Goal: Transaction & Acquisition: Purchase product/service

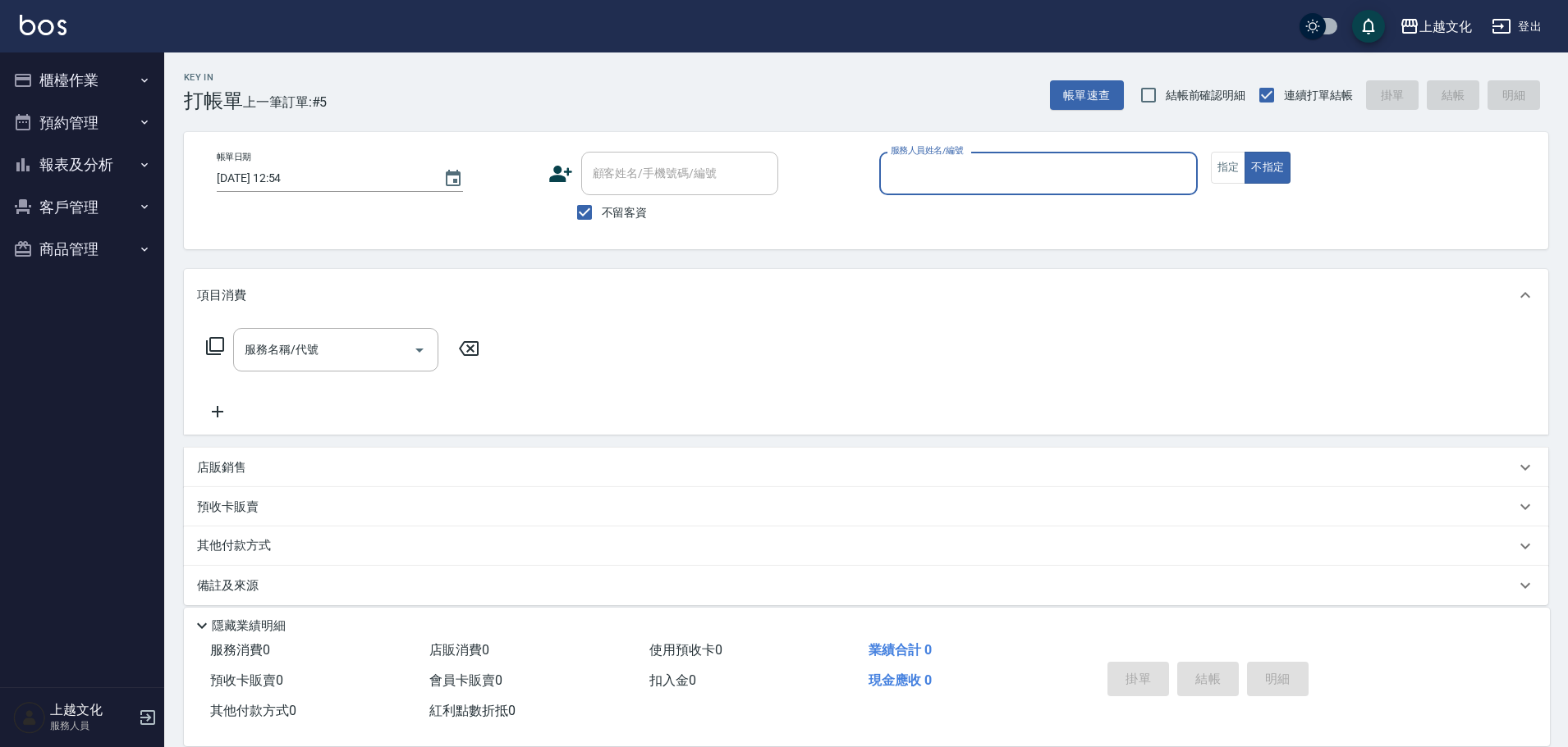
scroll to position [15, 0]
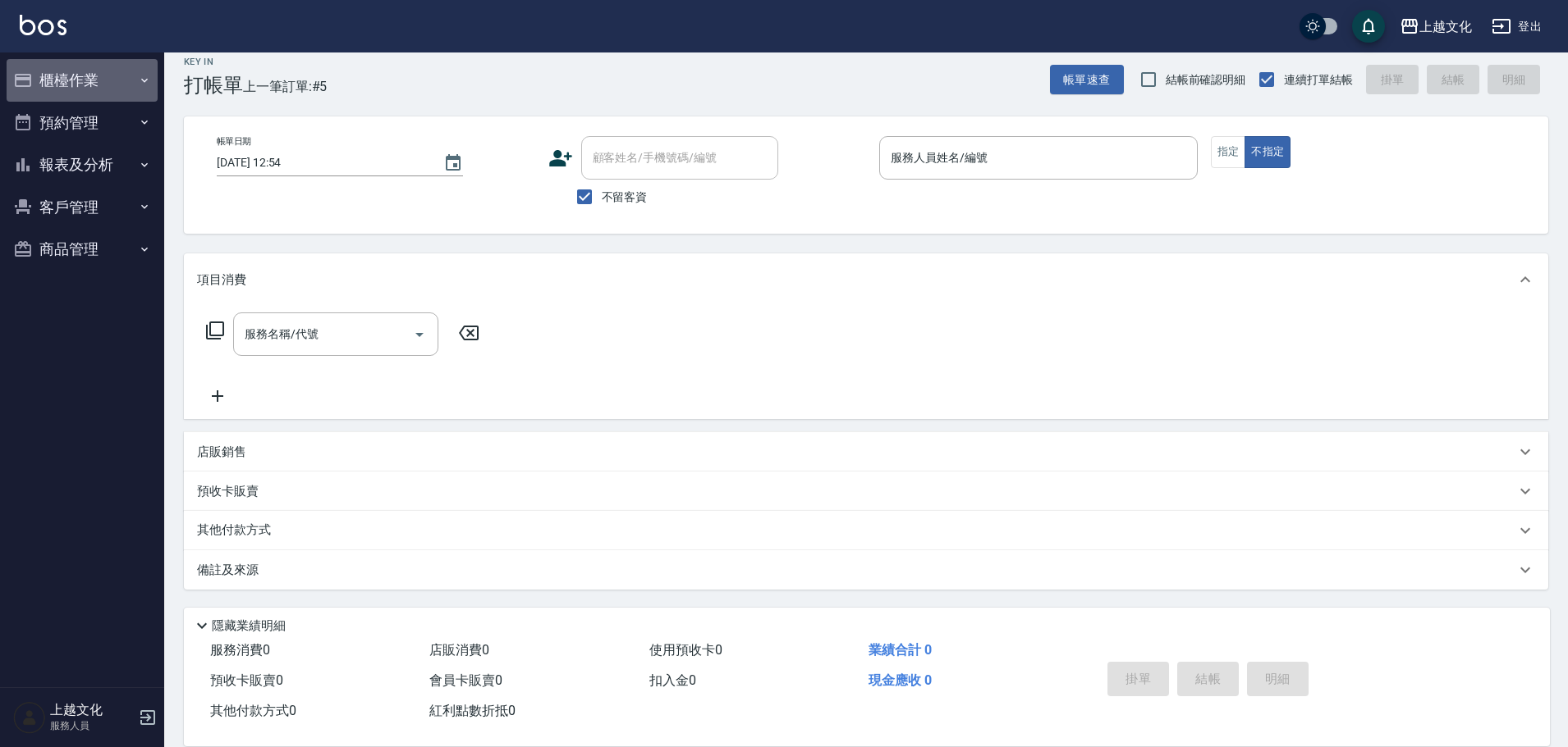
click at [83, 80] on button "櫃檯作業" at bounding box center [82, 80] width 151 height 43
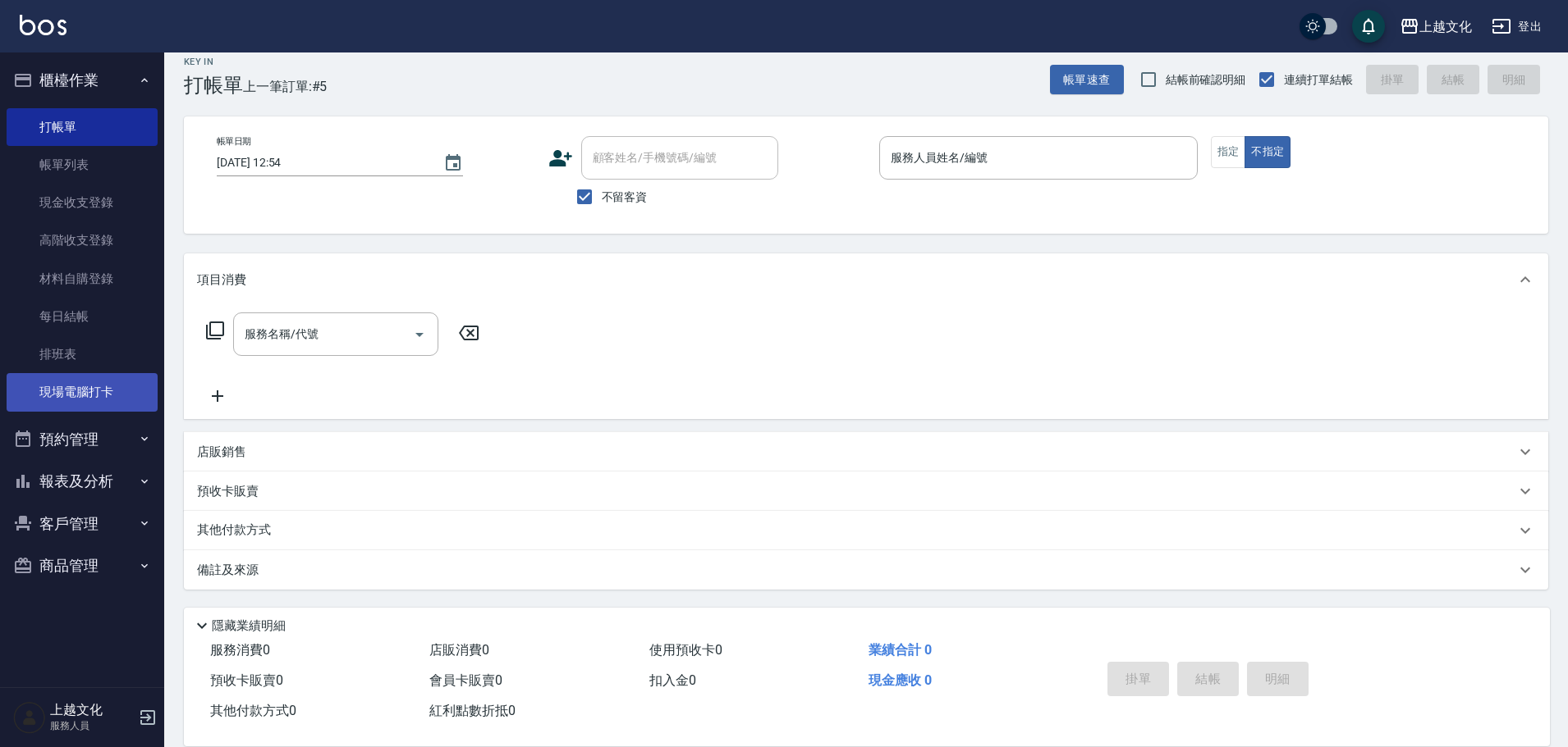
click at [78, 396] on link "現場電腦打卡" at bounding box center [82, 392] width 151 height 38
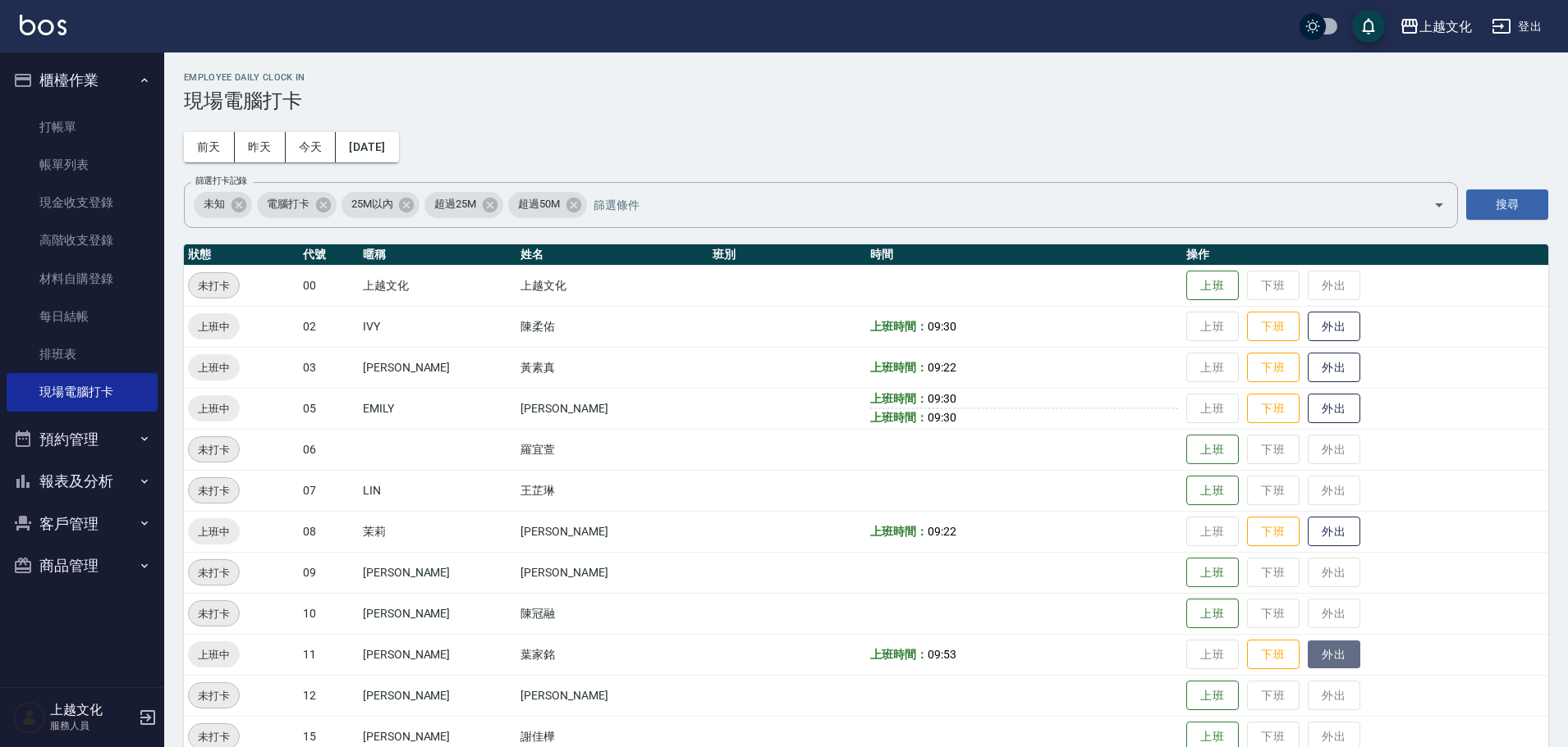
click at [1313, 660] on button "外出" at bounding box center [1333, 655] width 52 height 28
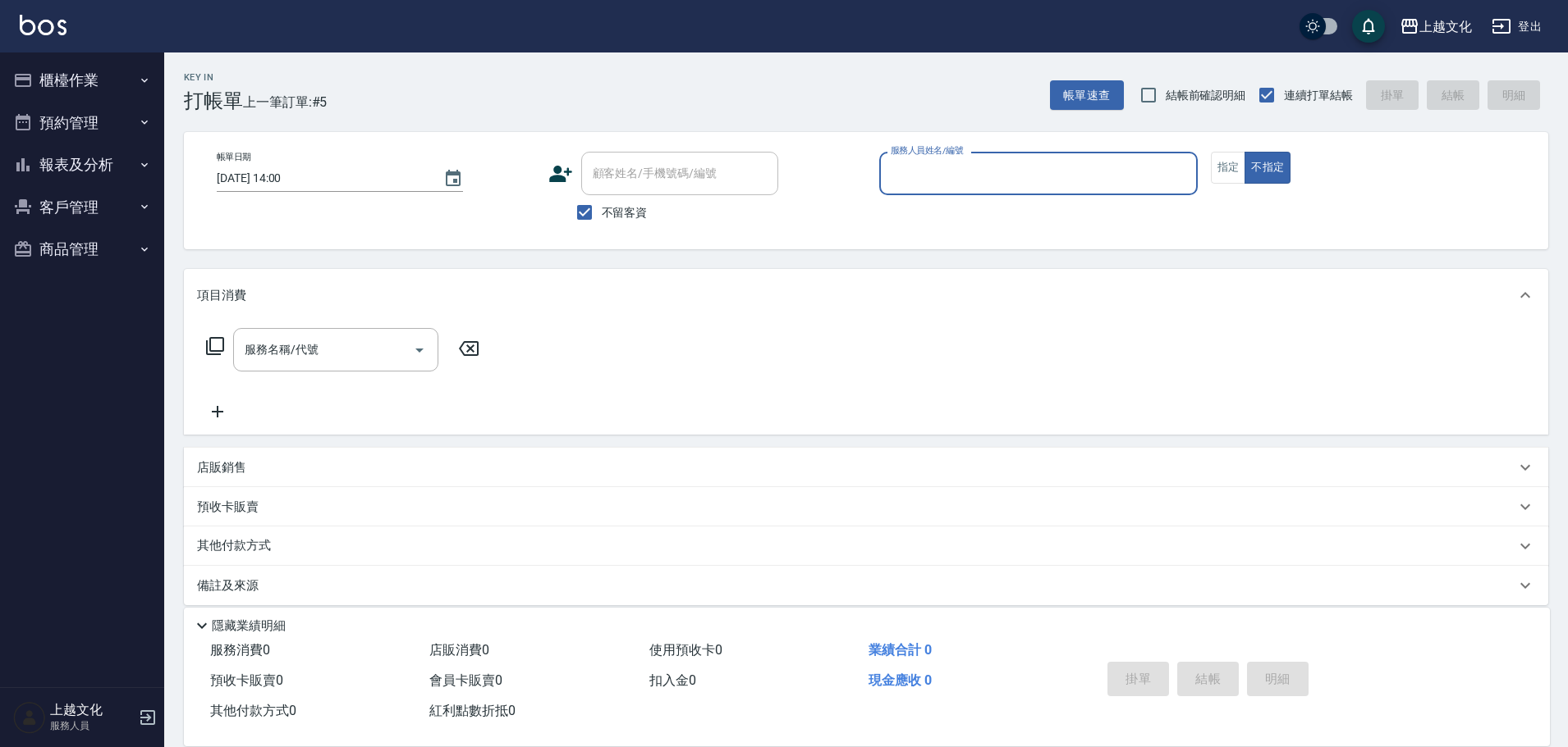
click at [961, 172] on input "服務人員姓名/編號" at bounding box center [1038, 174] width 304 height 28
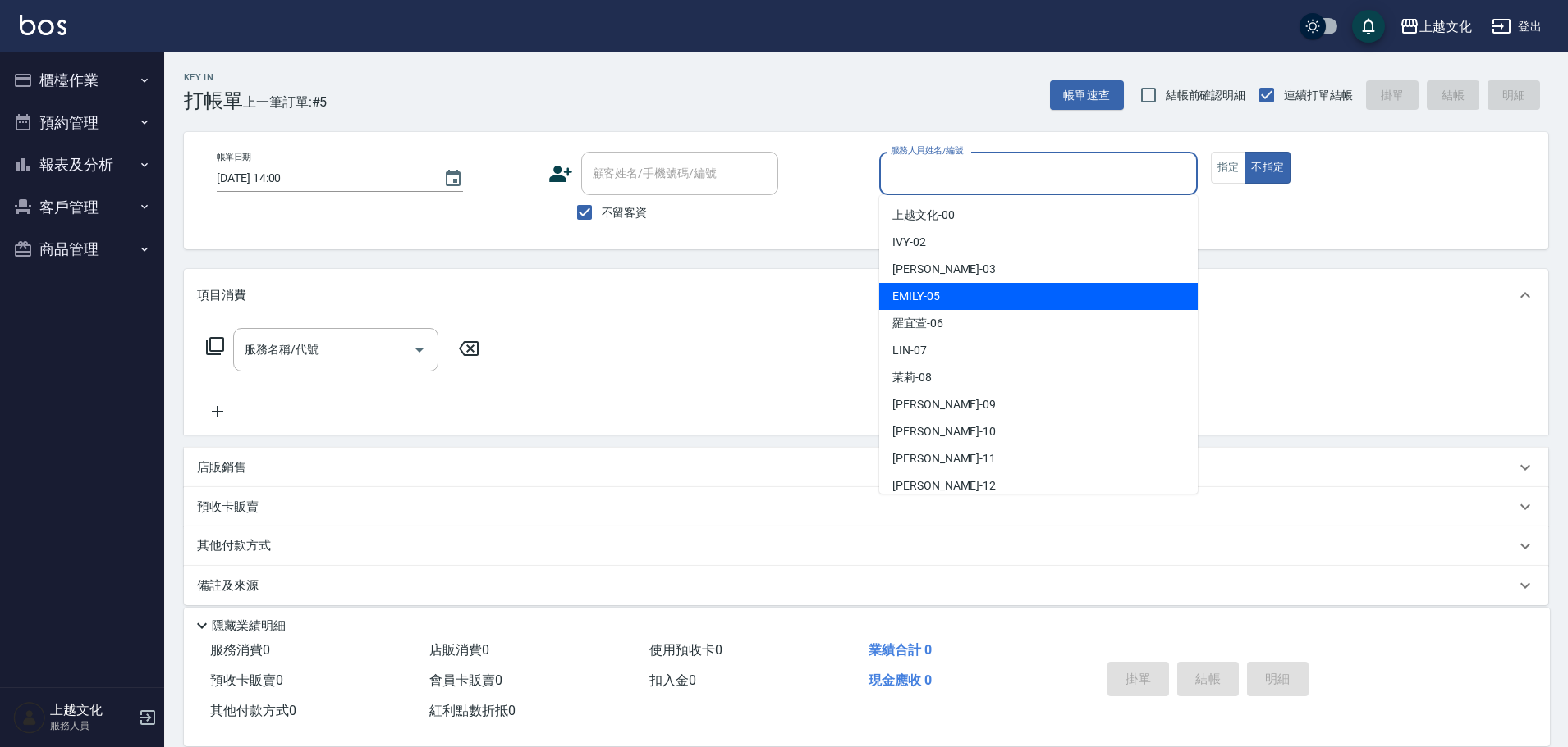
click at [939, 284] on div "[PERSON_NAME] -05" at bounding box center [1038, 296] width 318 height 28
type input "EMILY-05"
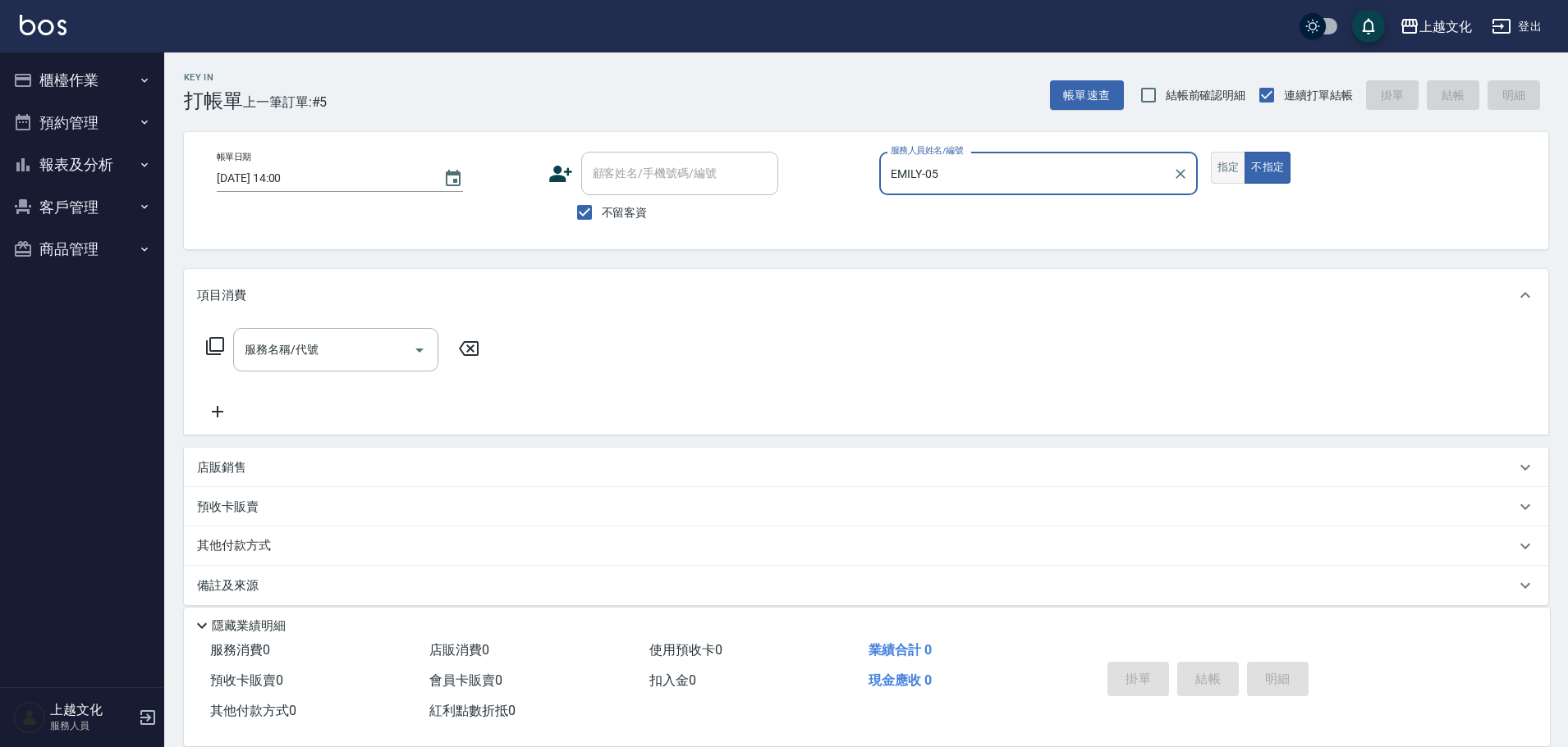
click at [1219, 170] on button "指定" at bounding box center [1228, 168] width 35 height 32
click at [220, 344] on icon at bounding box center [215, 345] width 20 height 20
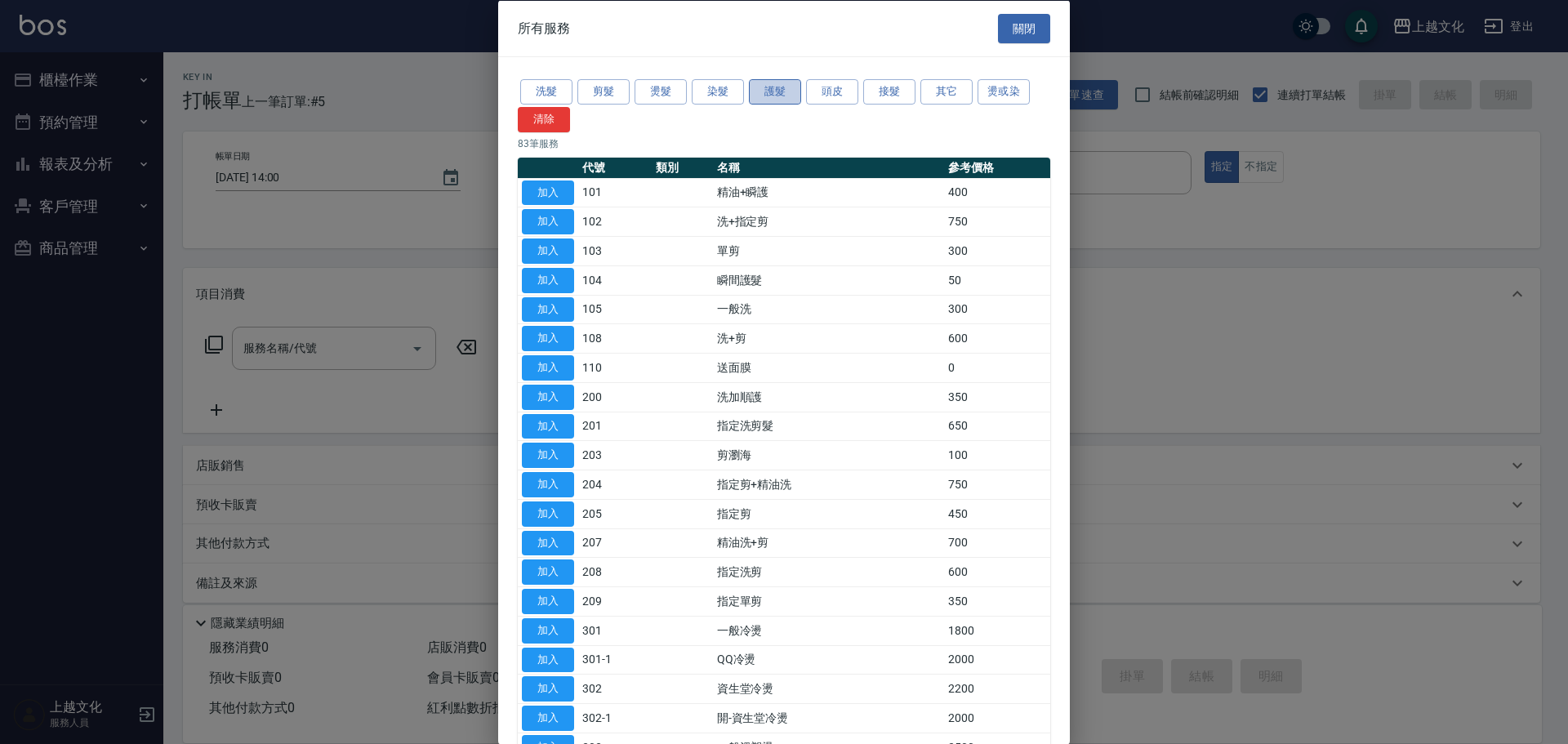
click at [762, 94] on button "護髮" at bounding box center [774, 92] width 52 height 26
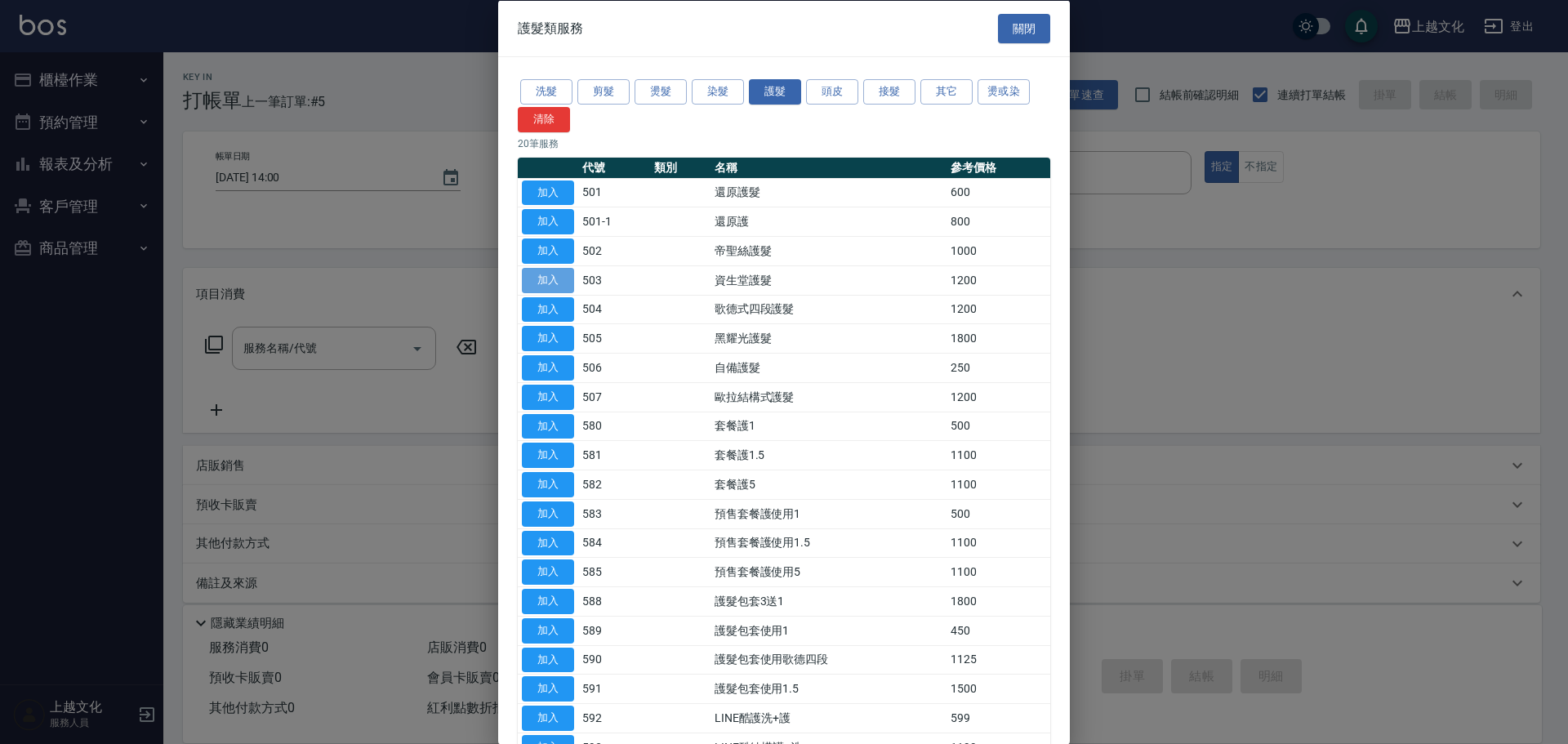
click at [561, 285] on button "加入" at bounding box center [547, 280] width 52 height 26
type input "資生堂護髮(503)"
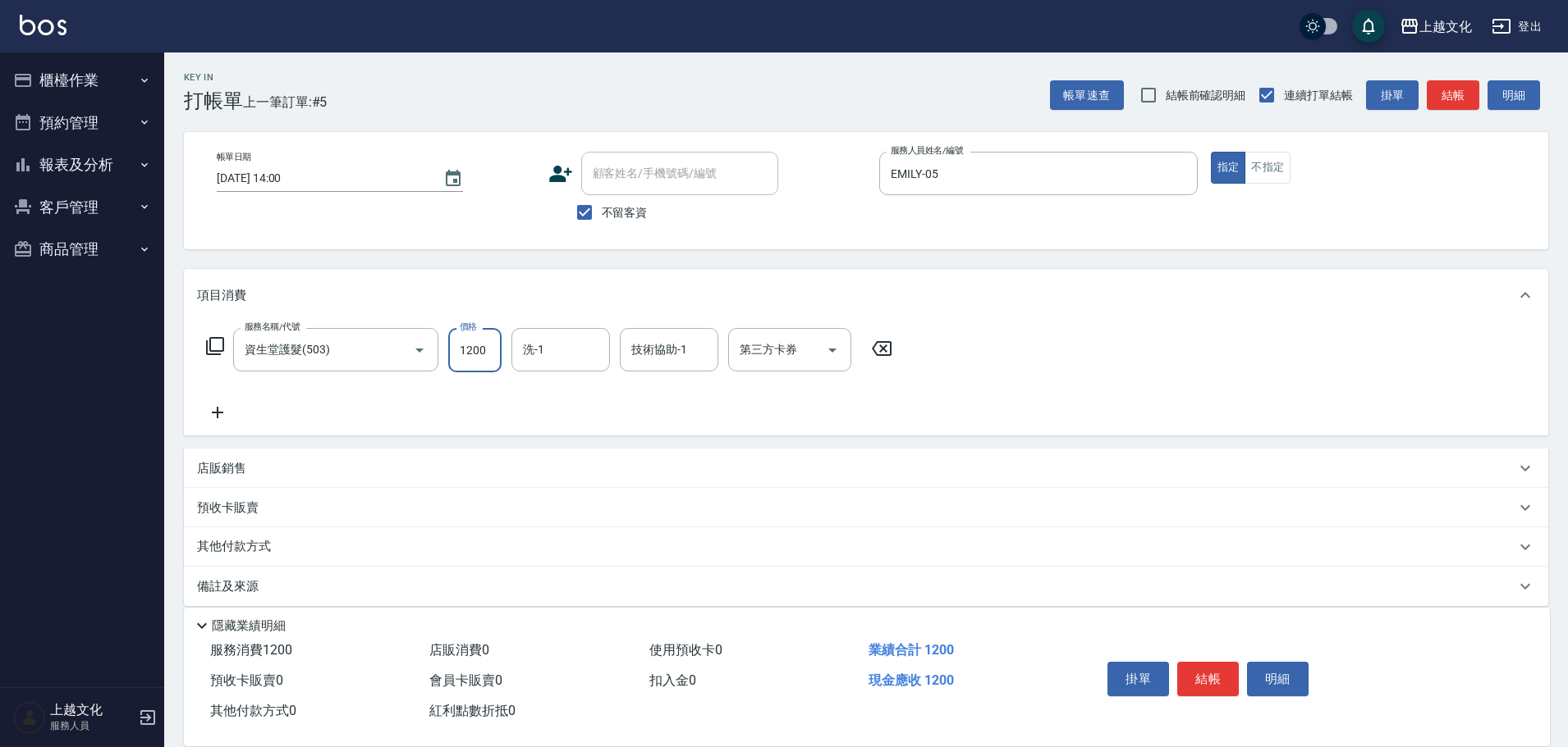
click at [482, 363] on input "1200" at bounding box center [475, 350] width 53 height 45
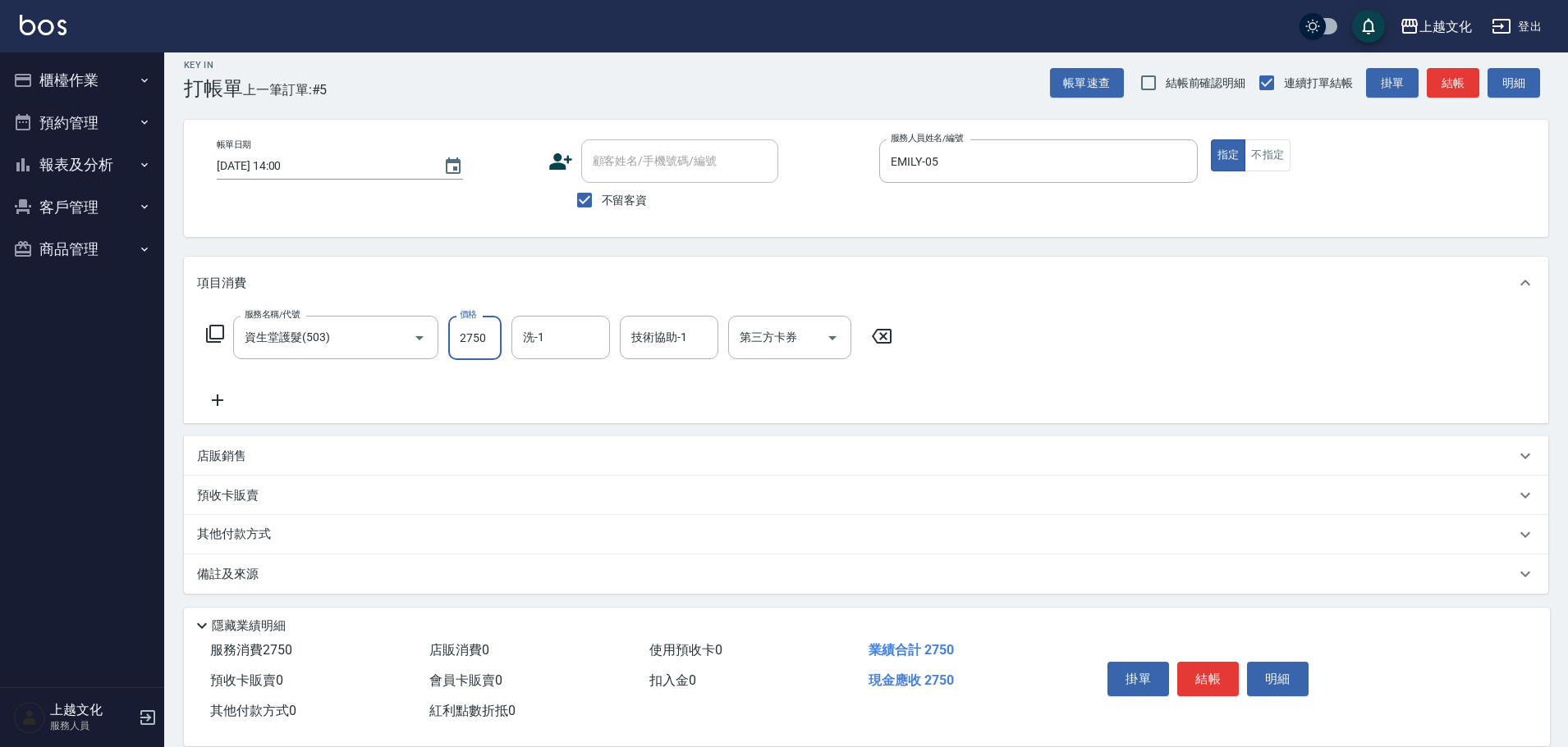
scroll to position [16, 0]
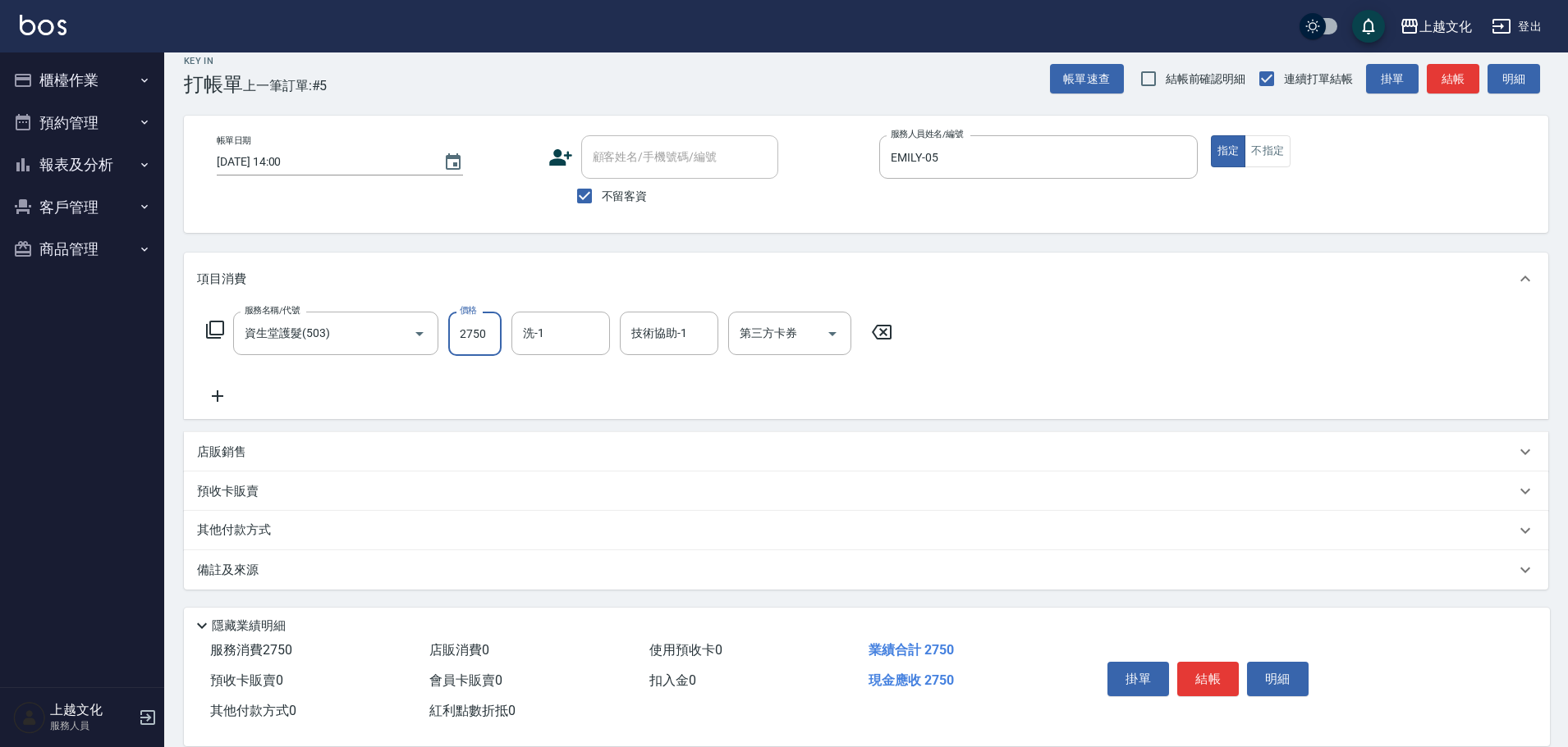
type input "2750"
click at [243, 531] on p "其他付款方式" at bounding box center [237, 531] width 82 height 18
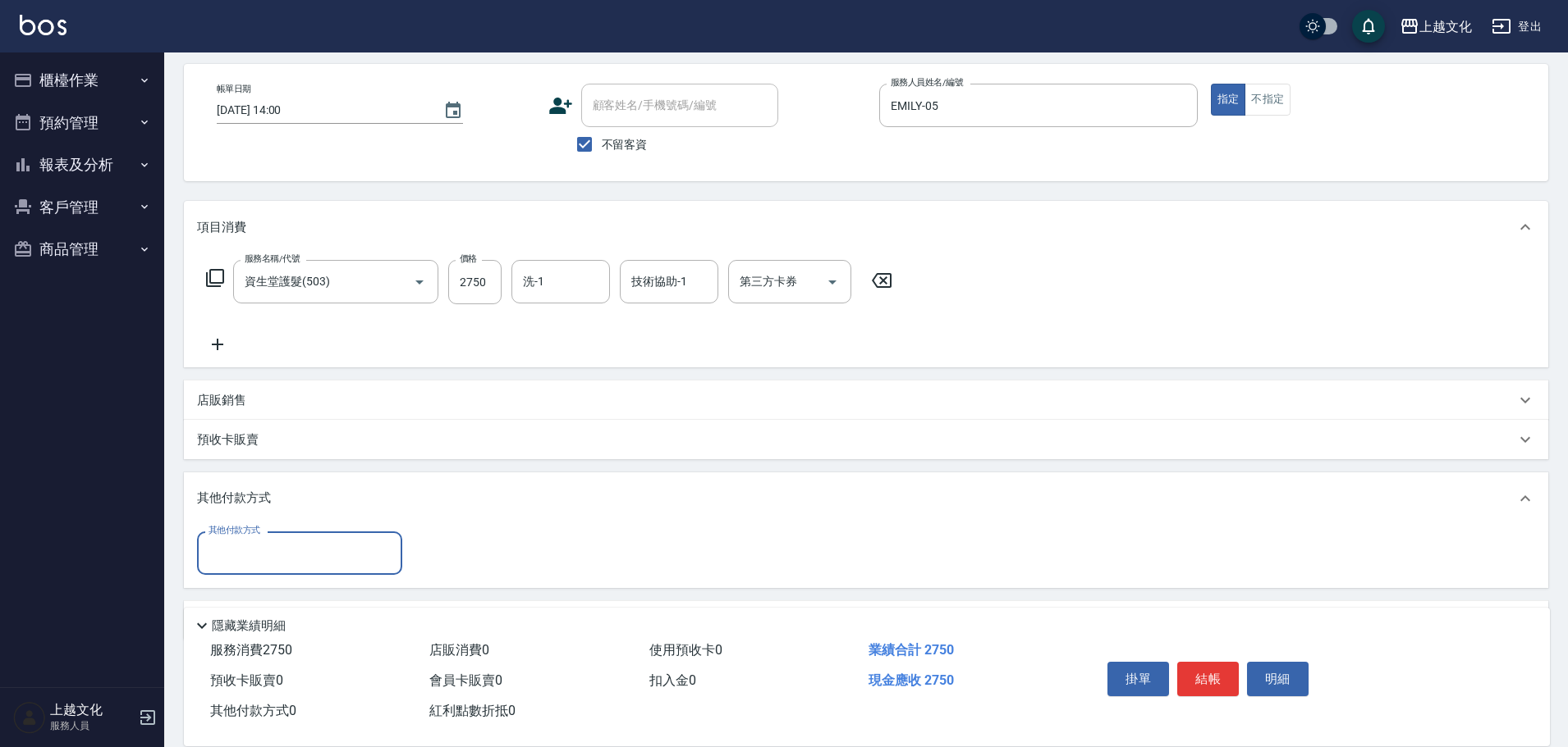
scroll to position [119, 0]
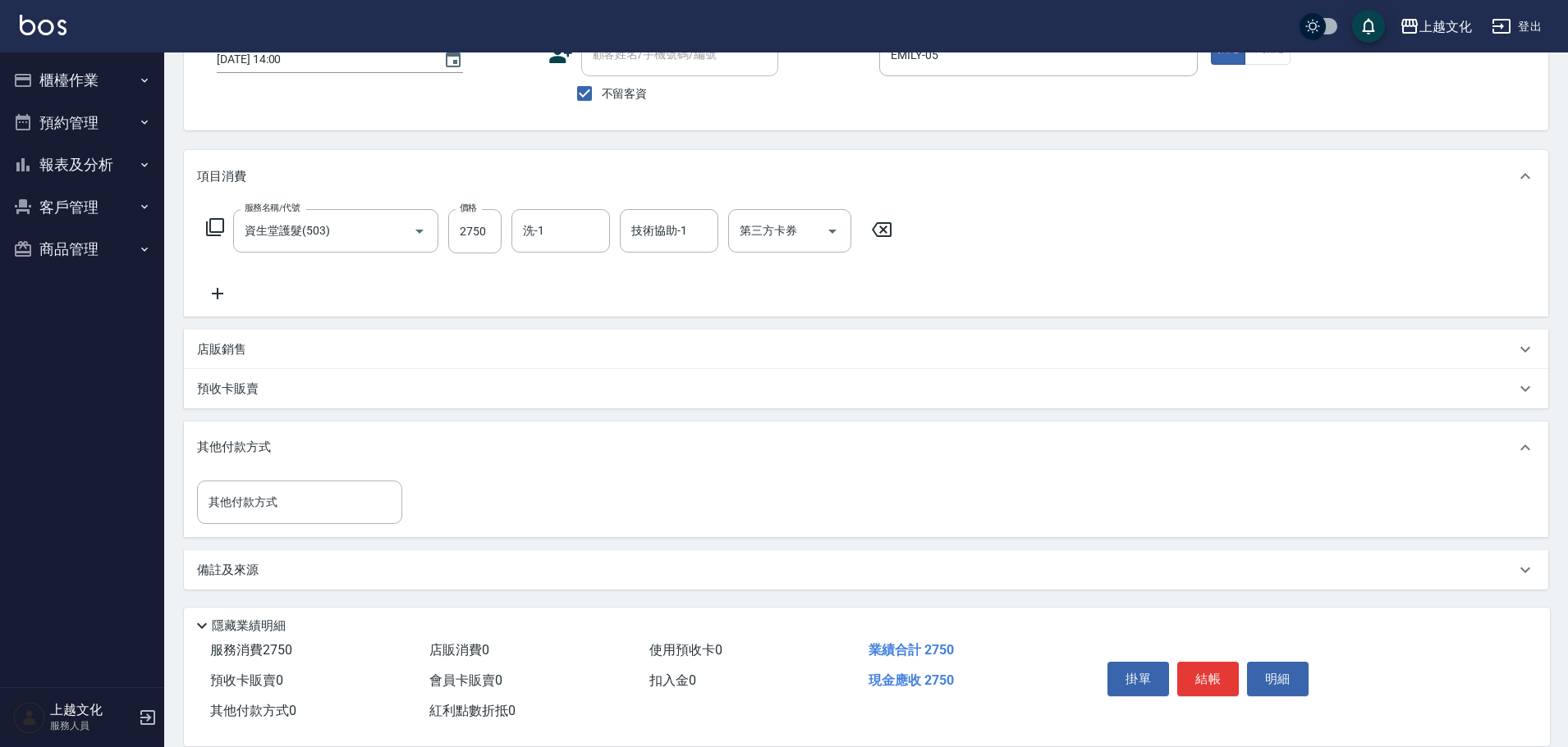
click at [234, 526] on div "其他付款方式 其他付款方式" at bounding box center [866, 505] width 1364 height 64
click at [233, 515] on input "其他付款方式" at bounding box center [299, 502] width 190 height 28
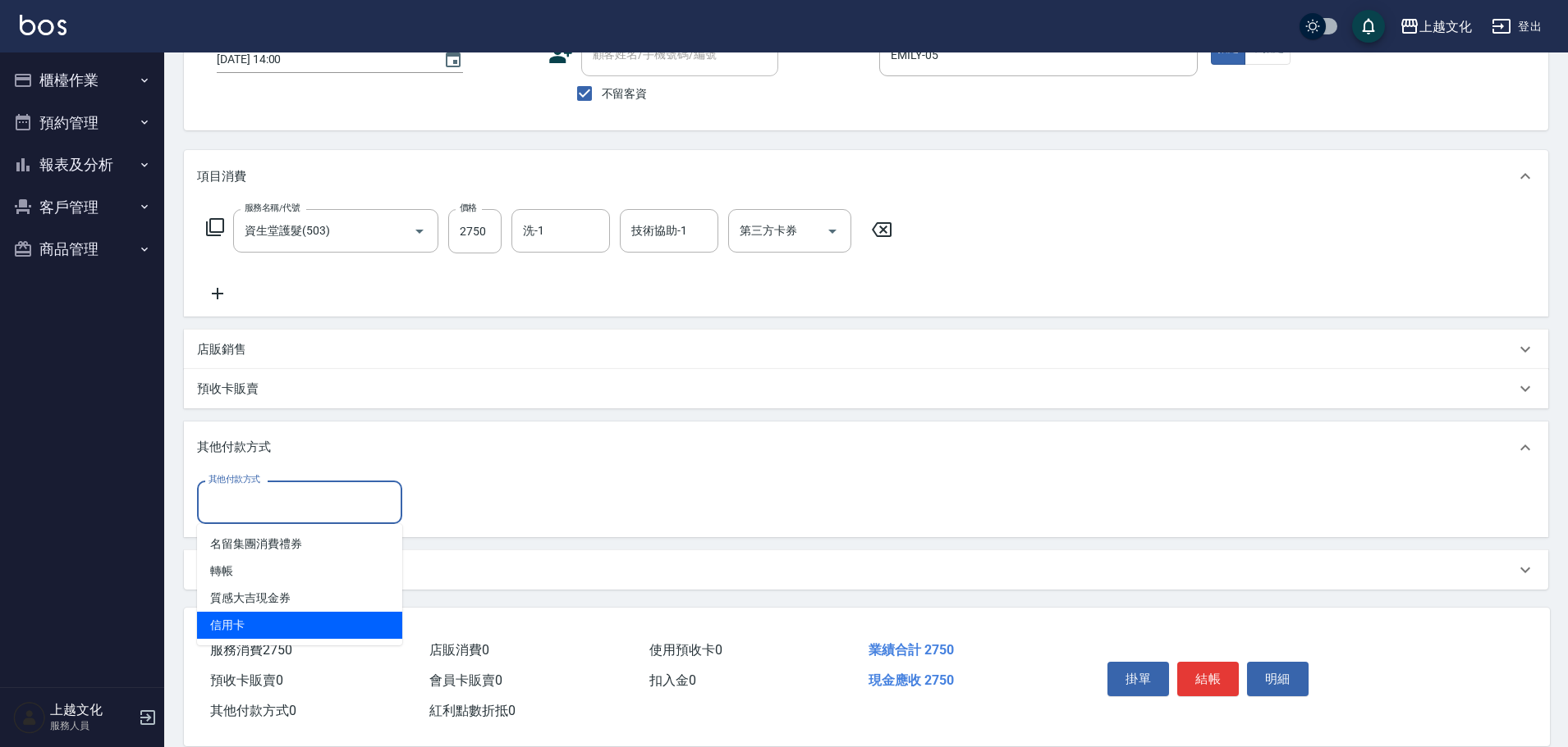
click at [217, 625] on span "信用卡" at bounding box center [299, 626] width 205 height 28
type input "信用卡"
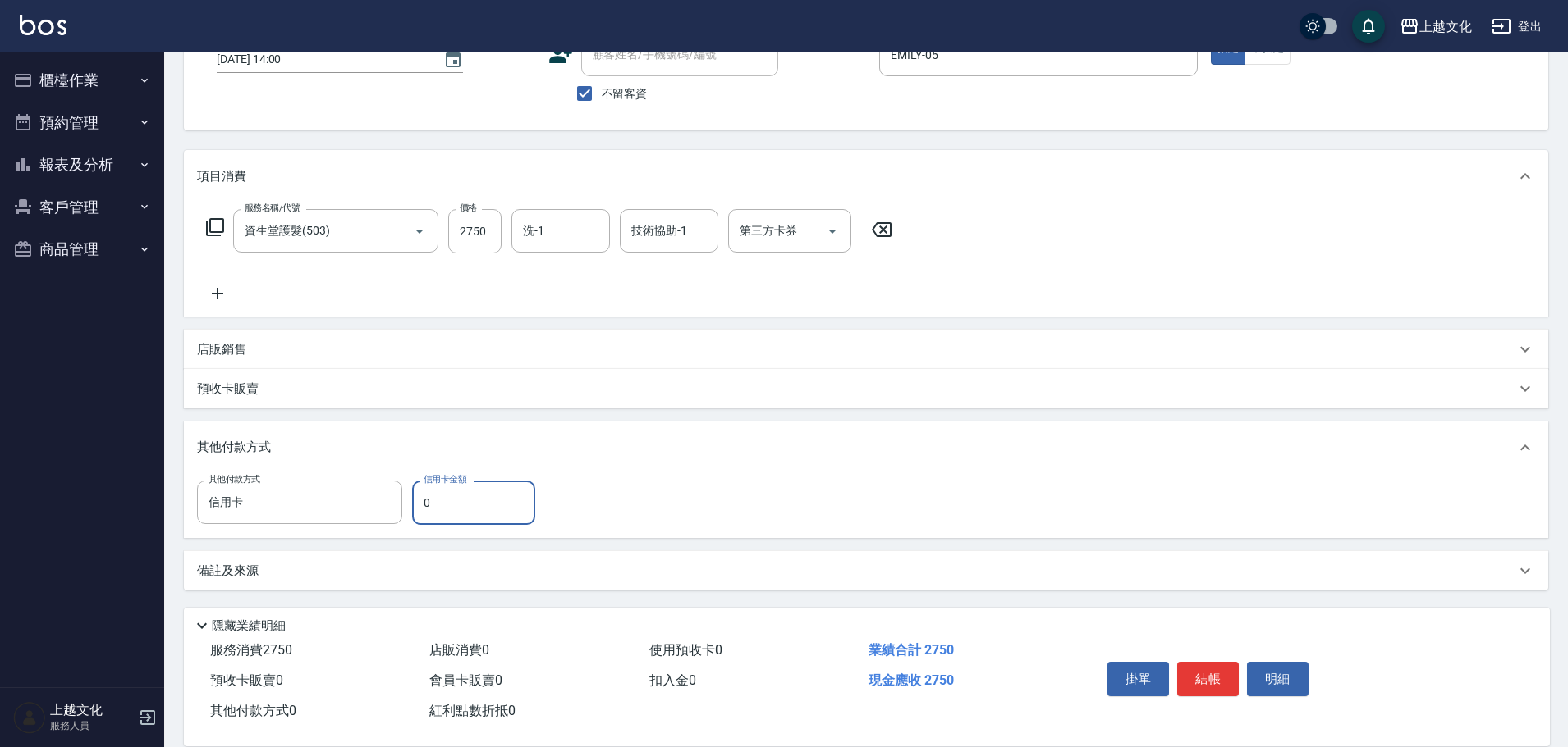
click at [426, 508] on input "0" at bounding box center [474, 502] width 123 height 45
drag, startPoint x: 426, startPoint y: 508, endPoint x: 431, endPoint y: 427, distance: 81.2
click at [426, 509] on input "0" at bounding box center [474, 502] width 123 height 45
type input "2750"
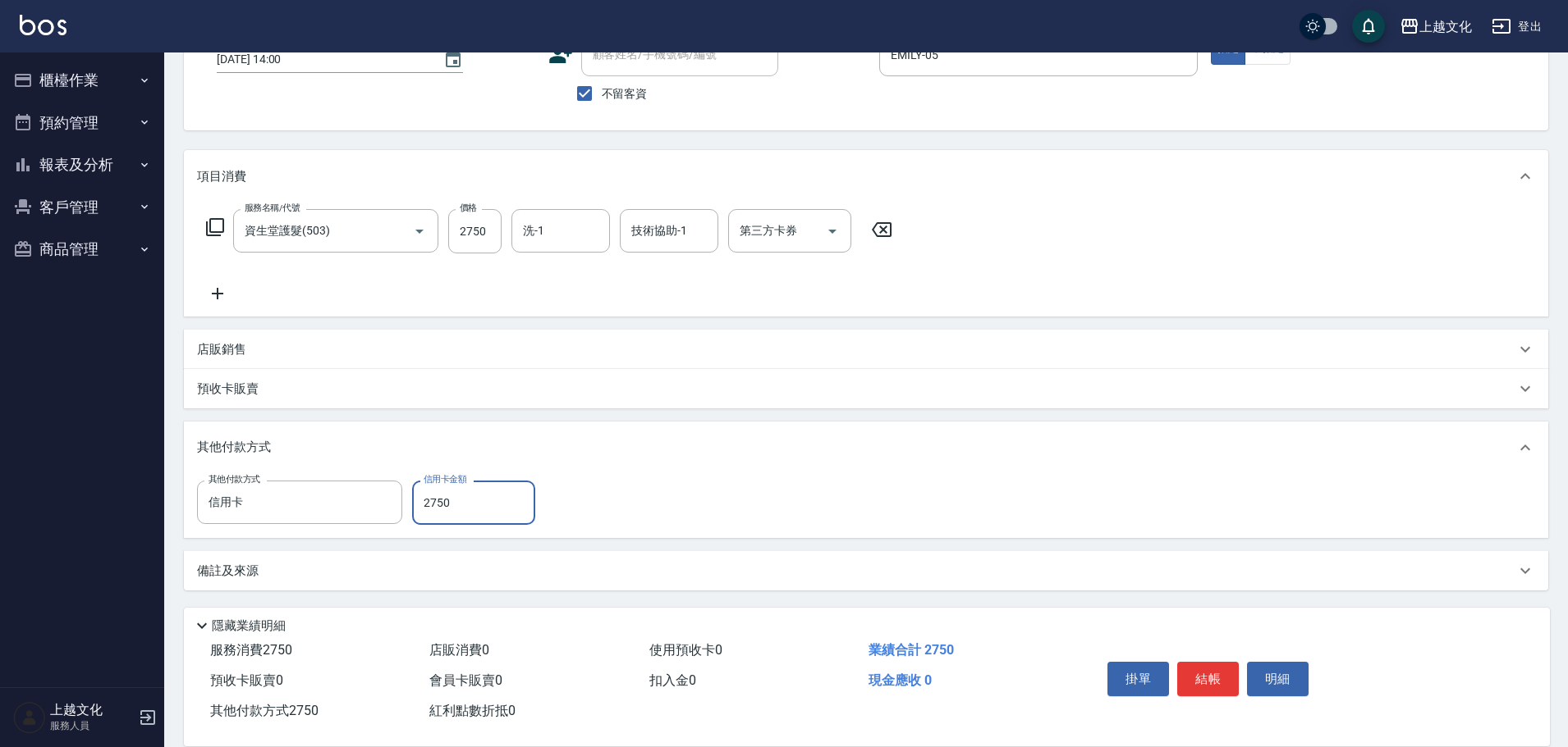
click at [1200, 670] on button "結帳" at bounding box center [1207, 679] width 62 height 34
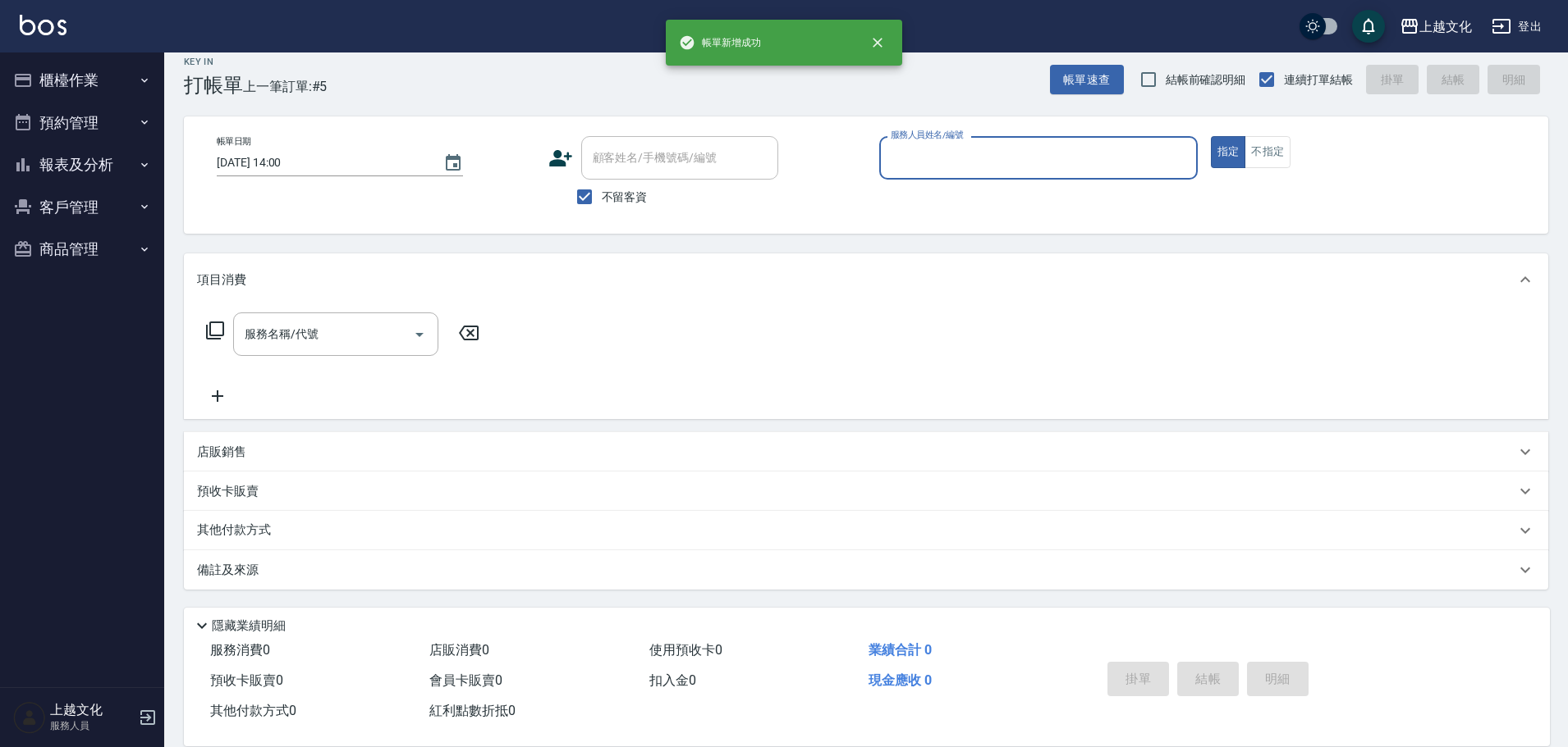
scroll to position [15, 0]
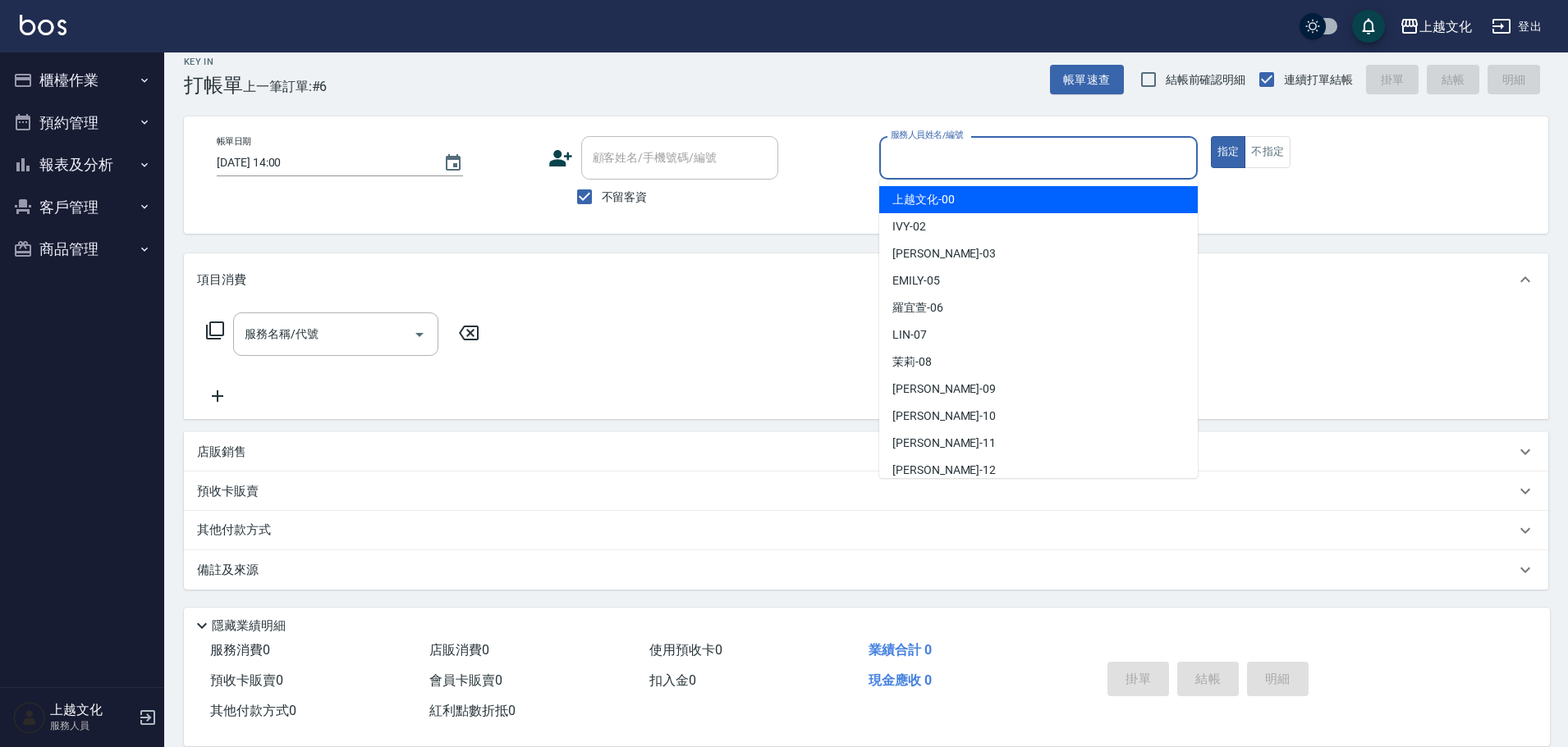
click at [963, 163] on input "服務人員姓名/編號" at bounding box center [1038, 158] width 304 height 28
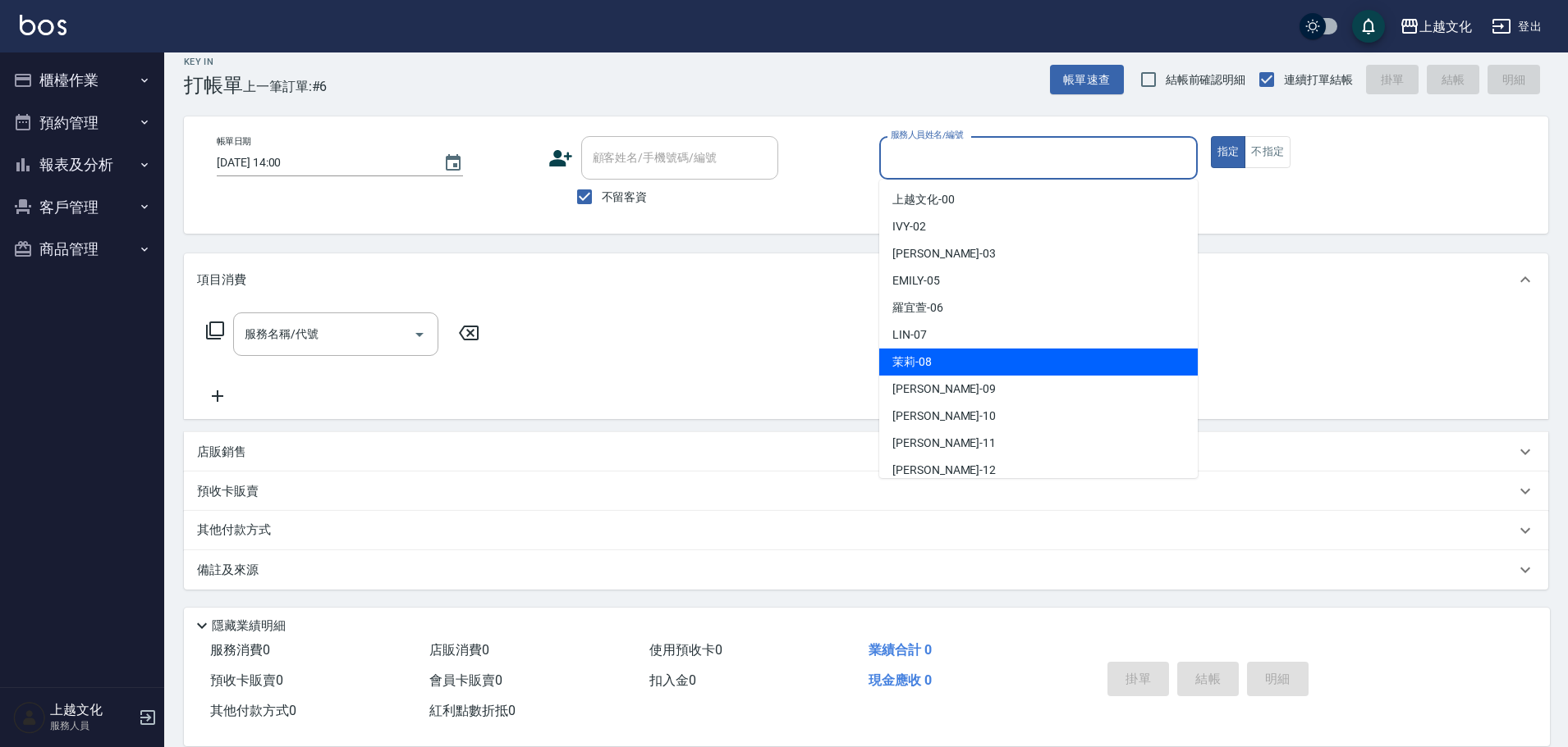
click at [958, 360] on div "茉莉 -08" at bounding box center [1038, 362] width 318 height 28
click at [959, 358] on div "服務名稱/代號 服務名稱/代號" at bounding box center [866, 362] width 1364 height 113
type input "茉莉-08"
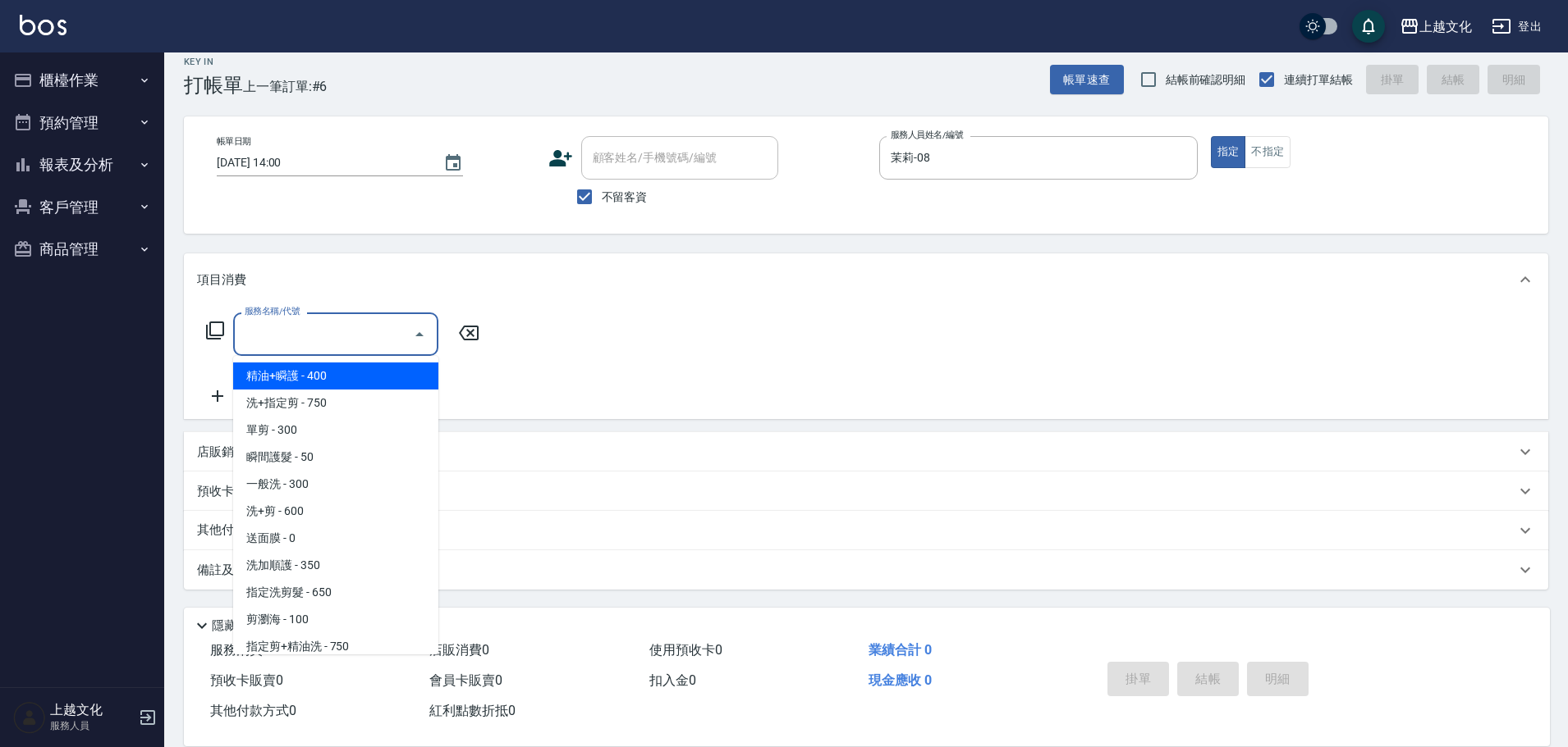
click at [341, 335] on input "服務名稱/代號" at bounding box center [323, 334] width 166 height 28
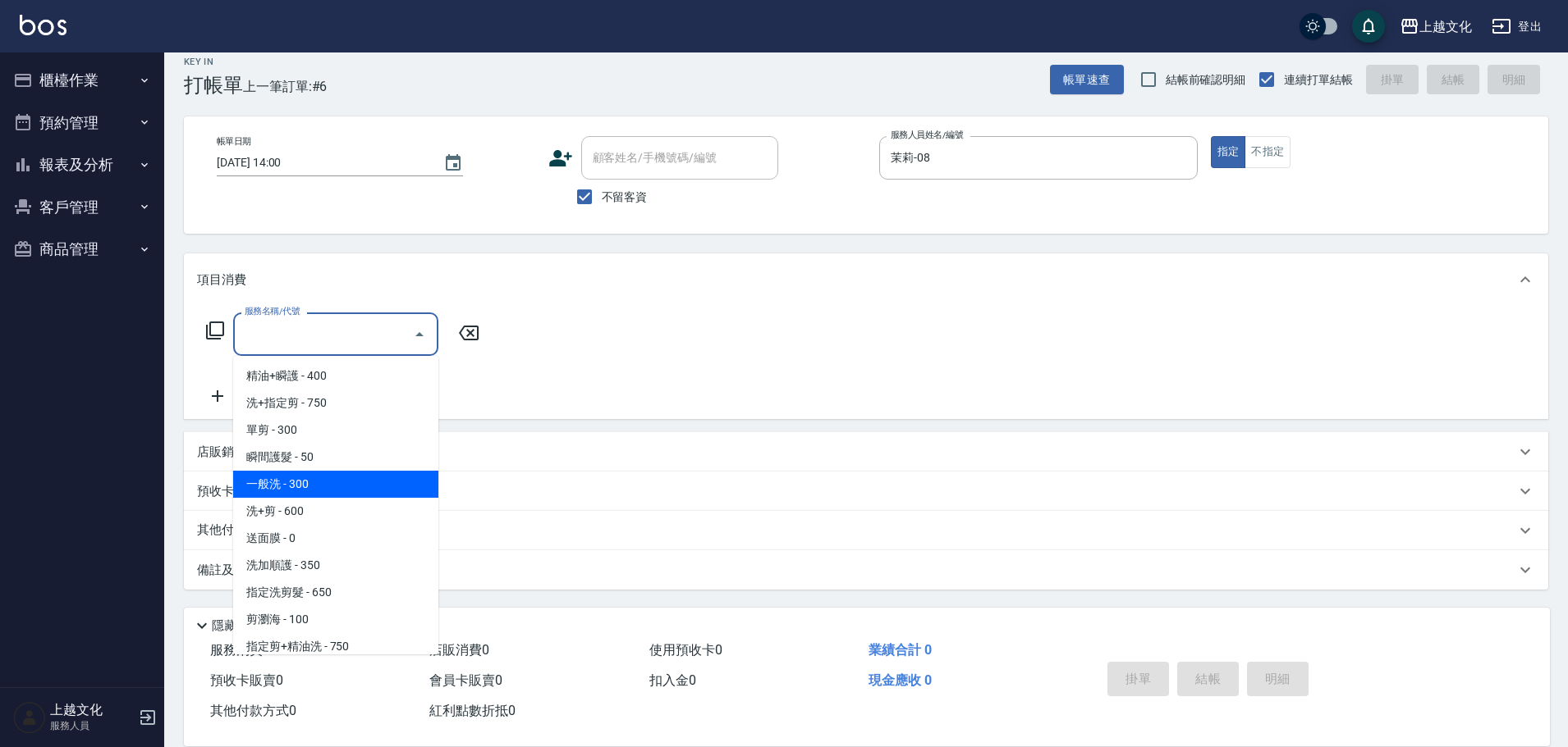
click at [299, 488] on span "一般洗 - 300" at bounding box center [335, 484] width 205 height 28
type input "一般洗(105)"
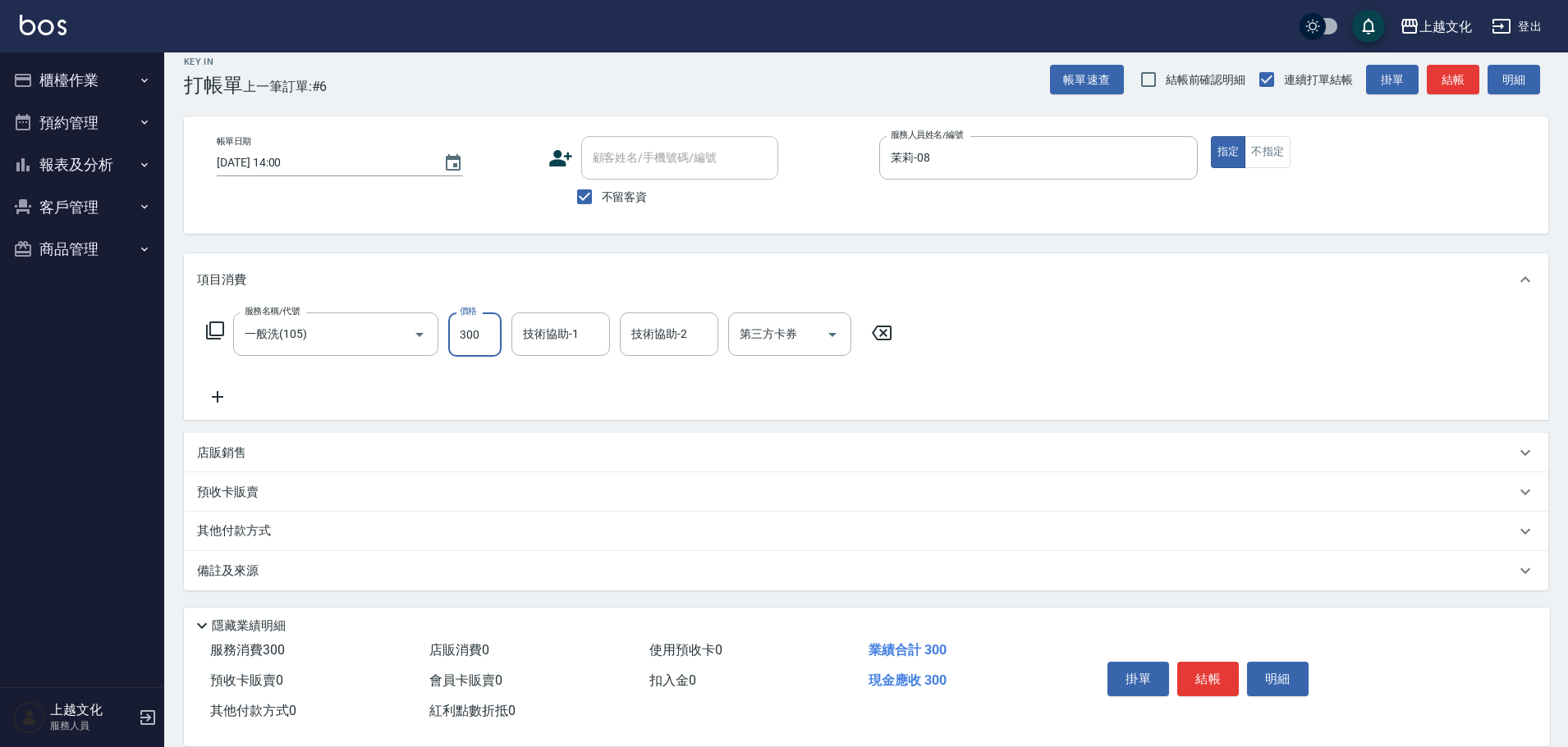
click at [478, 347] on input "300" at bounding box center [475, 334] width 53 height 45
type input "320"
click at [540, 343] on input "技術協助-1" at bounding box center [560, 334] width 84 height 28
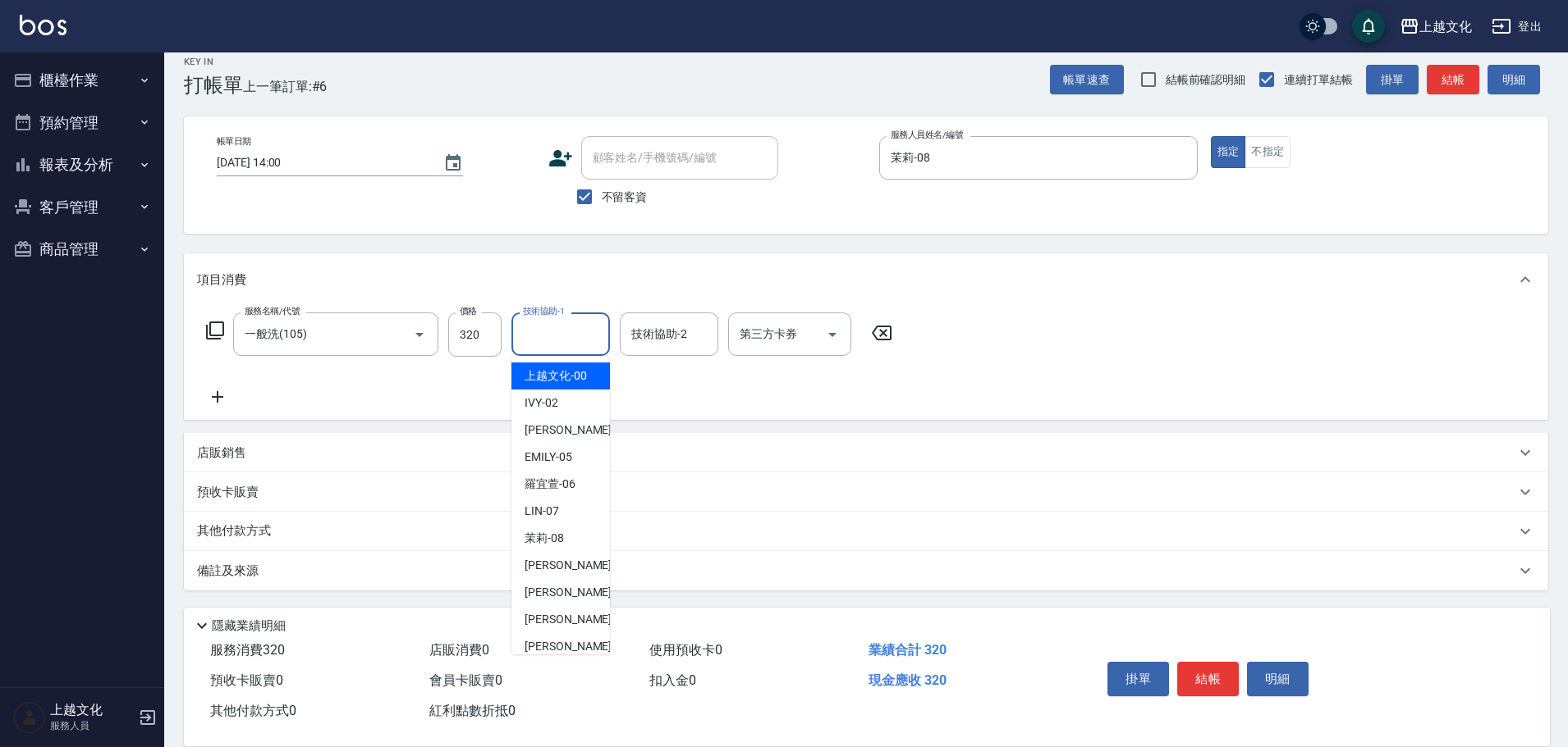
click at [540, 343] on input "技術協助-1" at bounding box center [560, 334] width 84 height 28
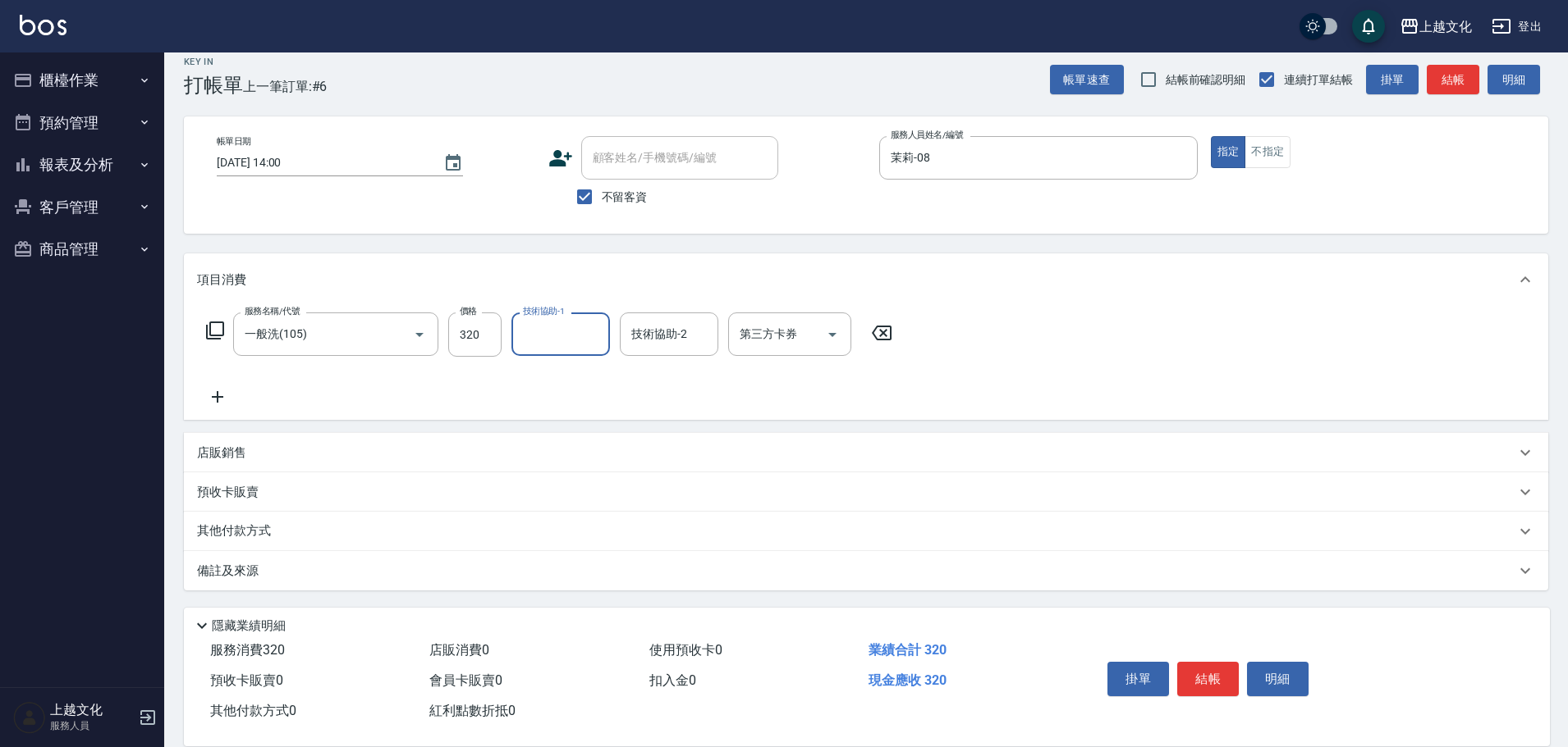
click at [530, 333] on input "技術協助-1" at bounding box center [560, 334] width 84 height 28
click at [538, 333] on input "技術協助-1" at bounding box center [560, 334] width 84 height 28
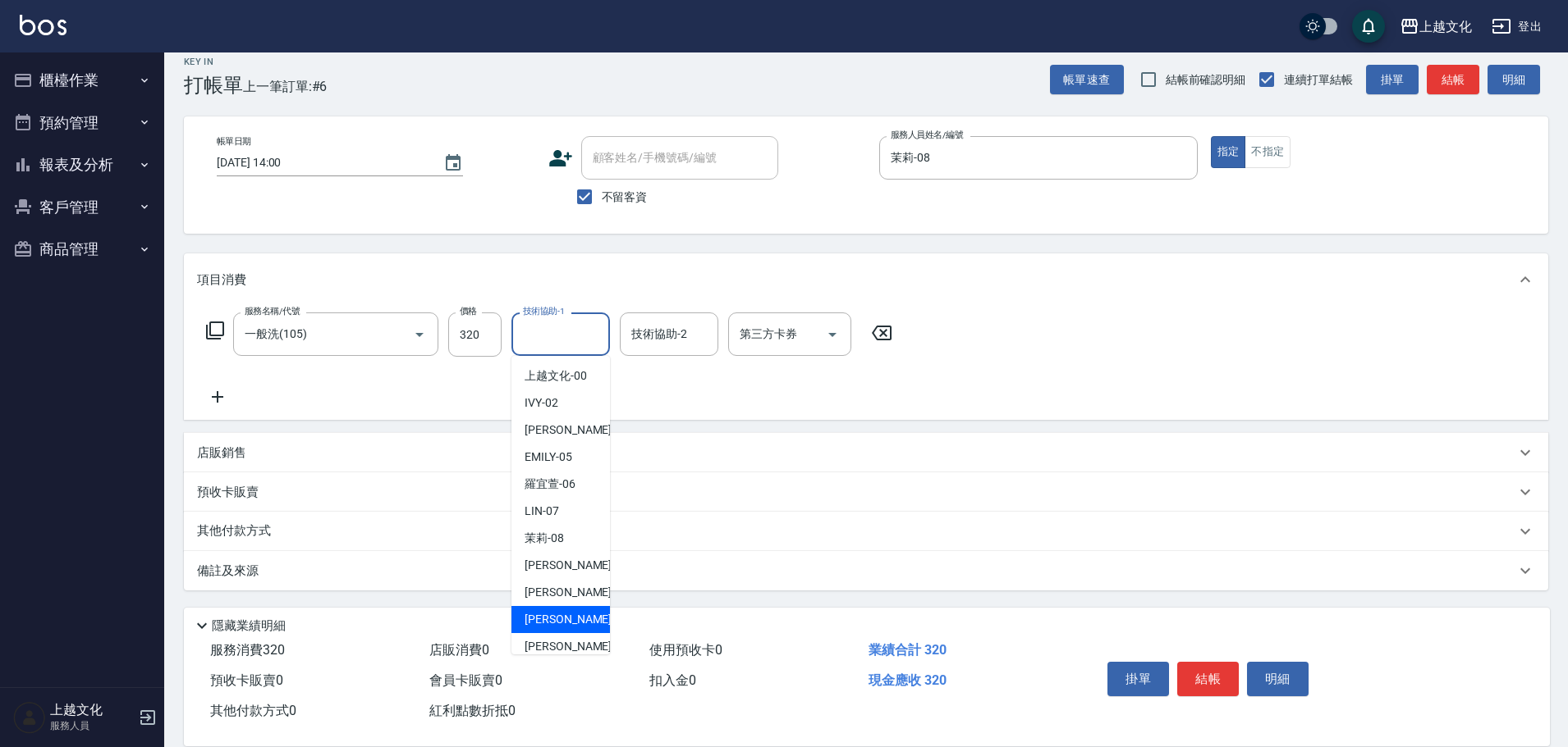
drag, startPoint x: 565, startPoint y: 613, endPoint x: 875, endPoint y: 650, distance: 312.2
click at [564, 612] on span "[PERSON_NAME] -11" at bounding box center [576, 620] width 104 height 17
type input "[PERSON_NAME]-11"
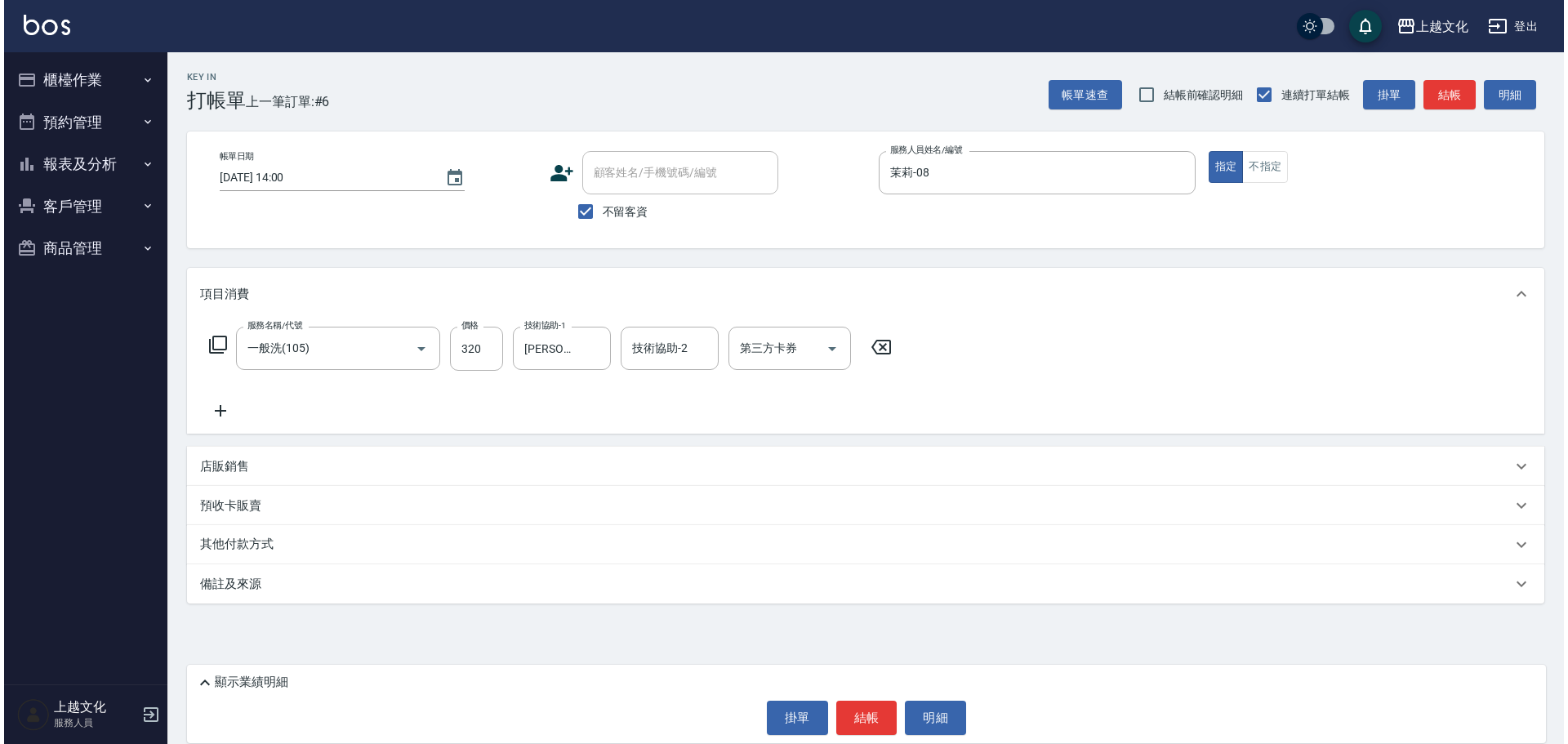
scroll to position [0, 0]
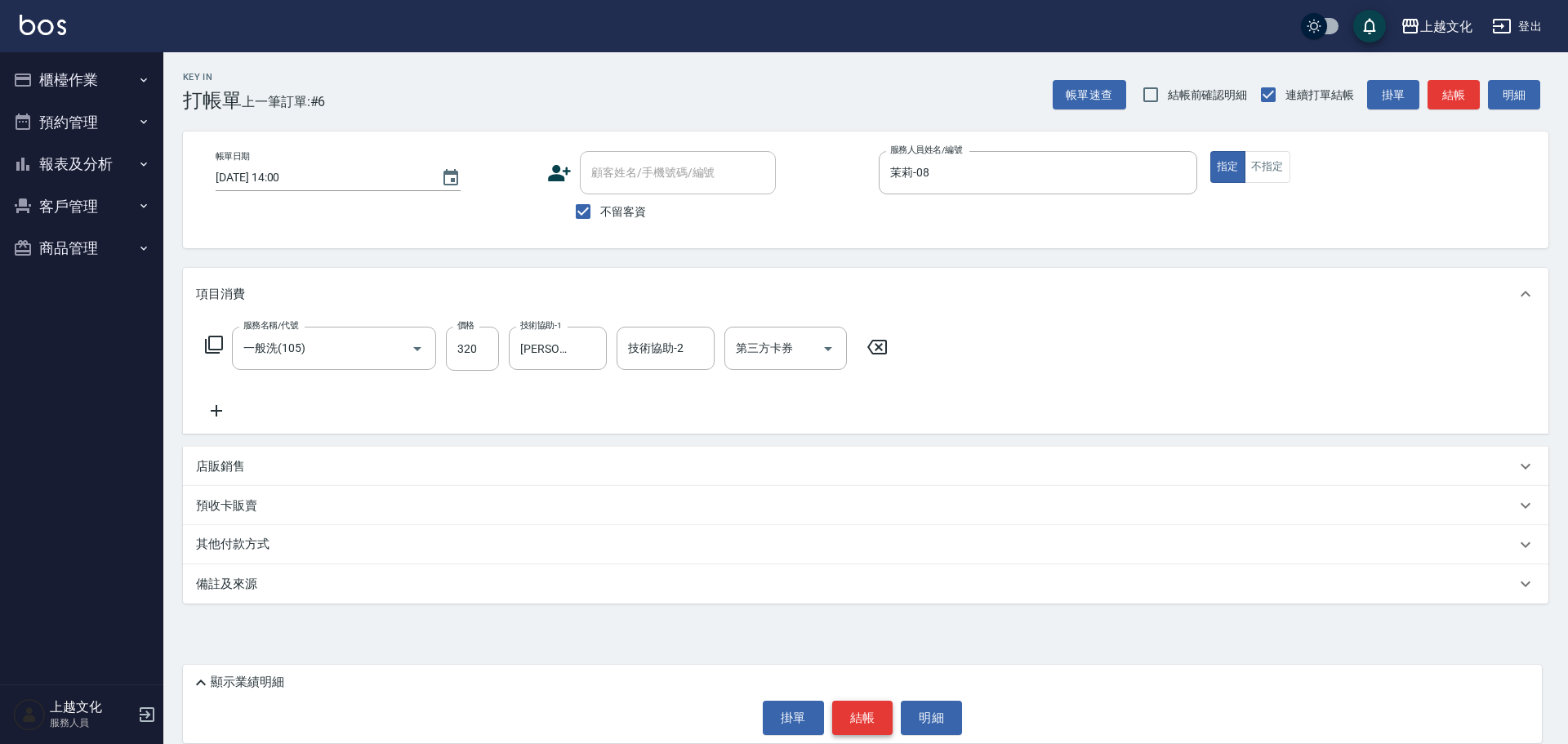
click at [855, 707] on button "結帳" at bounding box center [863, 718] width 61 height 34
click at [855, 707] on div "掛單 結帳 明細" at bounding box center [862, 718] width 1343 height 34
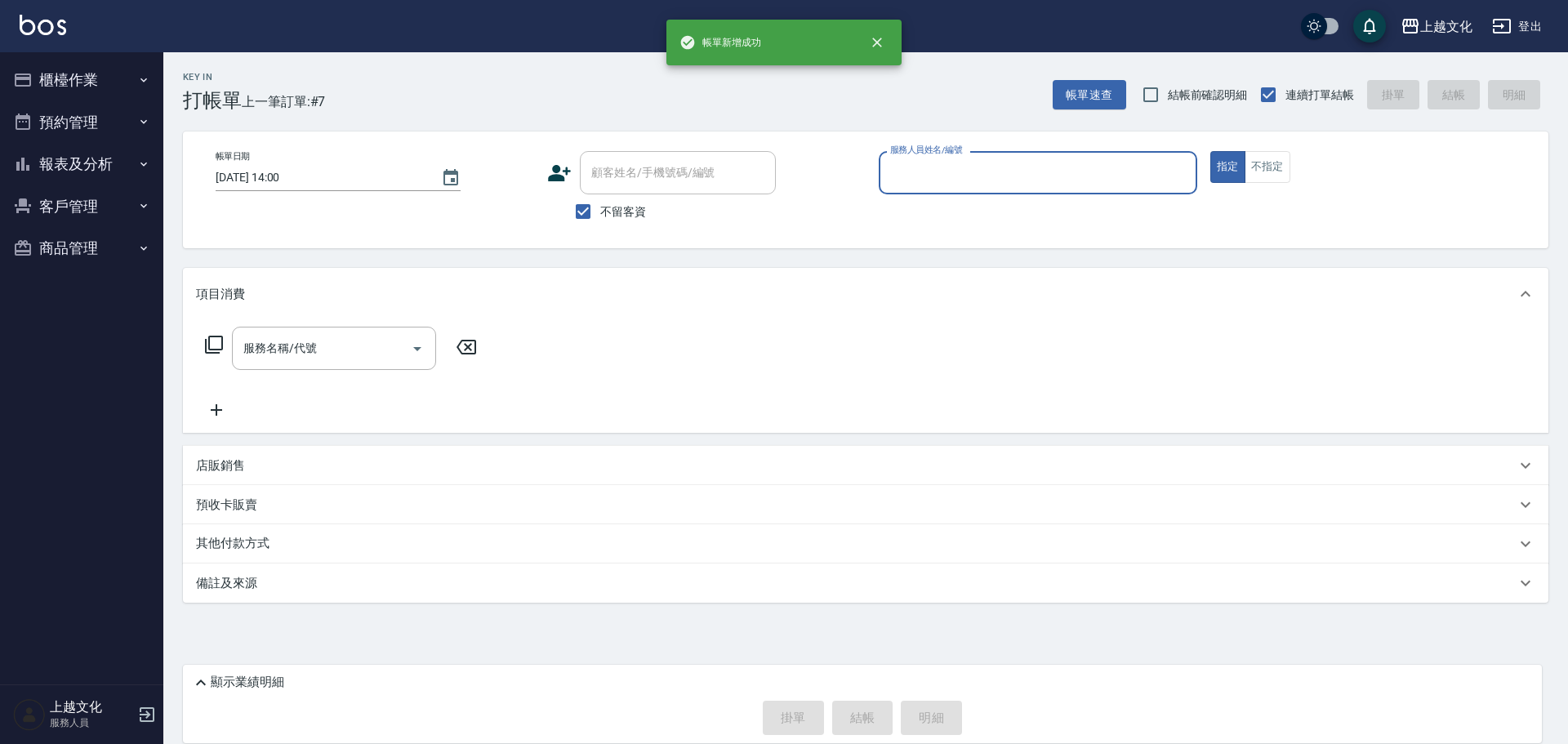
click at [558, 171] on icon at bounding box center [560, 173] width 23 height 16
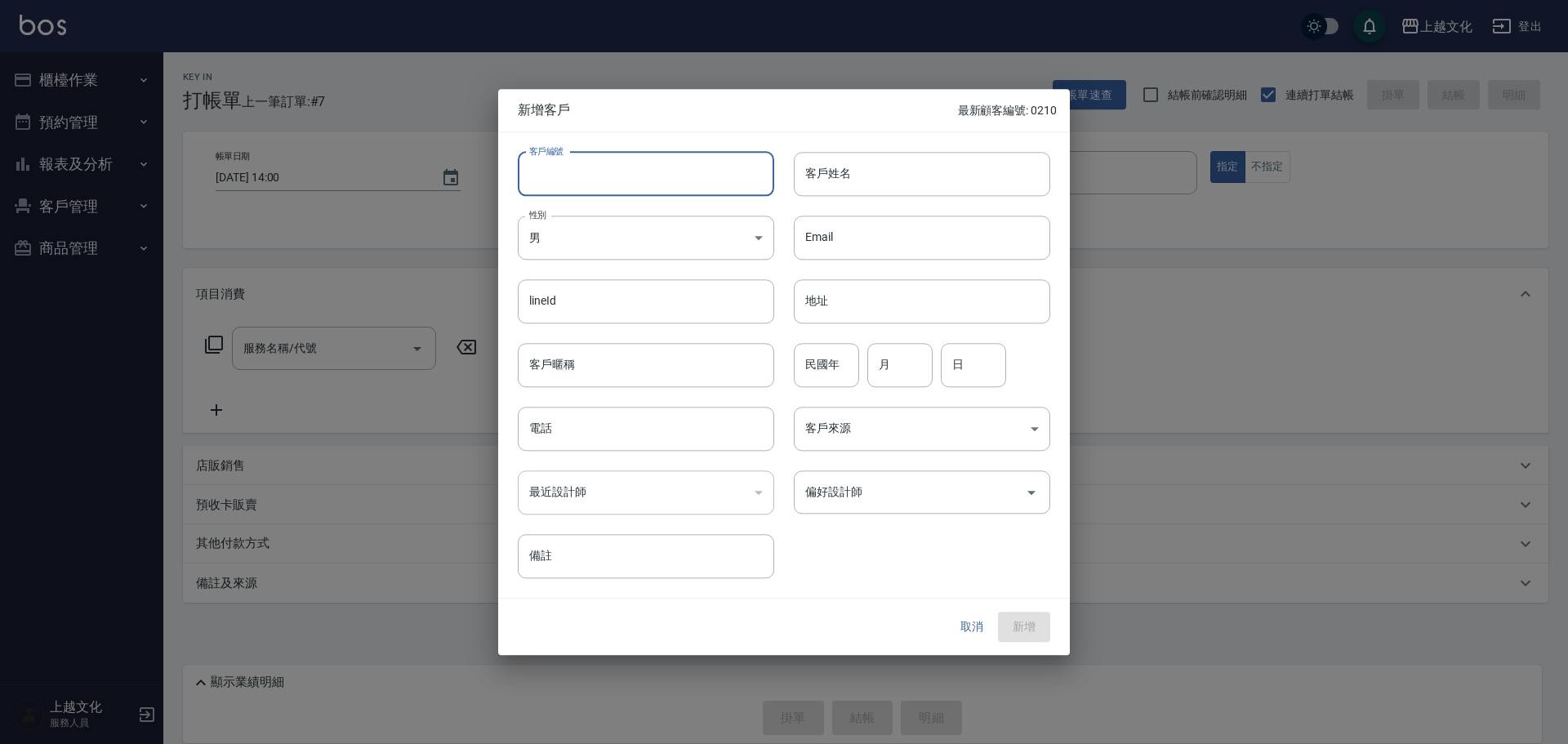
click at [554, 178] on input "客戶編號" at bounding box center [646, 174] width 256 height 44
type input "0211"
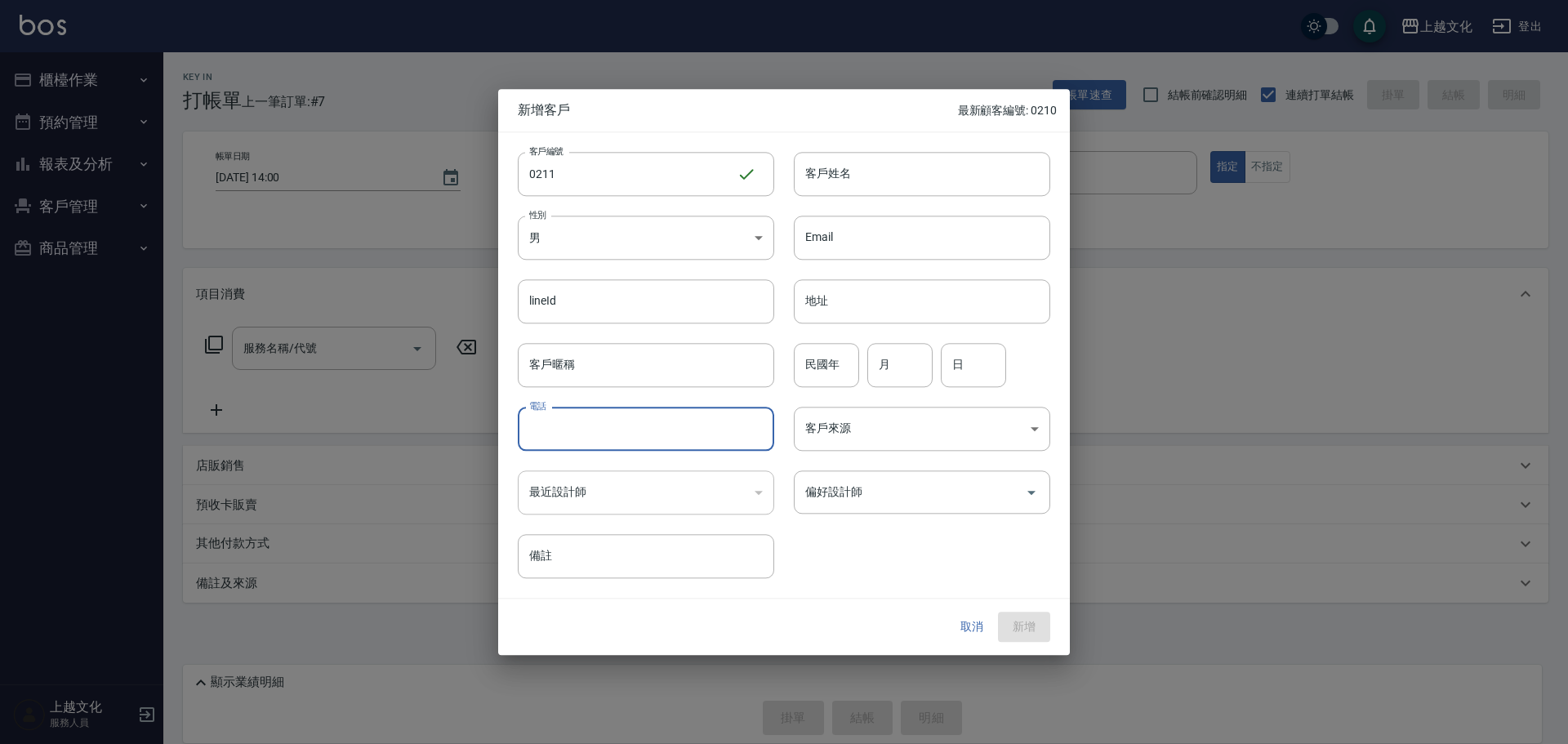
click at [564, 437] on input "電話" at bounding box center [646, 428] width 256 height 44
type input "0930620582"
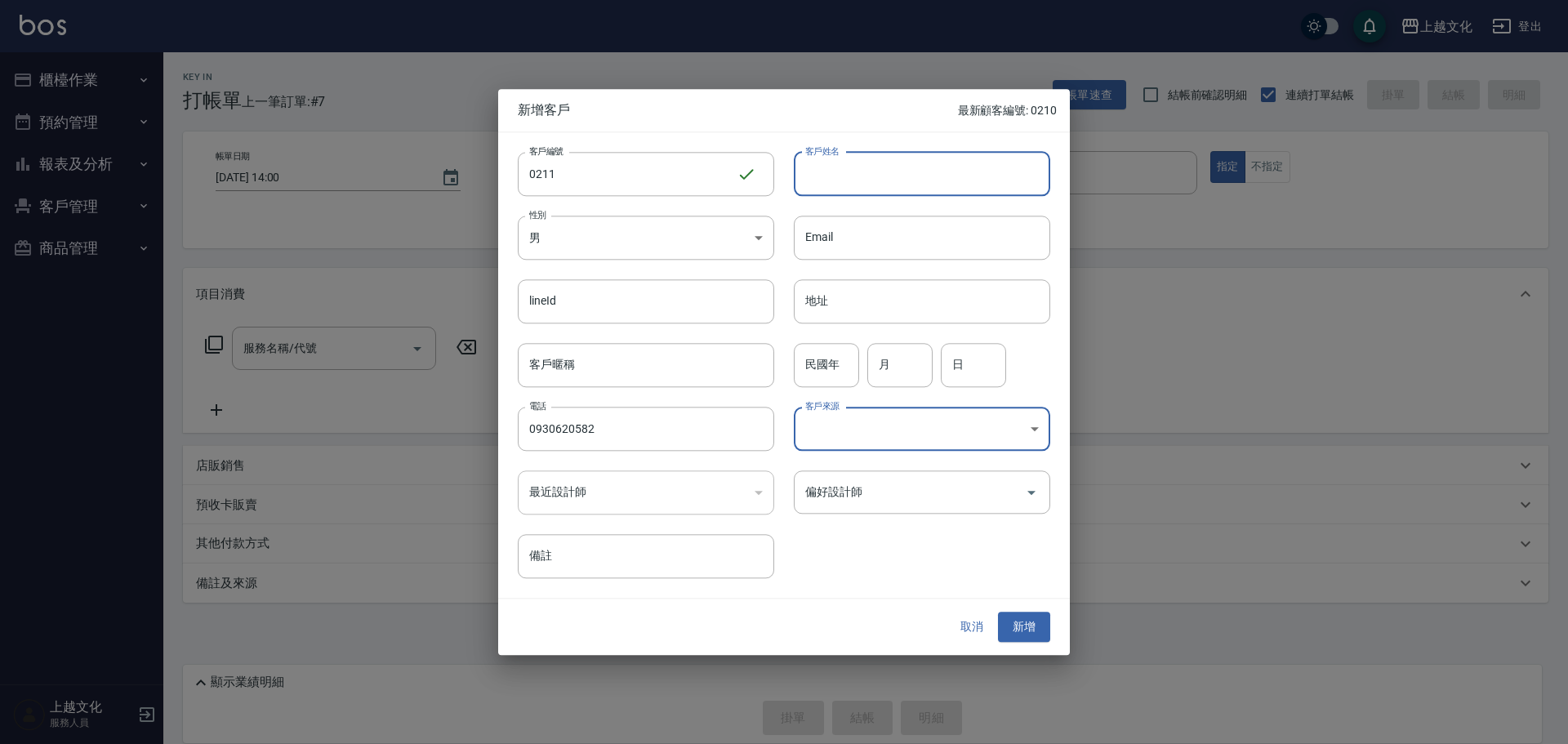
click at [885, 179] on input "客戶姓名" at bounding box center [922, 174] width 256 height 44
type input "ㄙ"
type input "niole"
click at [609, 247] on body "上越文化 登出 櫃檯作業 打帳單 帳單列表 現金收支登錄 高階收支登錄 材料自購登錄 每日結帳 排班表 現場電腦打卡 預約管理 預約管理 單日預約紀錄 單週預…" at bounding box center [784, 372] width 1568 height 744
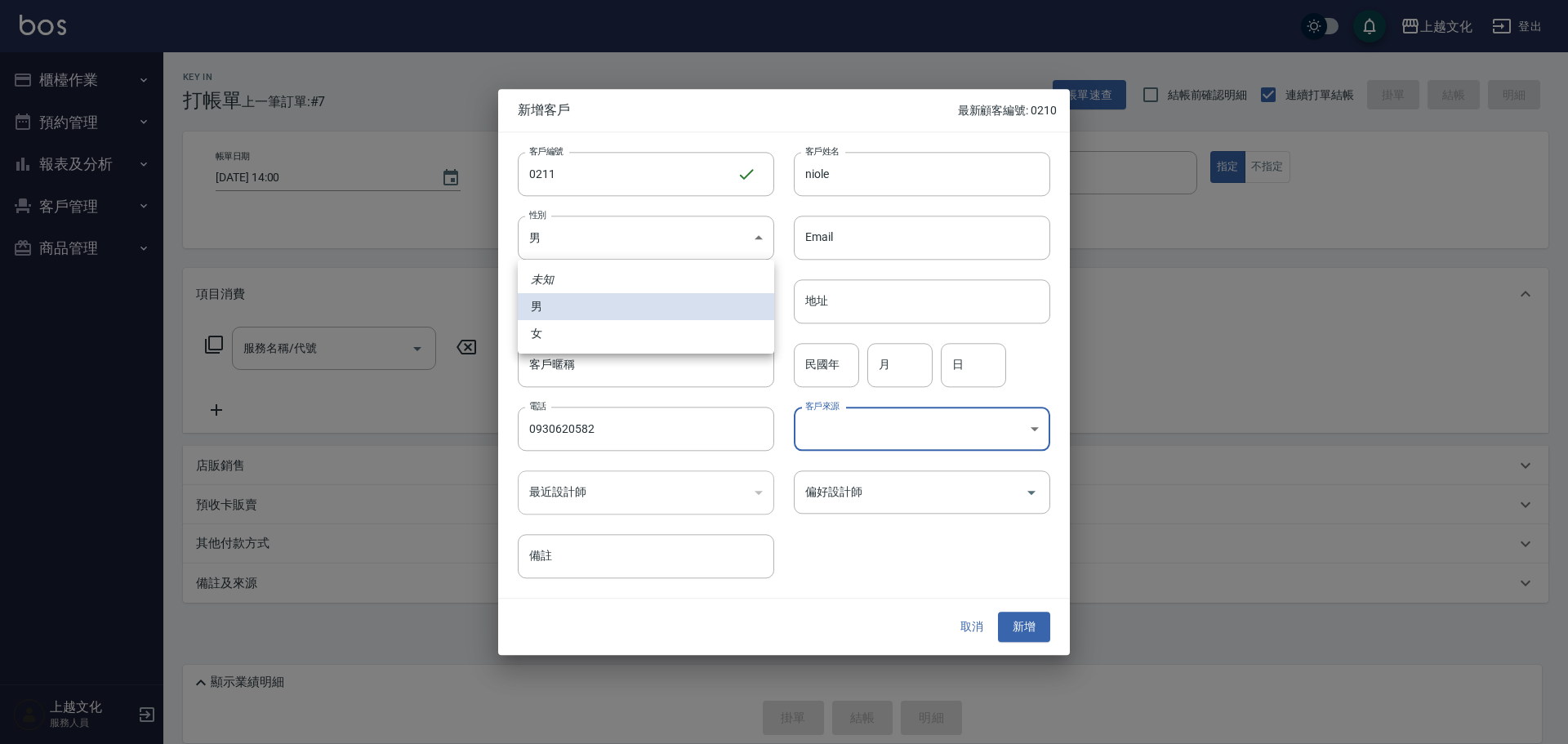
click at [591, 339] on li "女" at bounding box center [646, 334] width 256 height 27
type input "[DEMOGRAPHIC_DATA]"
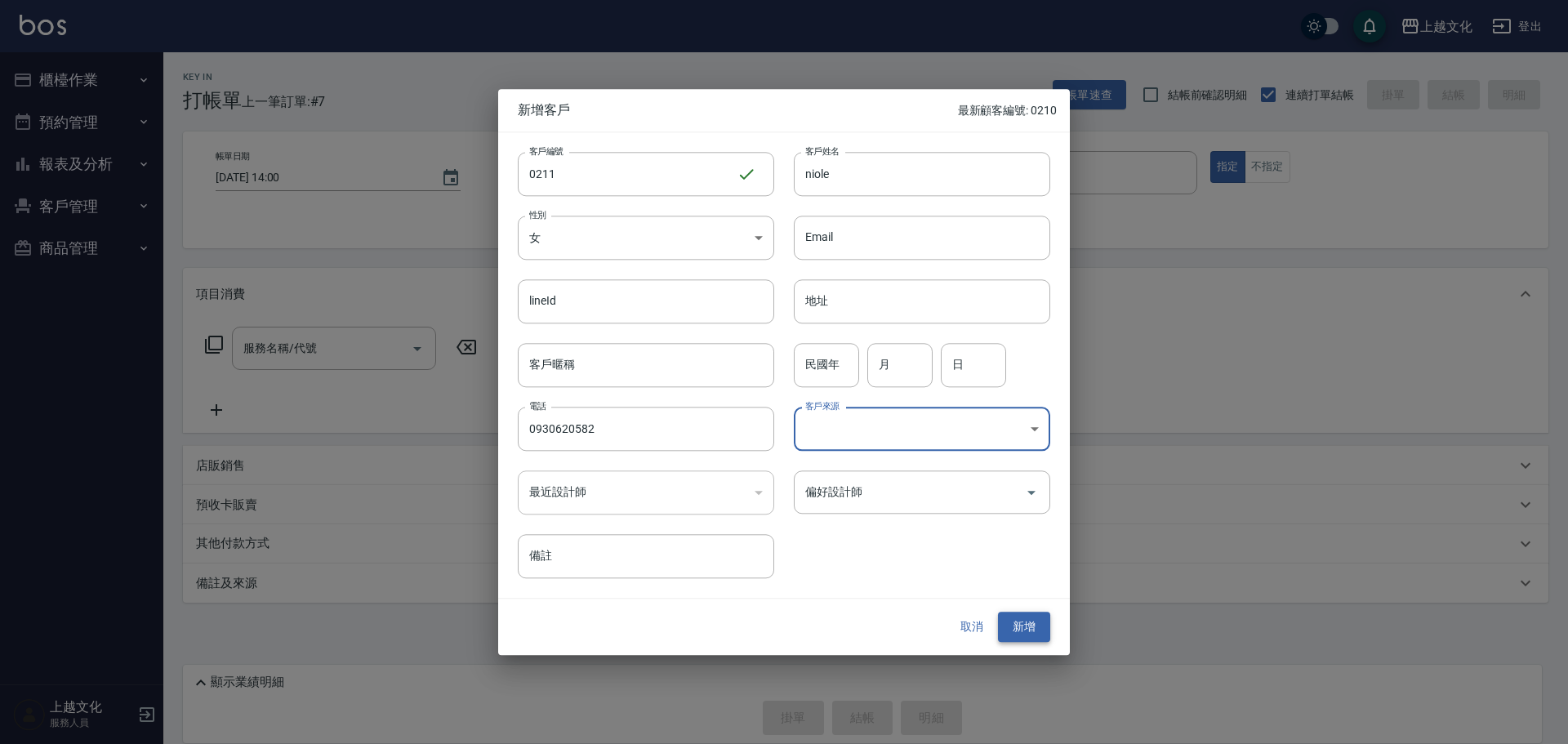
click at [1023, 627] on button "新增" at bounding box center [1024, 628] width 52 height 30
click at [1023, 627] on div "取消 新增" at bounding box center [998, 628] width 105 height 30
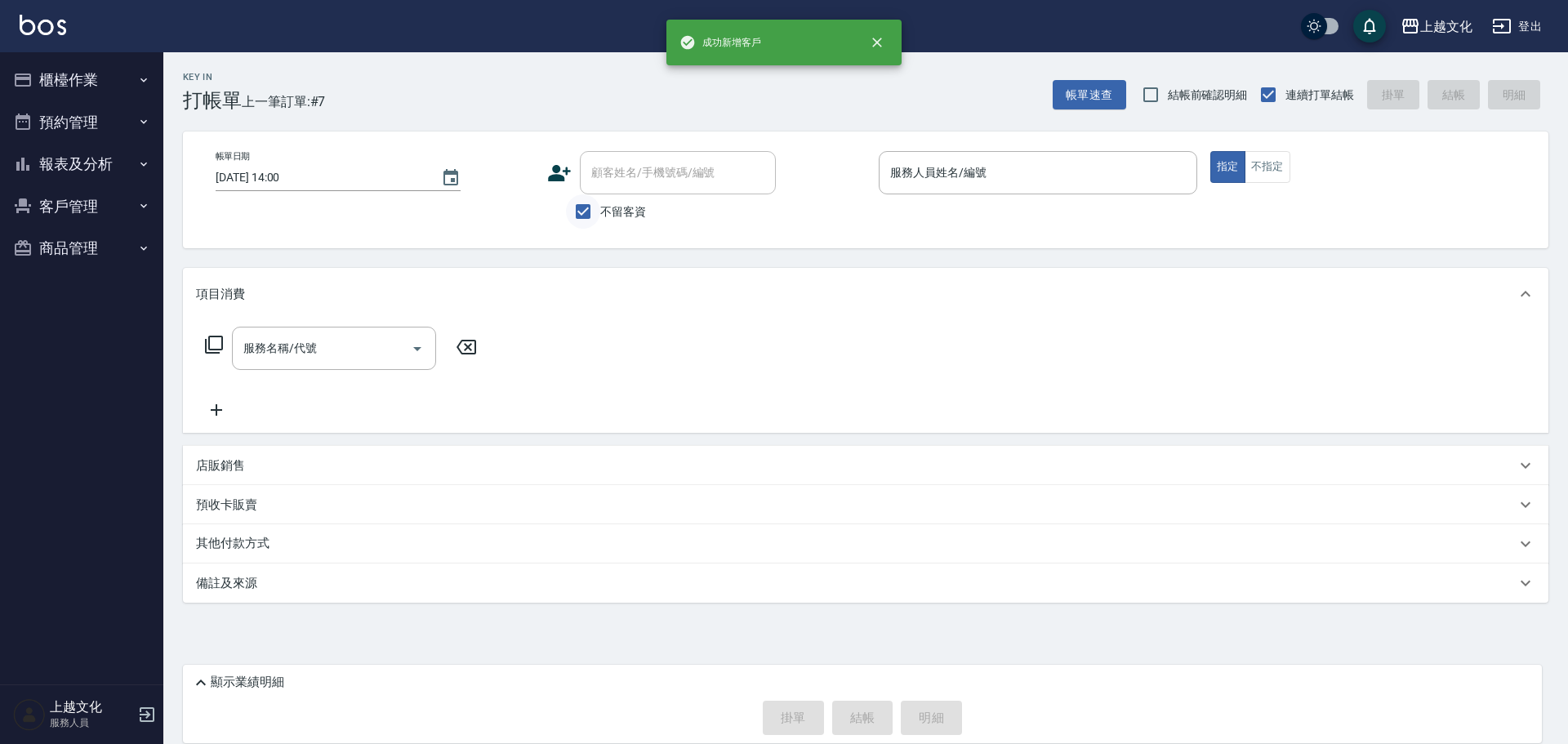
click at [590, 216] on input "不留客資" at bounding box center [583, 212] width 34 height 34
checkbox input "false"
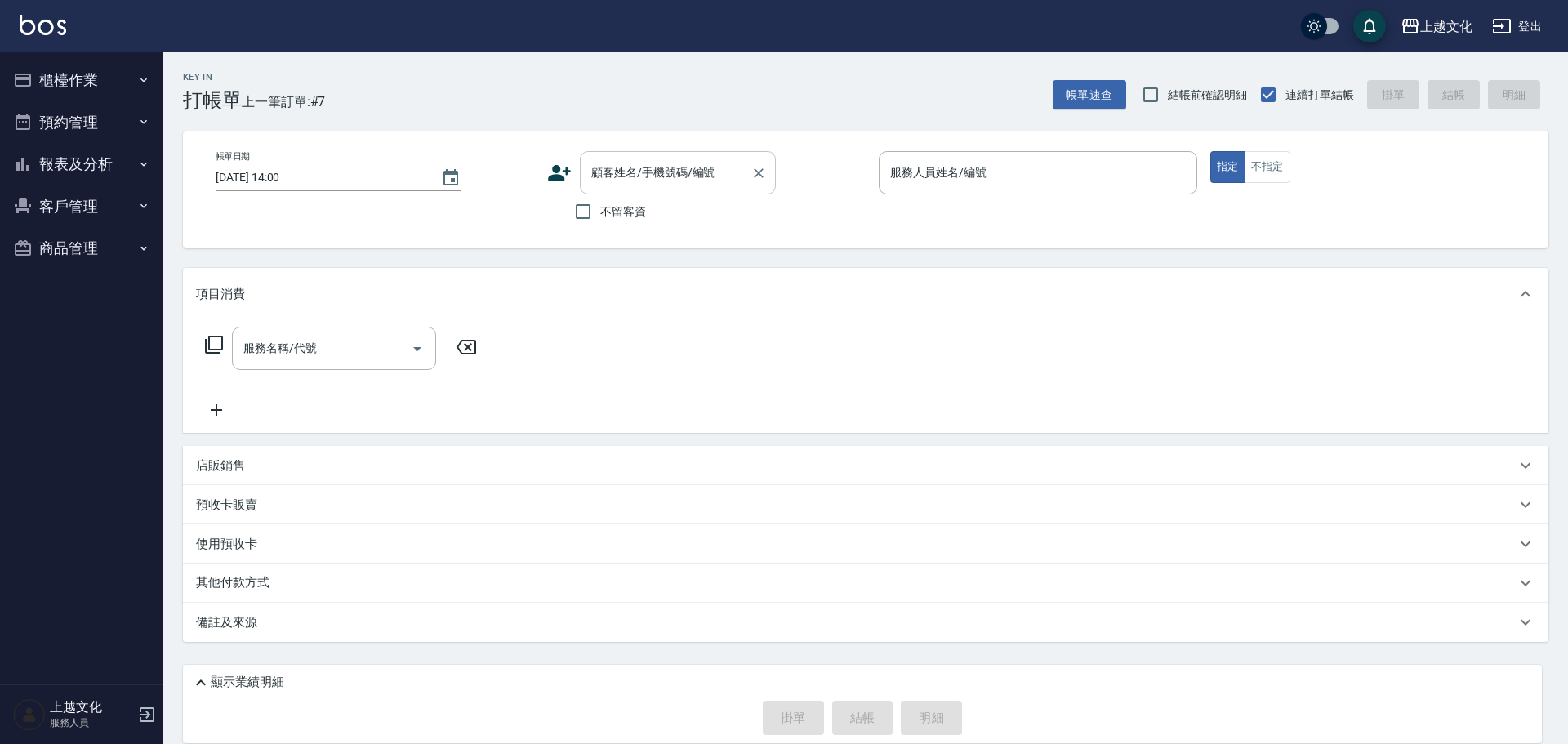
click at [590, 185] on input "顧客姓名/手機號碼/編號" at bounding box center [665, 173] width 157 height 28
type input "niole/0930620582/0211"
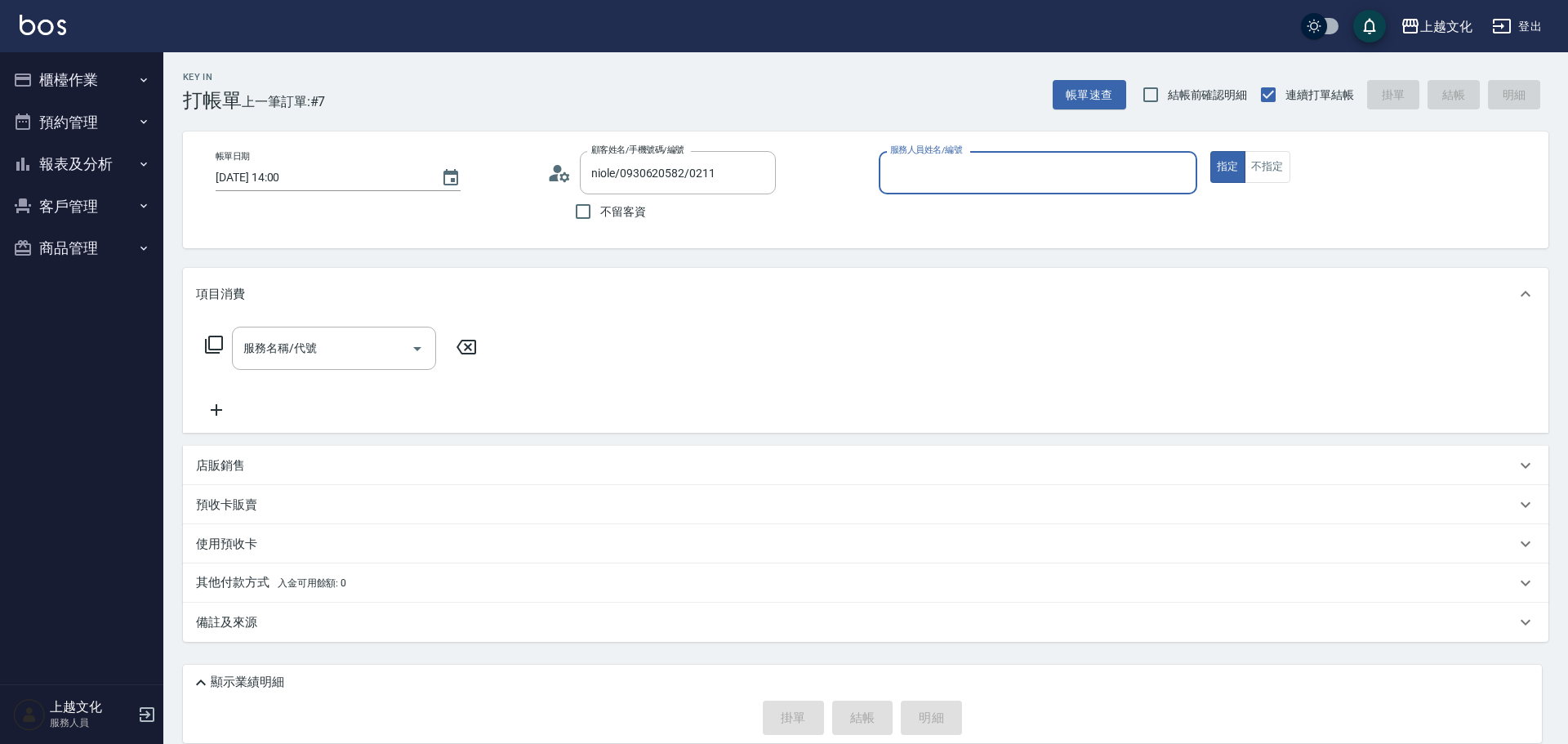
click at [922, 169] on input "服務人員姓名/編號" at bounding box center [1038, 173] width 303 height 28
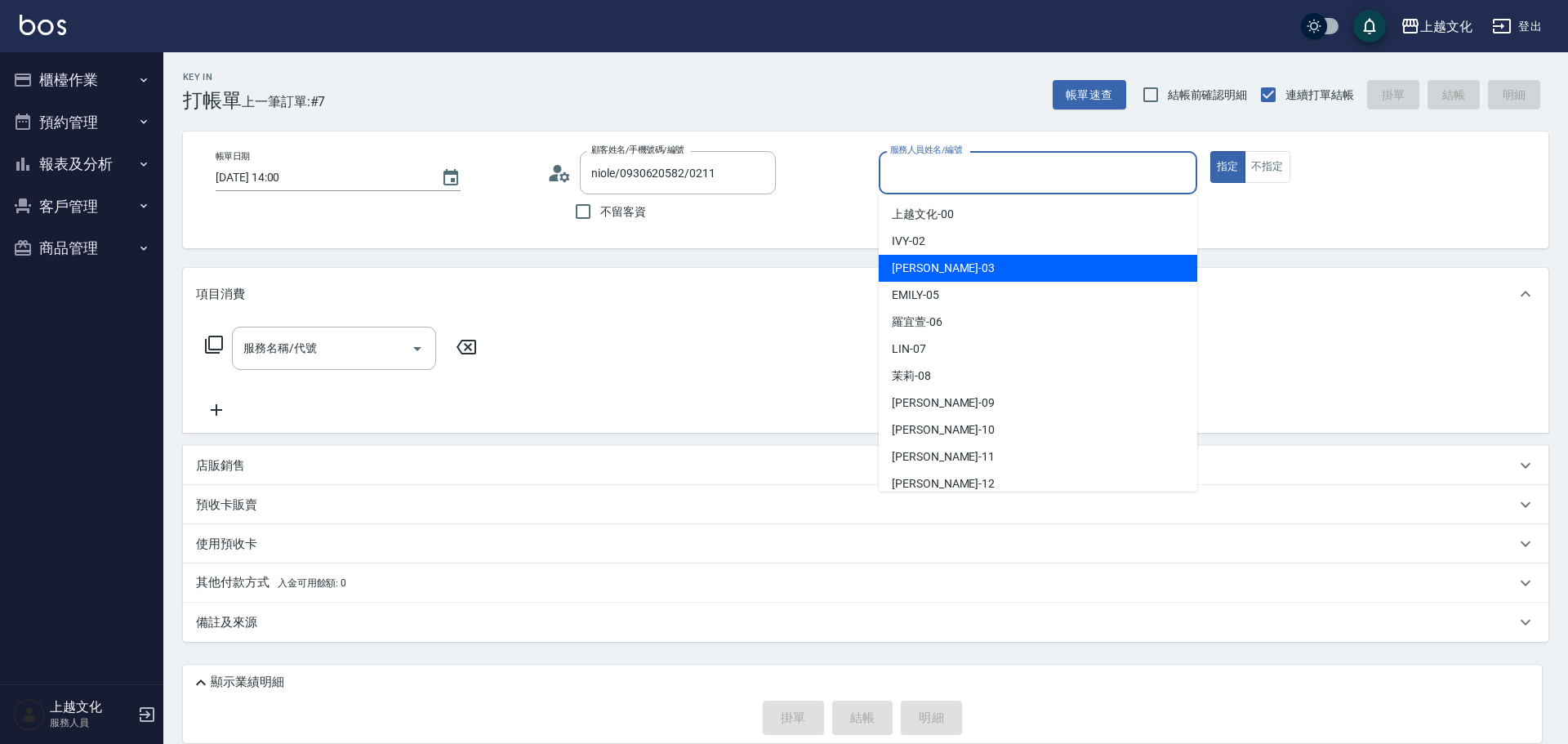
click at [936, 262] on div "[PERSON_NAME] -03" at bounding box center [1038, 268] width 319 height 27
type input "[PERSON_NAME]-03"
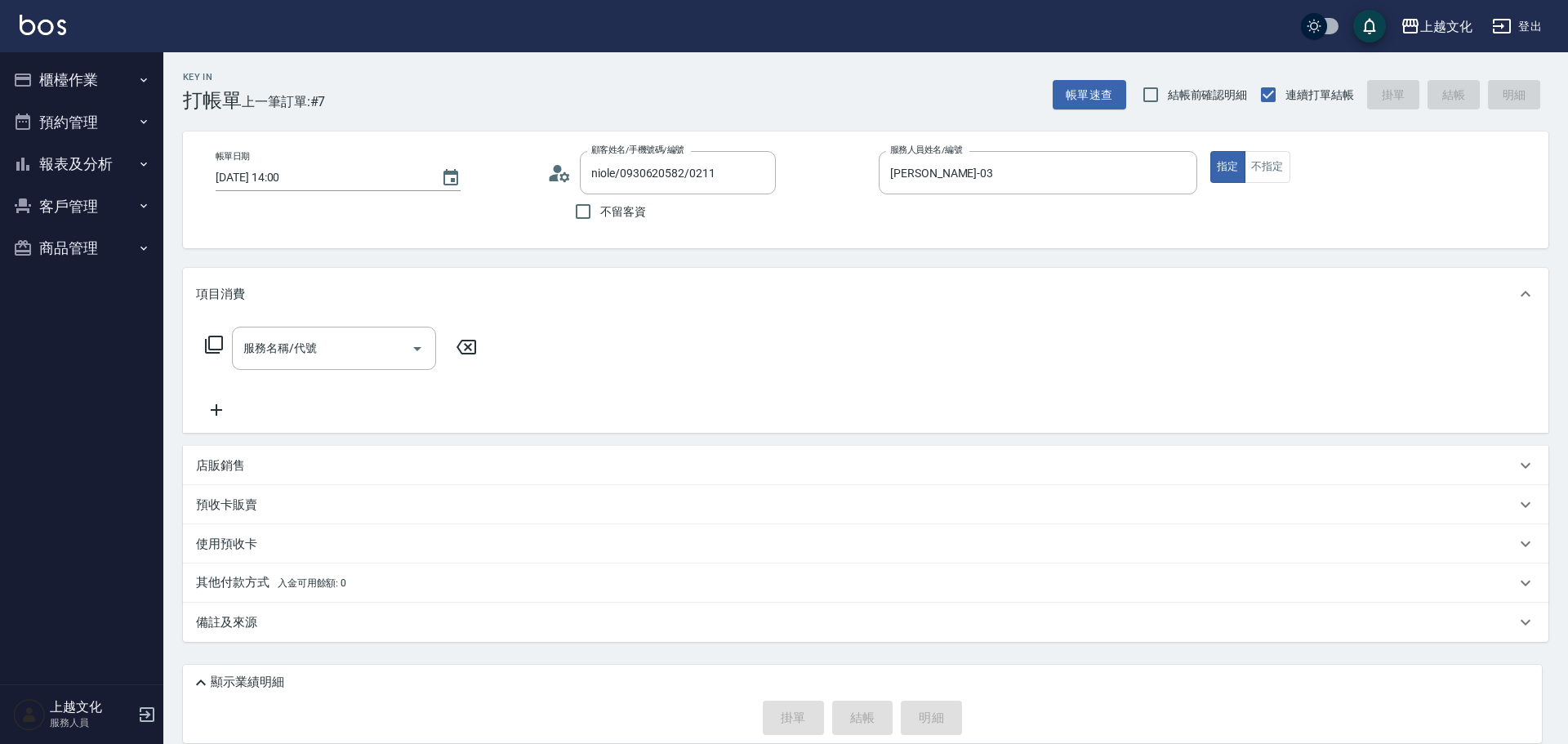
drag, startPoint x: 237, startPoint y: 580, endPoint x: 264, endPoint y: 538, distance: 49.9
click at [240, 578] on p "其他付款方式 入金可用餘額: 0" at bounding box center [270, 583] width 150 height 18
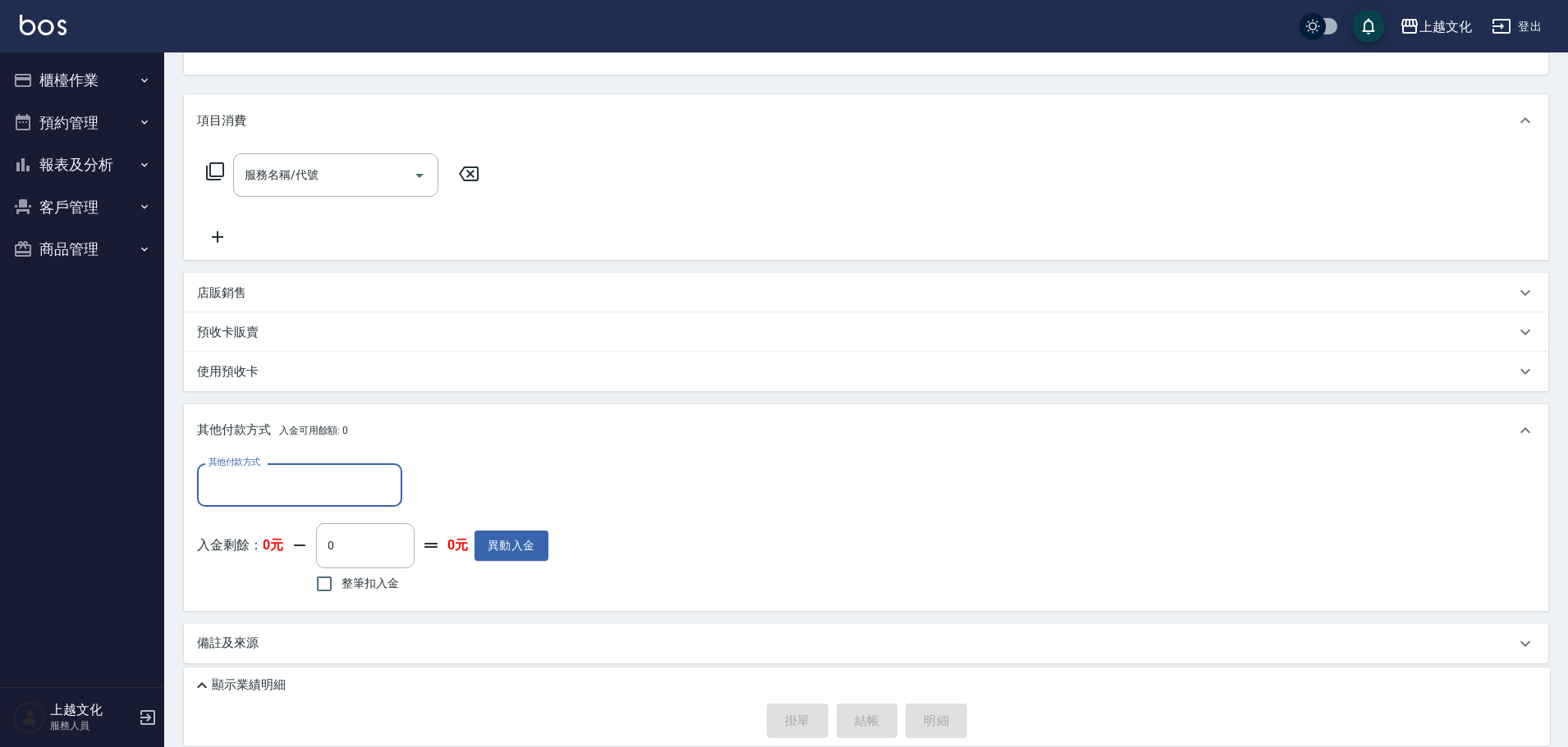
scroll to position [181, 0]
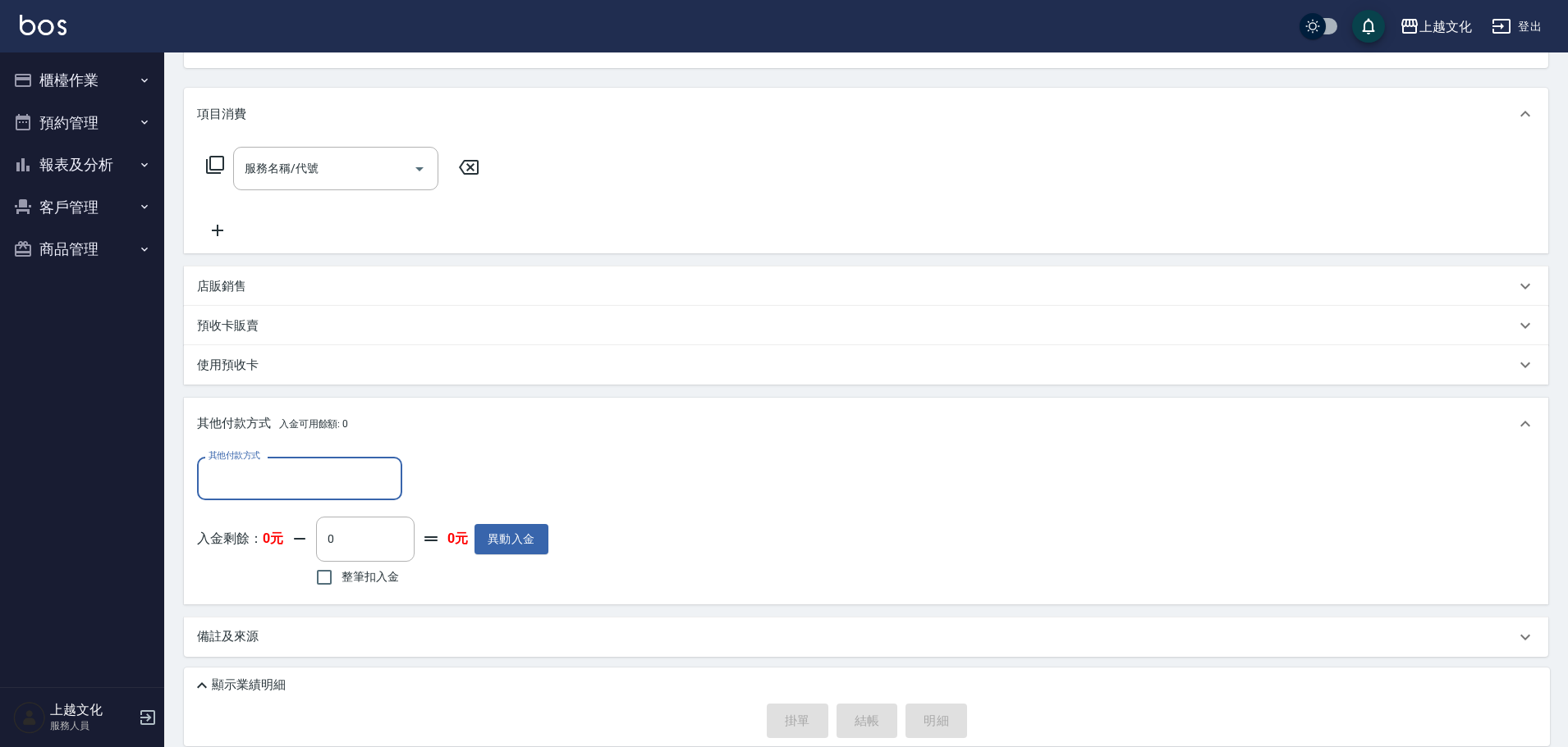
click at [238, 465] on input "其他付款方式" at bounding box center [299, 478] width 190 height 28
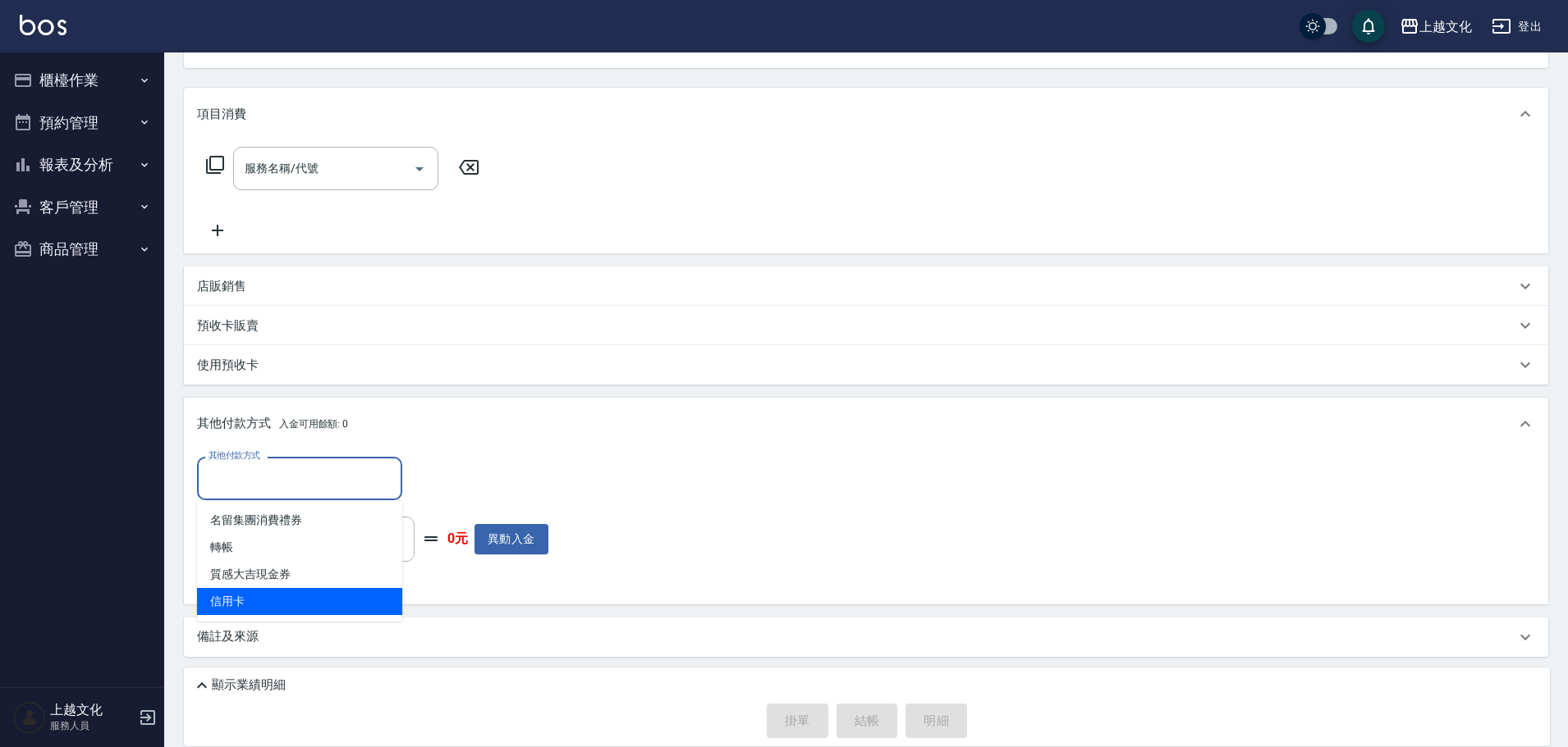
drag, startPoint x: 227, startPoint y: 602, endPoint x: 422, endPoint y: 504, distance: 218.2
click at [227, 601] on span "信用卡" at bounding box center [299, 602] width 205 height 28
type input "信用卡"
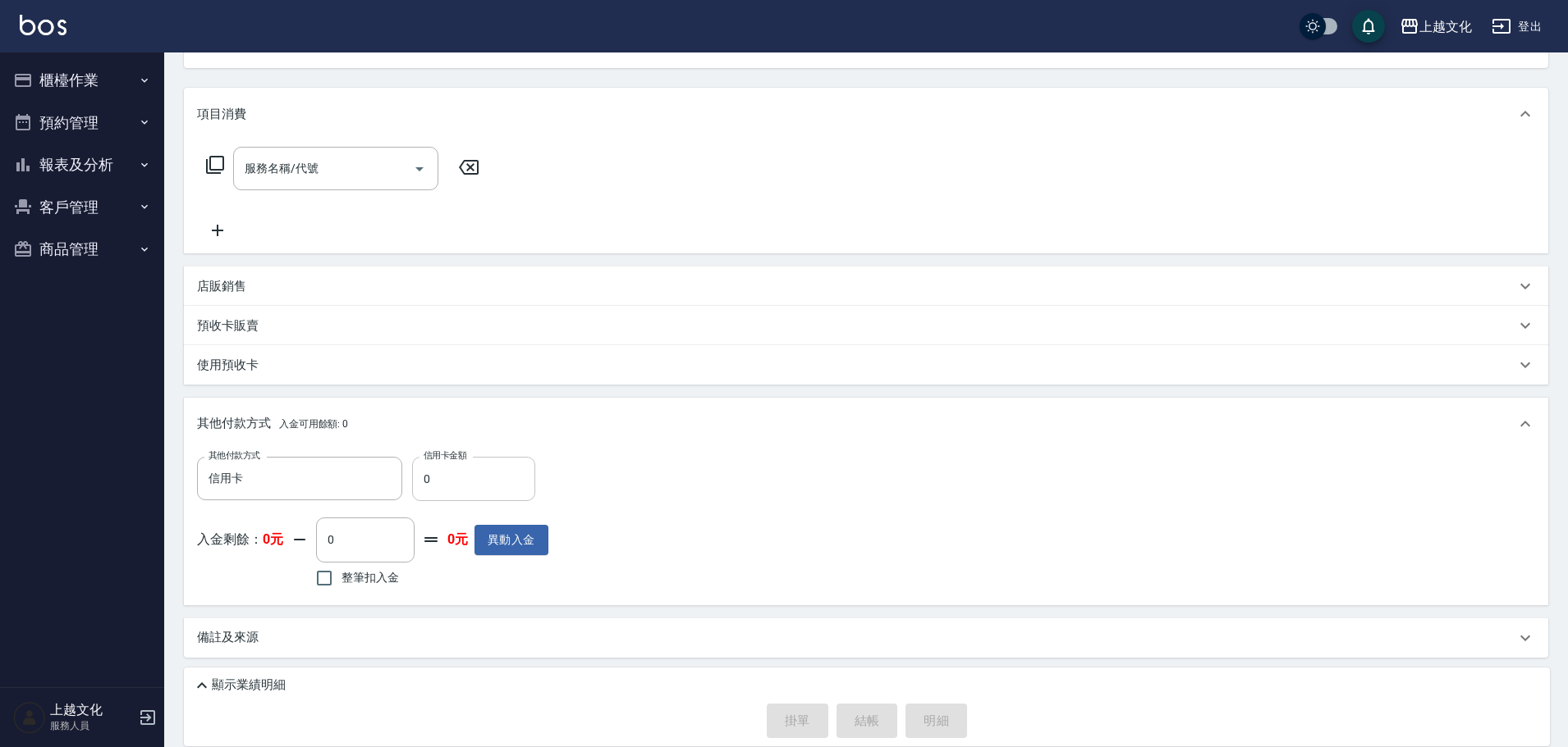
click at [419, 487] on input "0" at bounding box center [474, 478] width 123 height 45
type input "0"
click at [416, 488] on input "0" at bounding box center [474, 478] width 123 height 45
click at [234, 329] on p "預收卡販賣" at bounding box center [227, 326] width 62 height 17
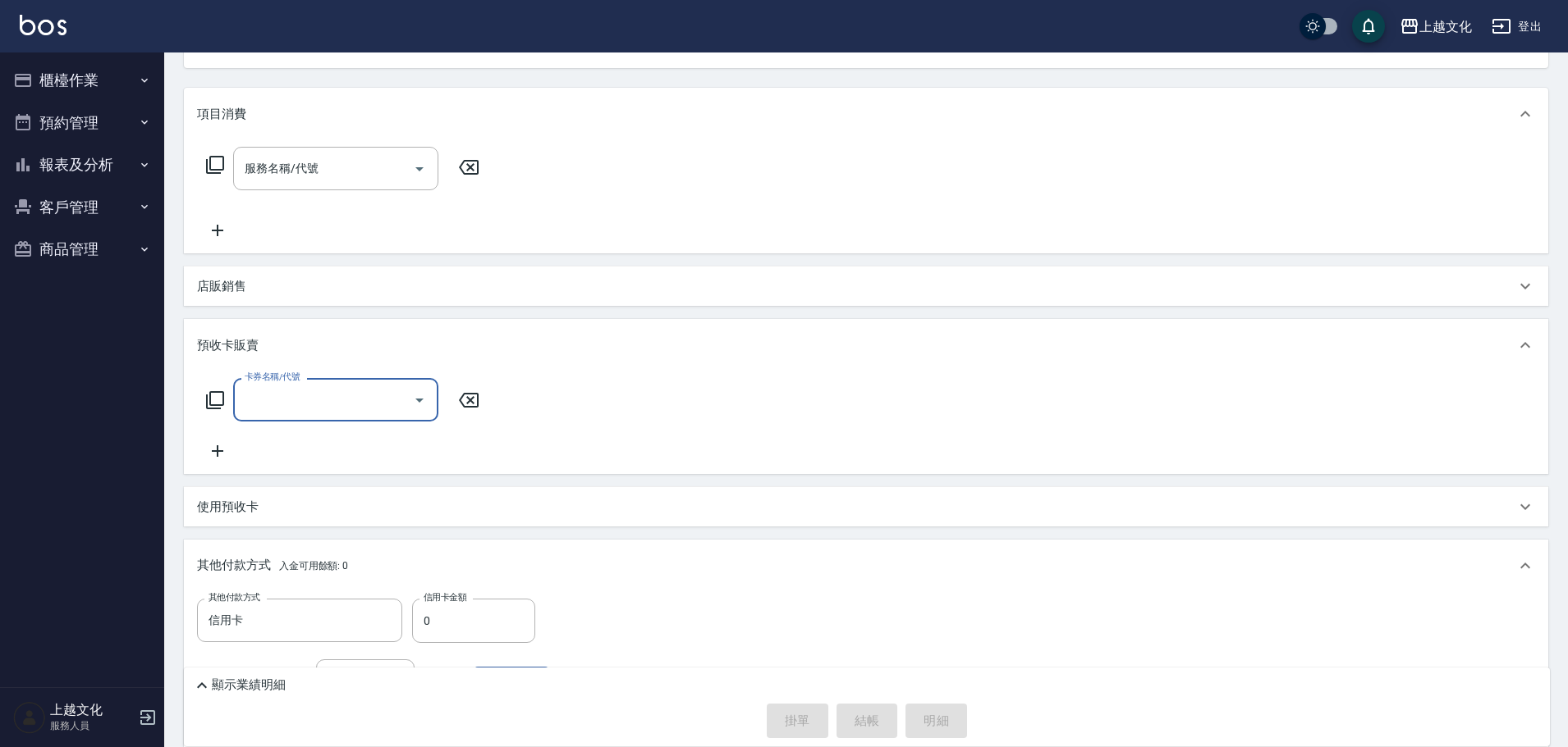
scroll to position [0, 0]
click at [297, 412] on input "卡券名稱/代號" at bounding box center [323, 400] width 166 height 28
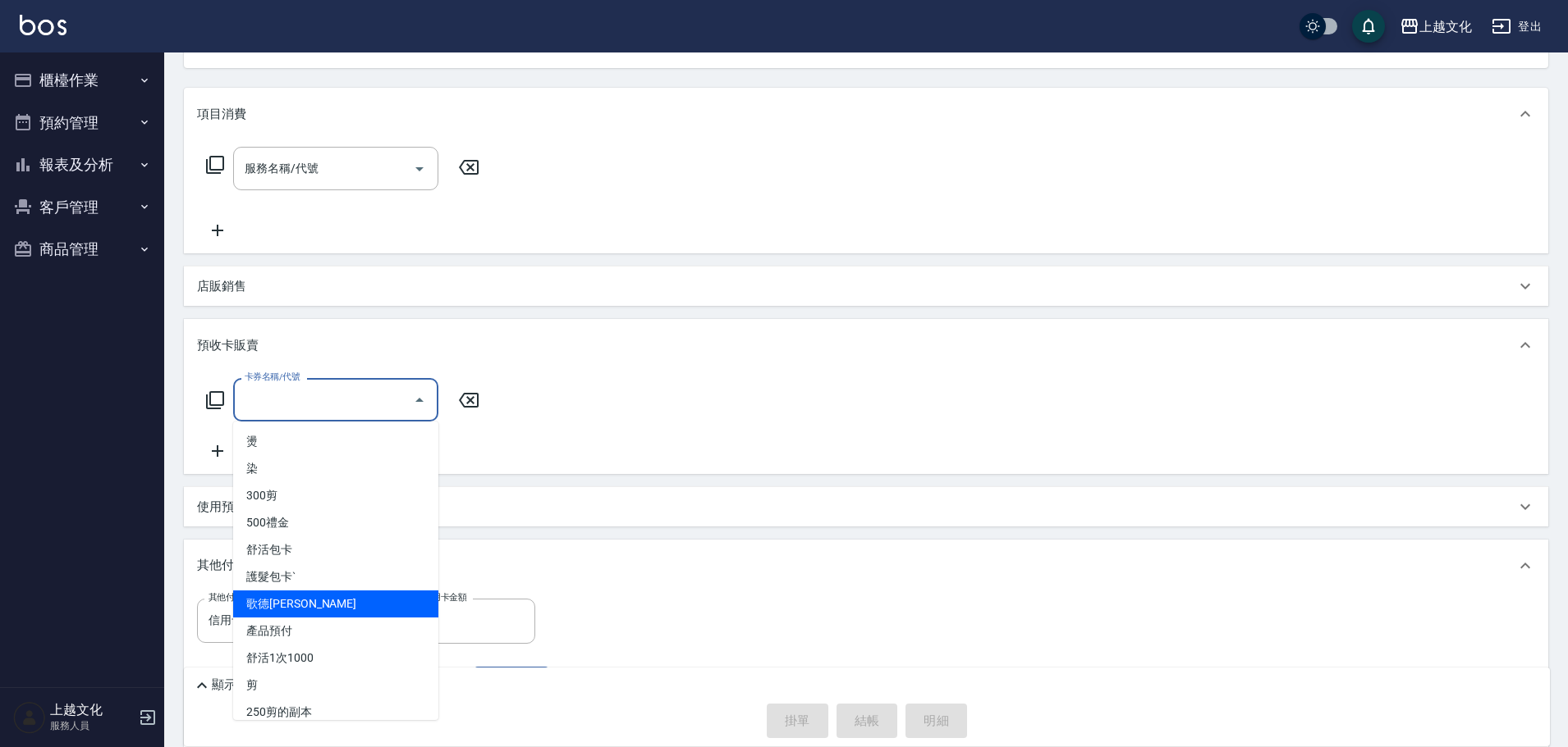
click at [305, 595] on span "歌德[PERSON_NAME]" at bounding box center [335, 604] width 205 height 28
click at [305, 595] on div "其他付款方式 信用卡 其他付款方式 信用卡金額 0 信用卡金額 入金剩餘： 0元 0 ​ 整筆扣入金 0元 異動入金" at bounding box center [866, 669] width 1364 height 154
type input "歌德包卡(003)"
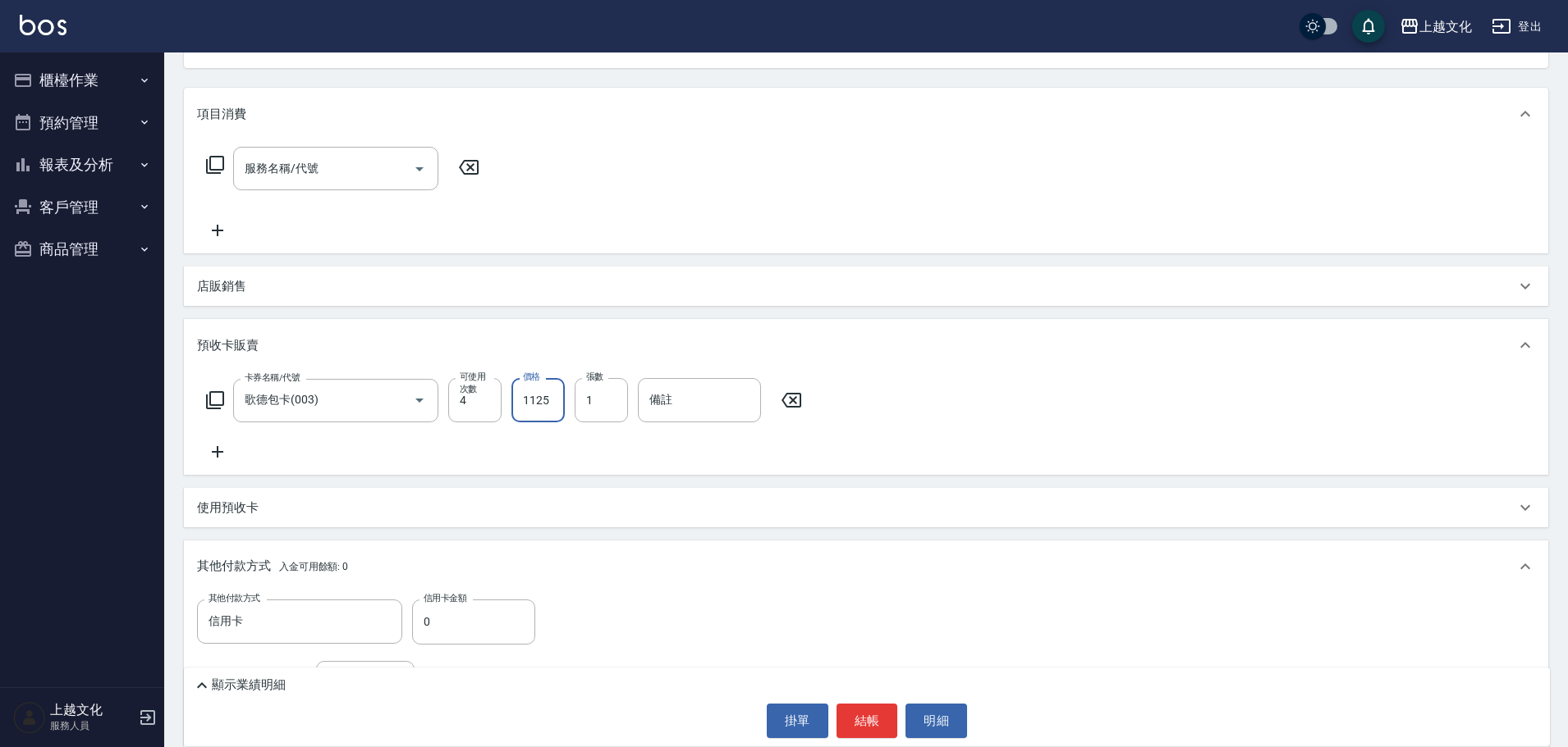
click at [530, 409] on input "1125" at bounding box center [538, 400] width 53 height 45
type input "5400"
drag, startPoint x: 870, startPoint y: 716, endPoint x: 880, endPoint y: 696, distance: 22.4
click at [869, 713] on button "結帳" at bounding box center [867, 720] width 62 height 34
type input "[DATE] 14:02"
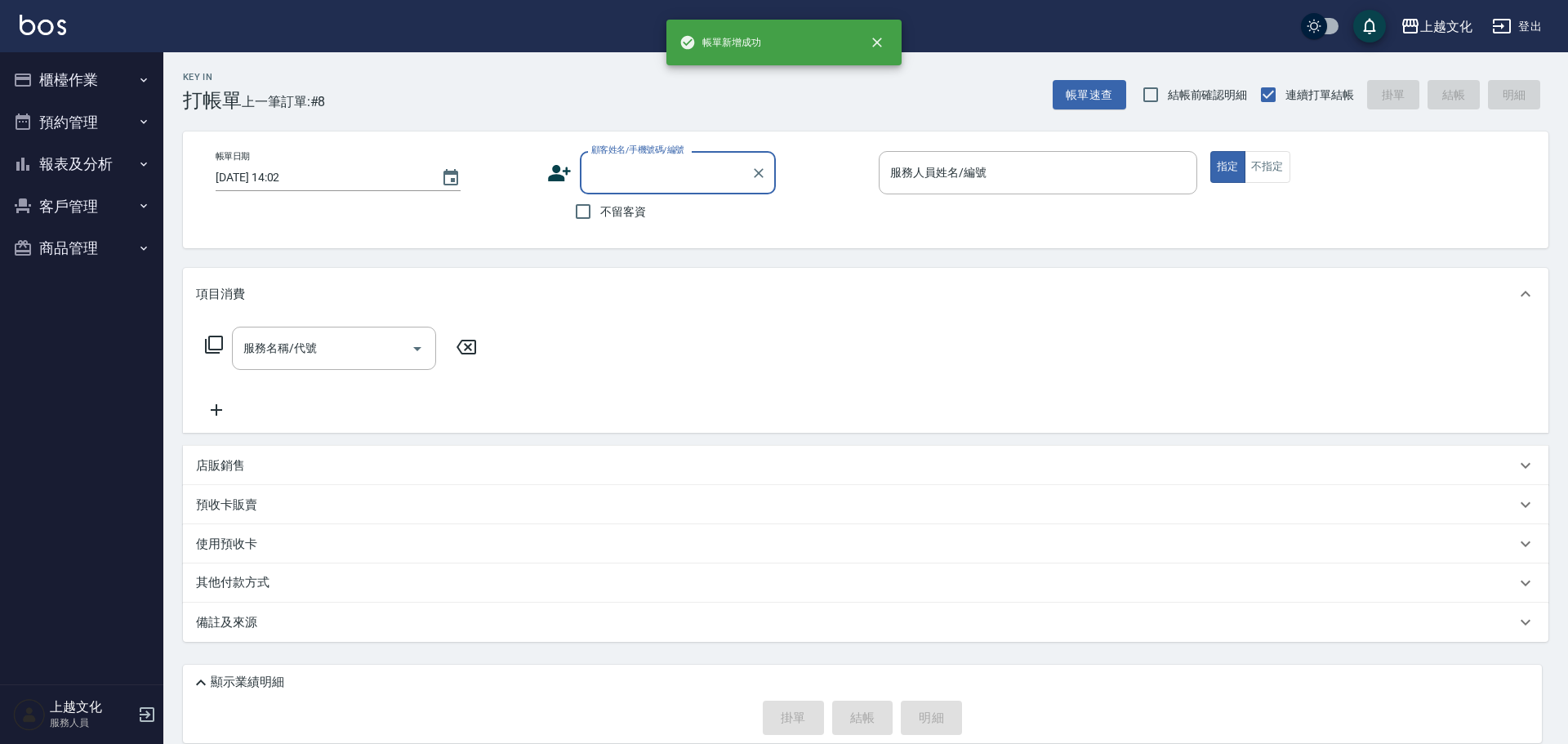
click at [654, 178] on input "顧客姓名/手機號碼/編號" at bounding box center [665, 173] width 157 height 28
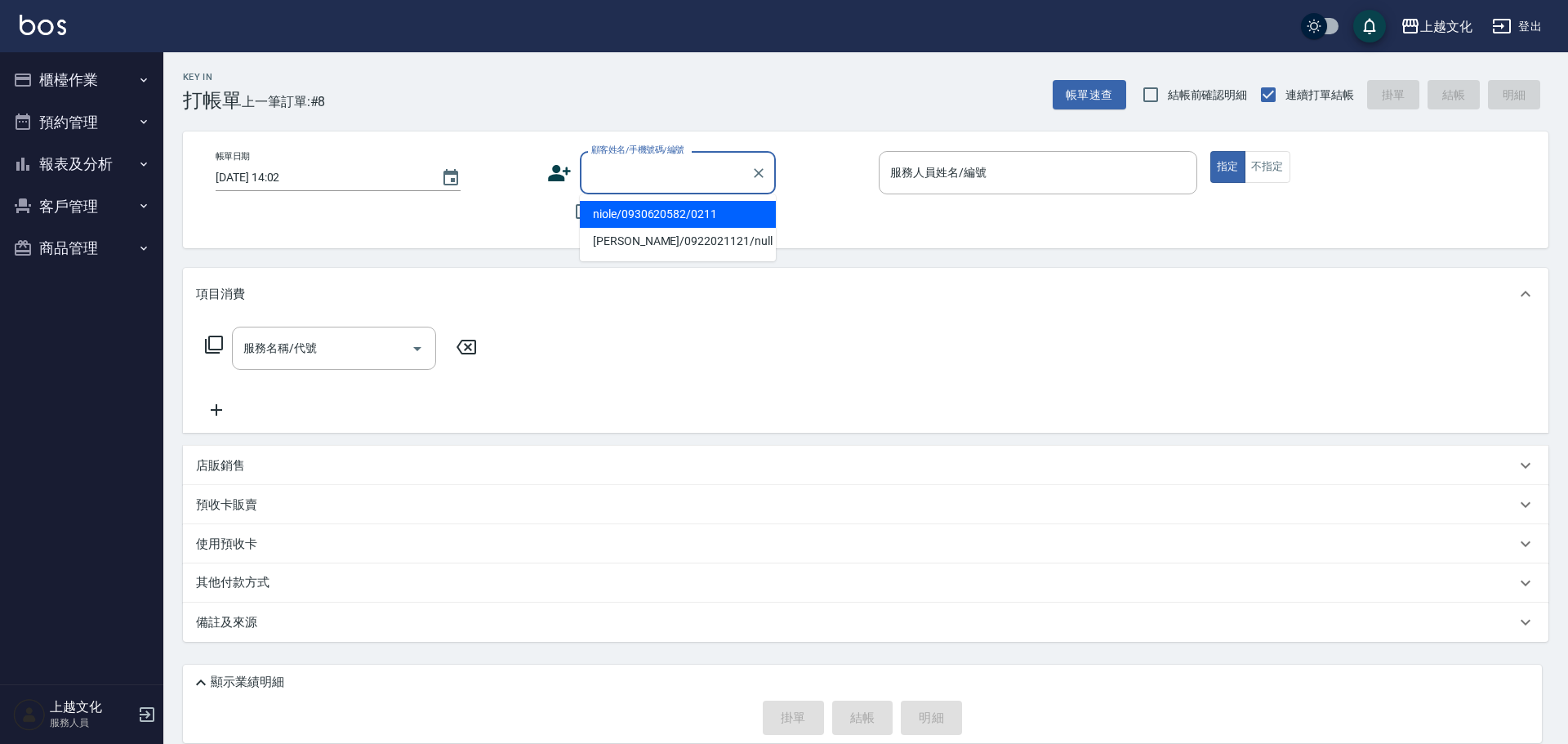
click at [662, 214] on li "niole/0930620582/0211" at bounding box center [678, 215] width 196 height 27
type input "niole/0930620582/0211"
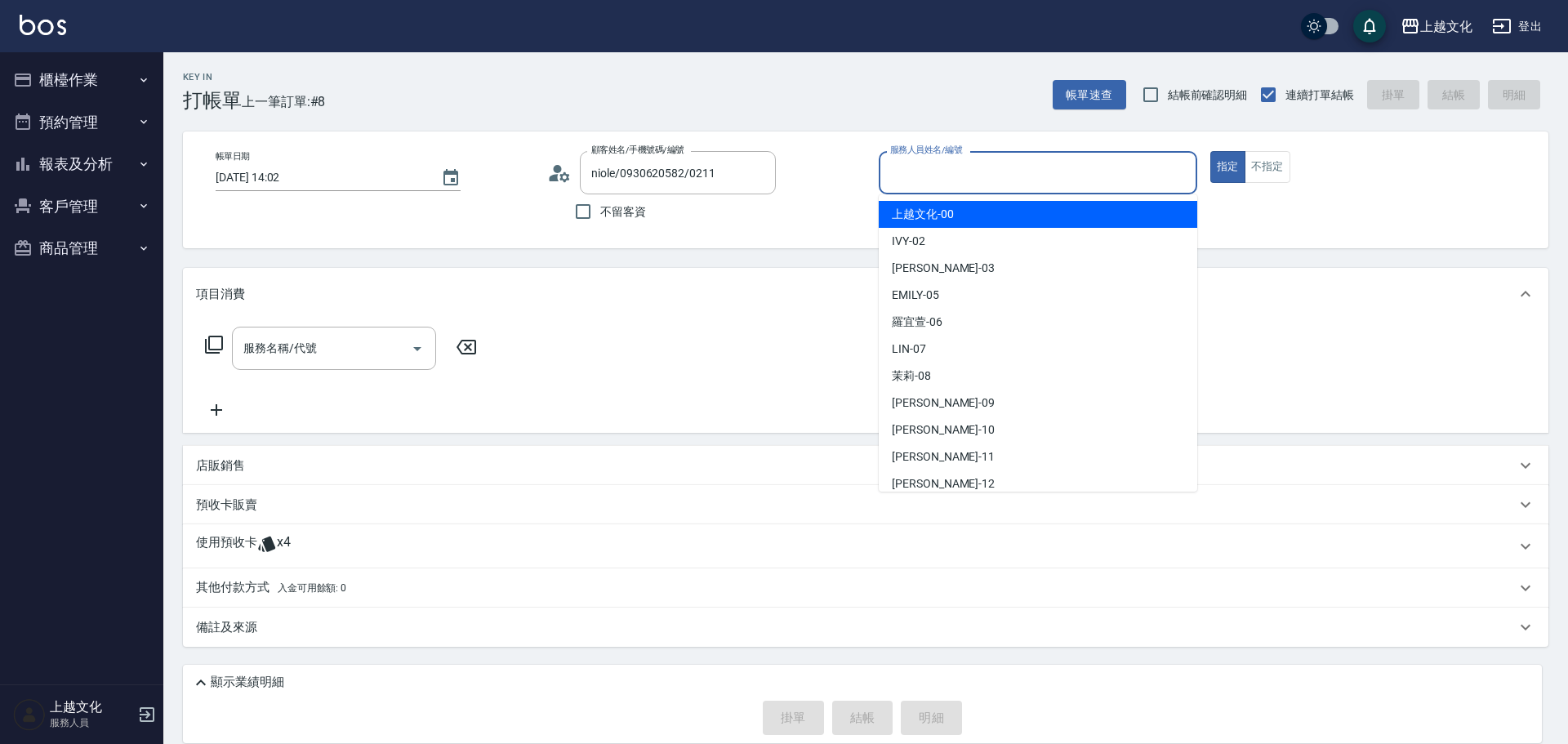
click at [991, 176] on input "服務人員姓名/編號" at bounding box center [1038, 173] width 303 height 28
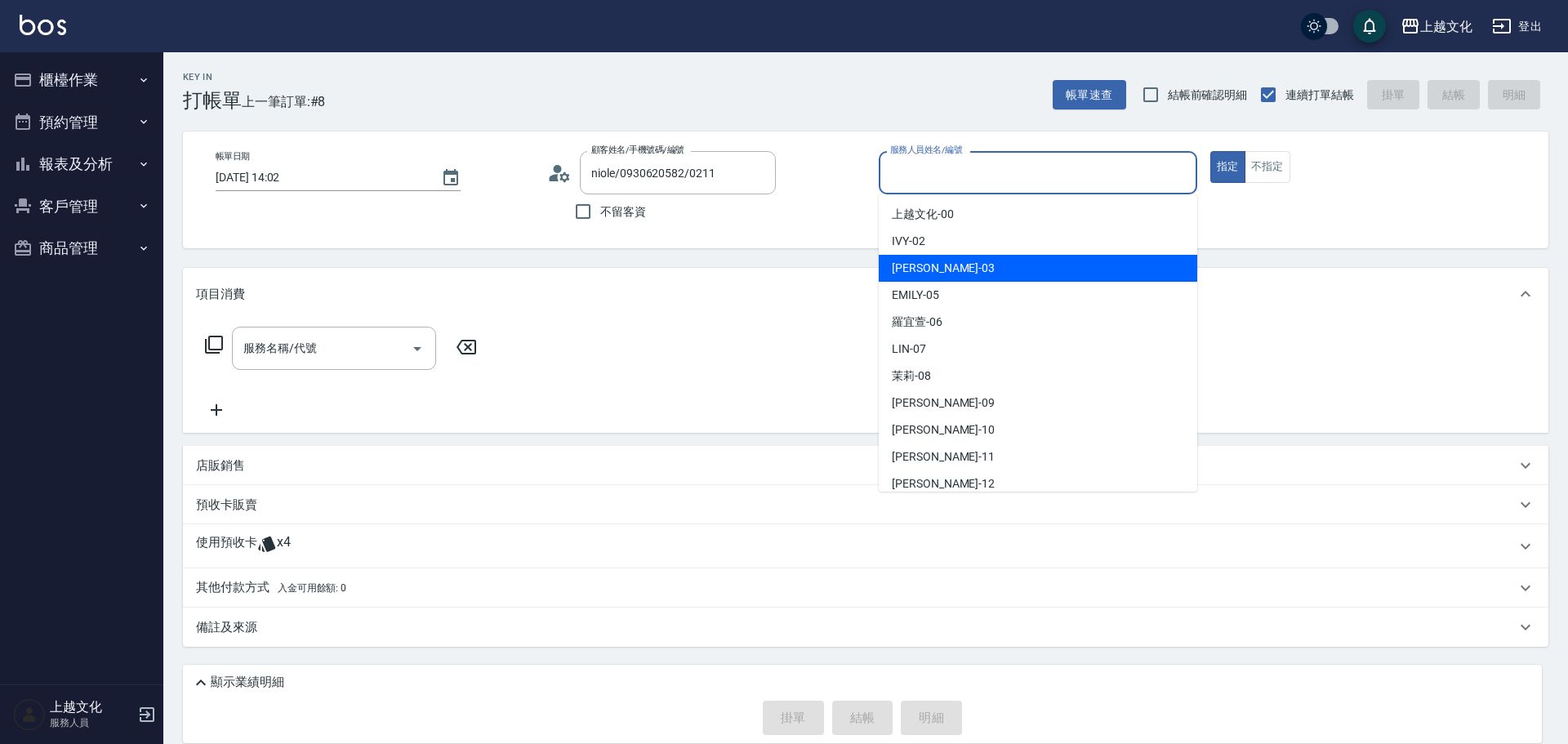
click at [1001, 275] on div "[PERSON_NAME] -03" at bounding box center [1038, 268] width 319 height 27
type input "[PERSON_NAME]-03"
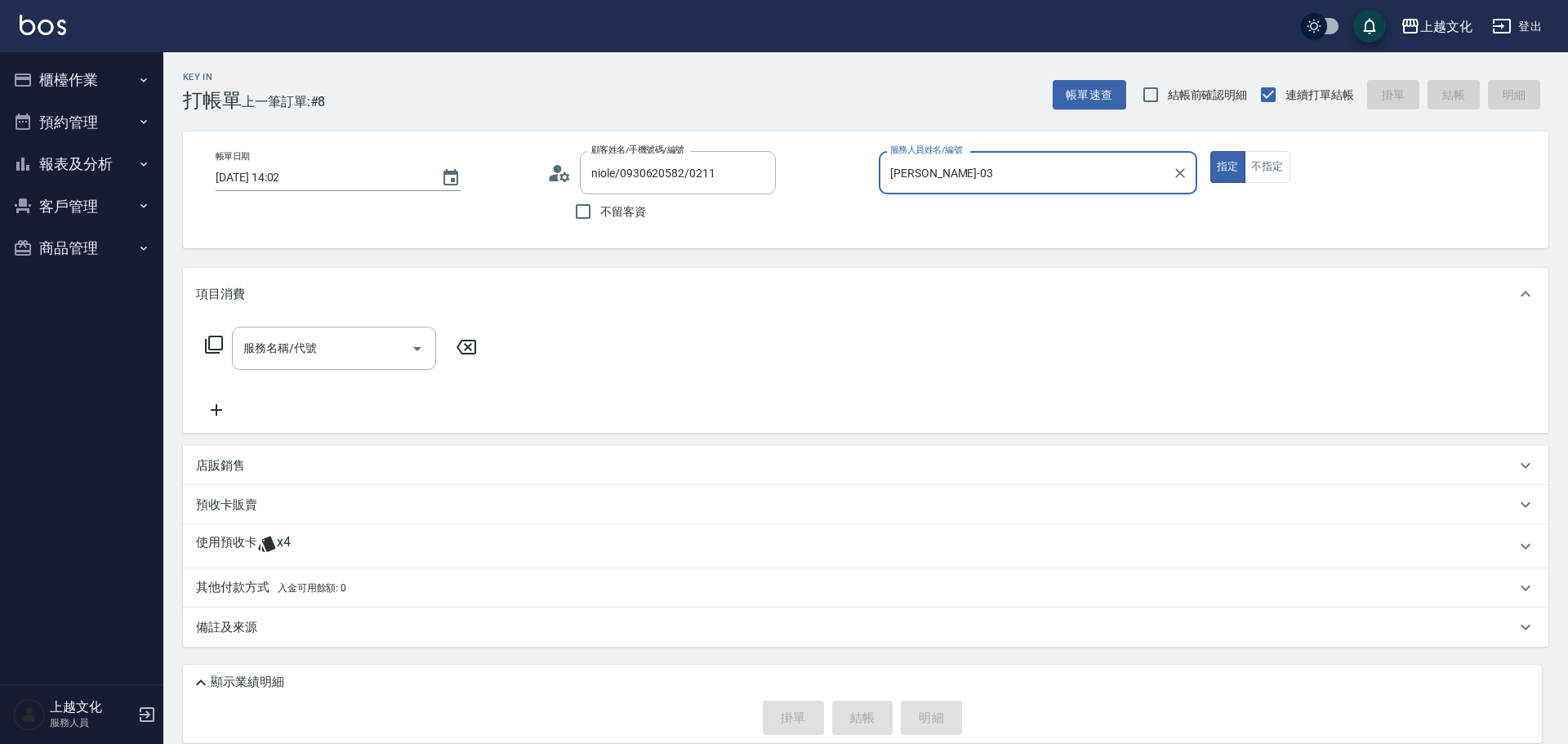
drag, startPoint x: 41, startPoint y: 87, endPoint x: 53, endPoint y: 84, distance: 12.4
click at [43, 85] on button "櫃檯作業" at bounding box center [81, 79] width 150 height 43
click at [47, 84] on button "櫃檯作業" at bounding box center [81, 79] width 150 height 43
click at [60, 73] on button "櫃檯作業" at bounding box center [81, 79] width 150 height 43
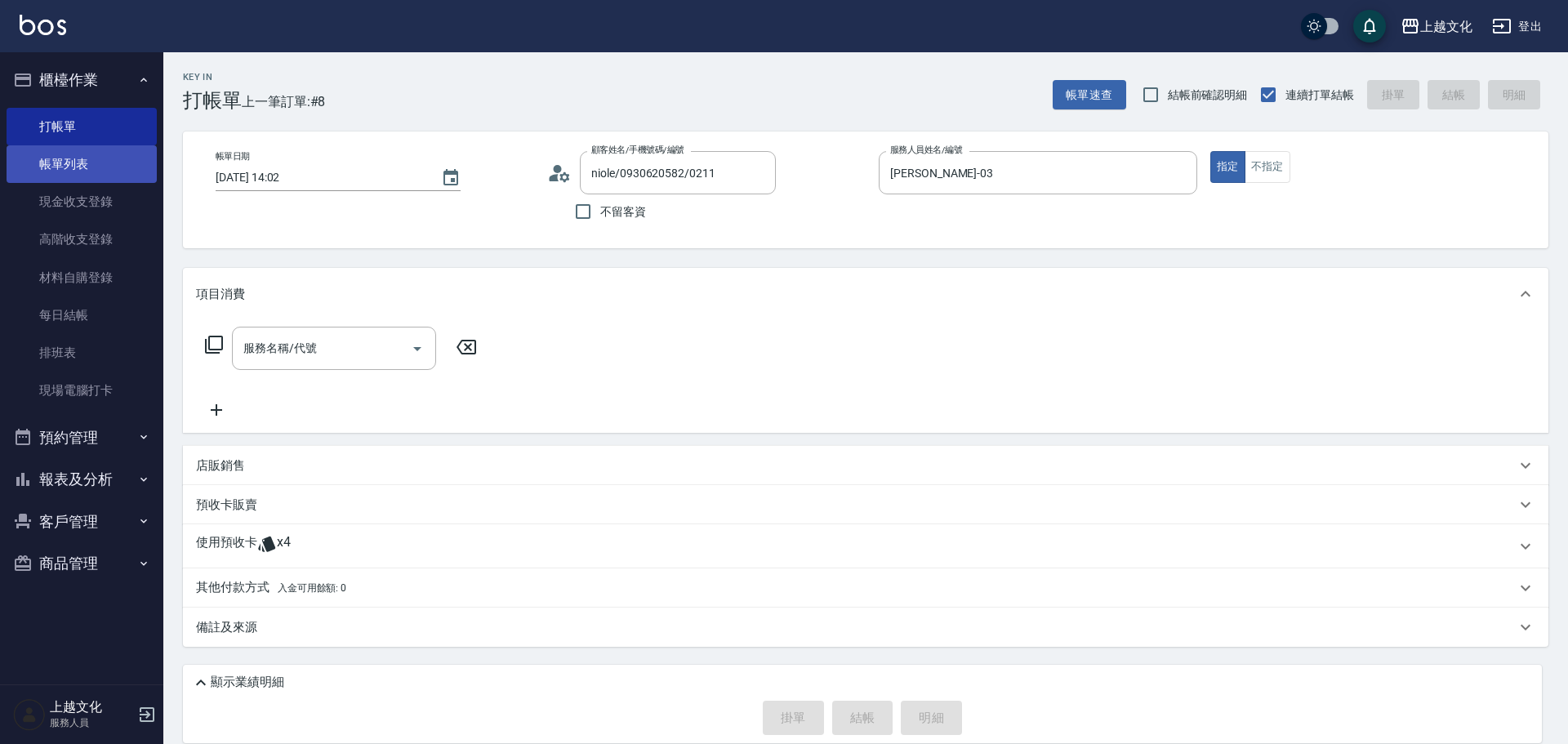
click at [72, 162] on link "帳單列表" at bounding box center [81, 164] width 150 height 38
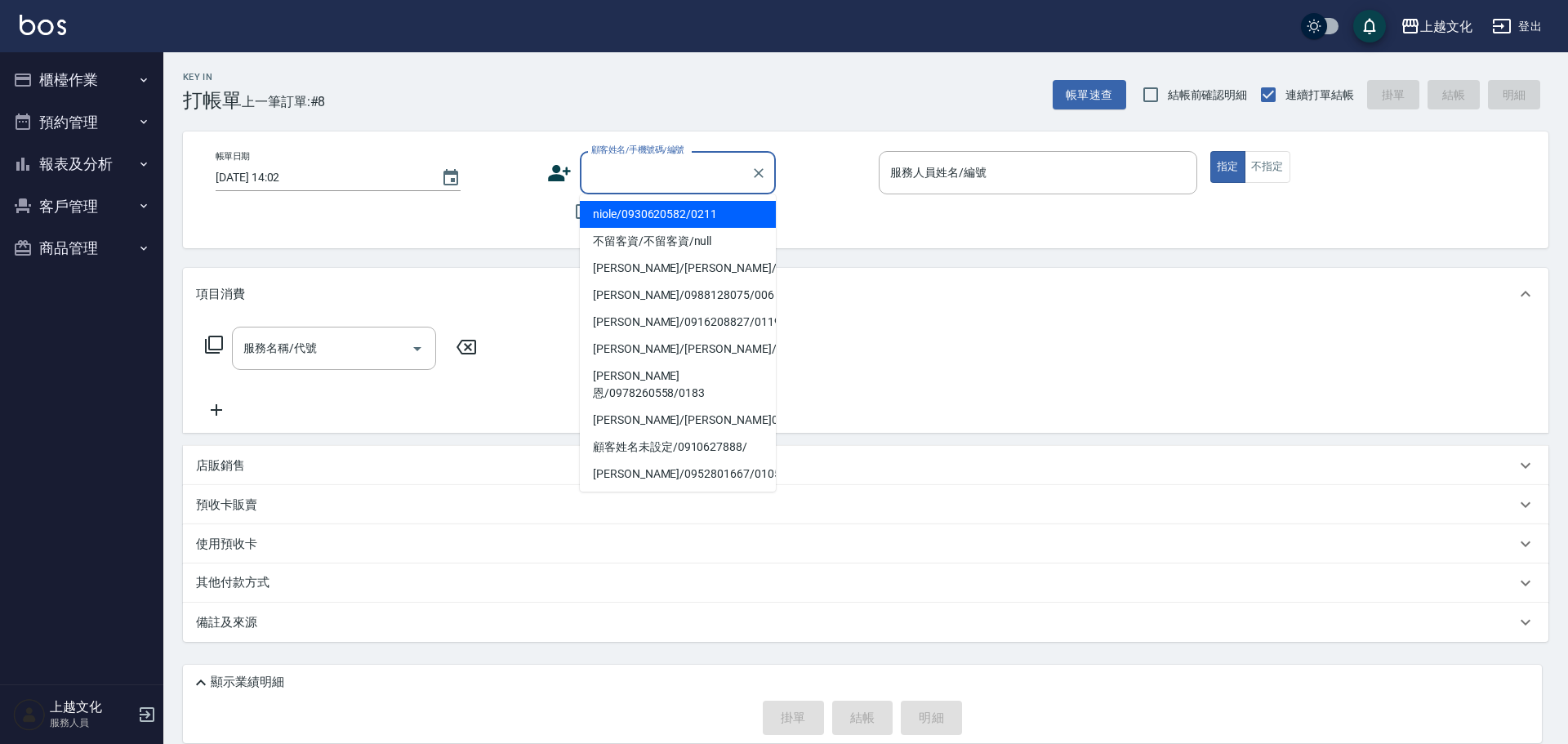
click at [618, 172] on input "顧客姓名/手機號碼/編號" at bounding box center [665, 173] width 157 height 28
drag, startPoint x: 618, startPoint y: 172, endPoint x: 614, endPoint y: 194, distance: 22.4
click at [618, 172] on input "顧客姓名/手機號碼/編號" at bounding box center [665, 173] width 157 height 28
click at [616, 178] on input "顧客姓名/手機號碼/編號" at bounding box center [665, 173] width 157 height 28
click at [617, 216] on li "niole/0930620582/0211" at bounding box center [678, 215] width 196 height 27
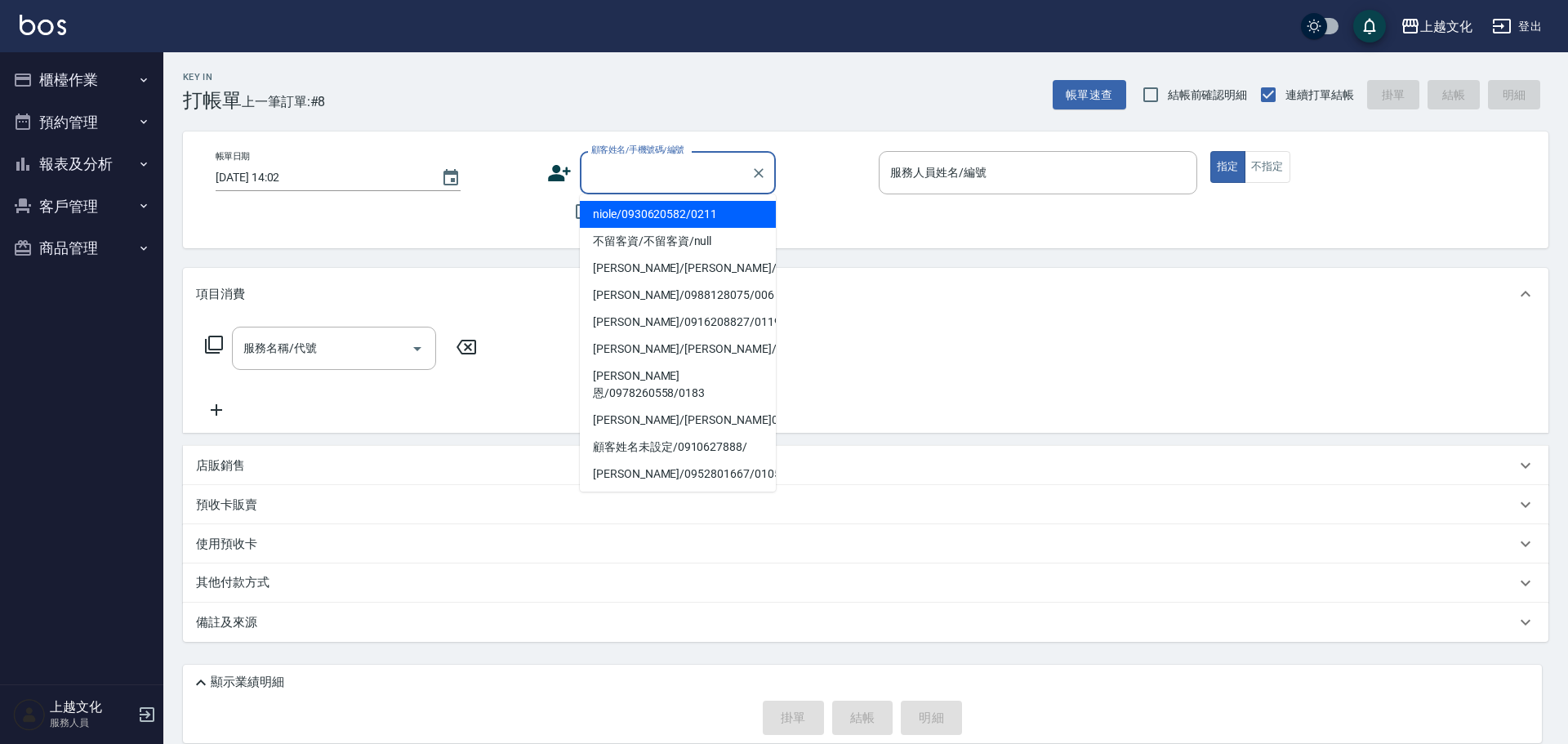
type input "niole/0930620582/0211"
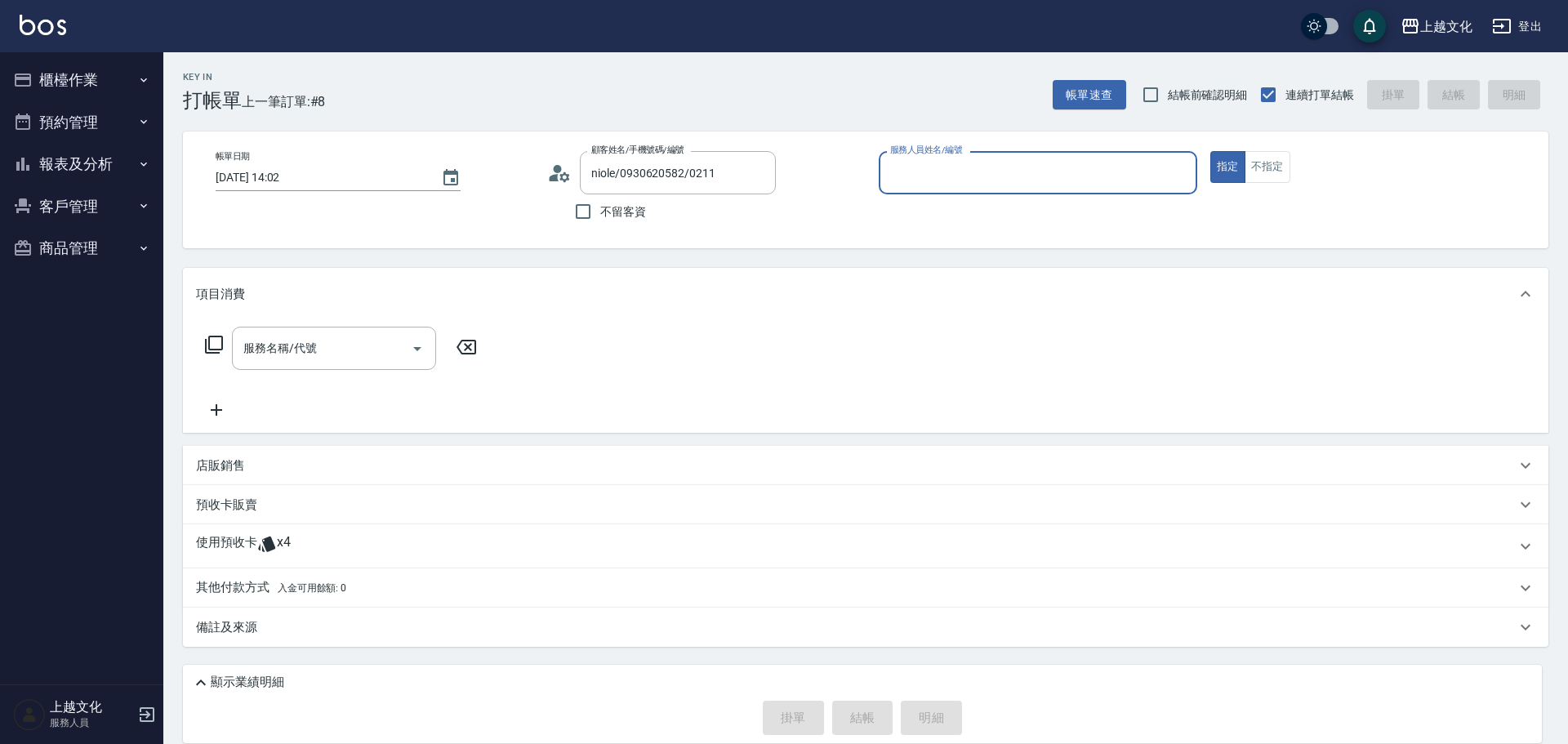
click at [1085, 178] on input "服務人員姓名/編號" at bounding box center [1038, 173] width 303 height 28
click at [998, 171] on input "服務人員姓名/編號" at bounding box center [1038, 173] width 303 height 28
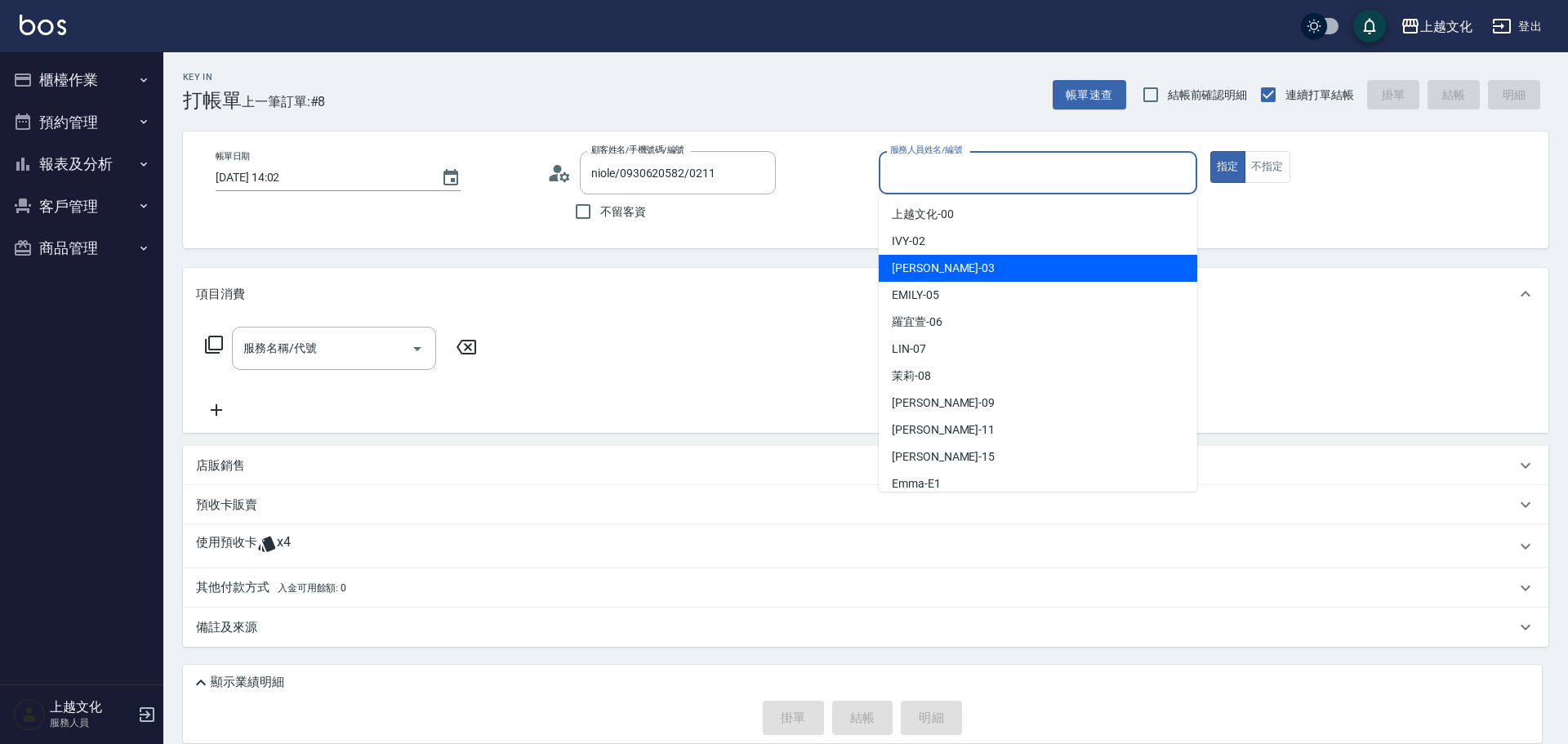
drag, startPoint x: 964, startPoint y: 261, endPoint x: 820, endPoint y: 258, distance: 144.0
click at [962, 261] on div "[PERSON_NAME] -03" at bounding box center [1038, 268] width 319 height 27
type input "[PERSON_NAME]-03"
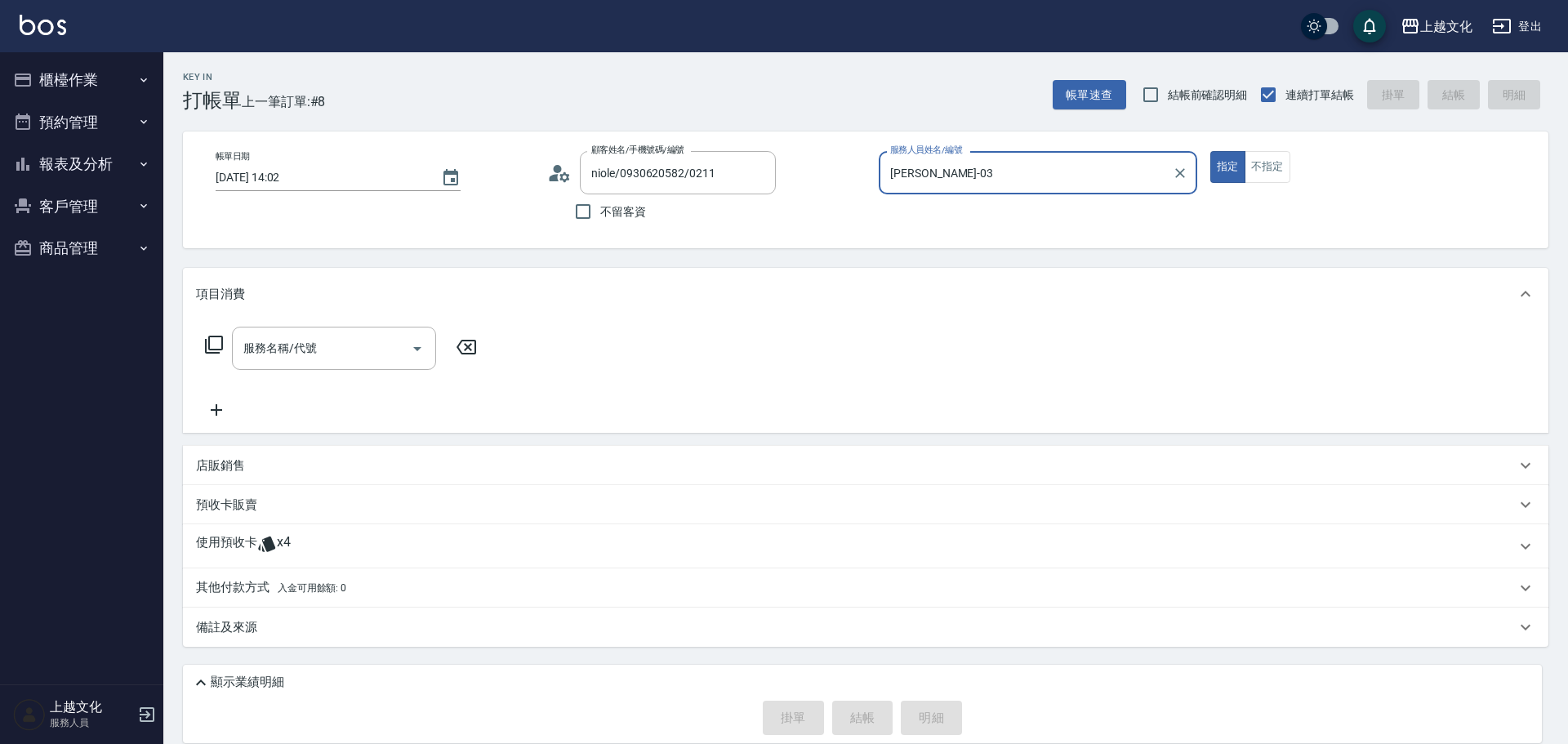
drag, startPoint x: 238, startPoint y: 537, endPoint x: 255, endPoint y: 505, distance: 36.2
click at [238, 536] on p "使用預收卡" at bounding box center [226, 546] width 61 height 25
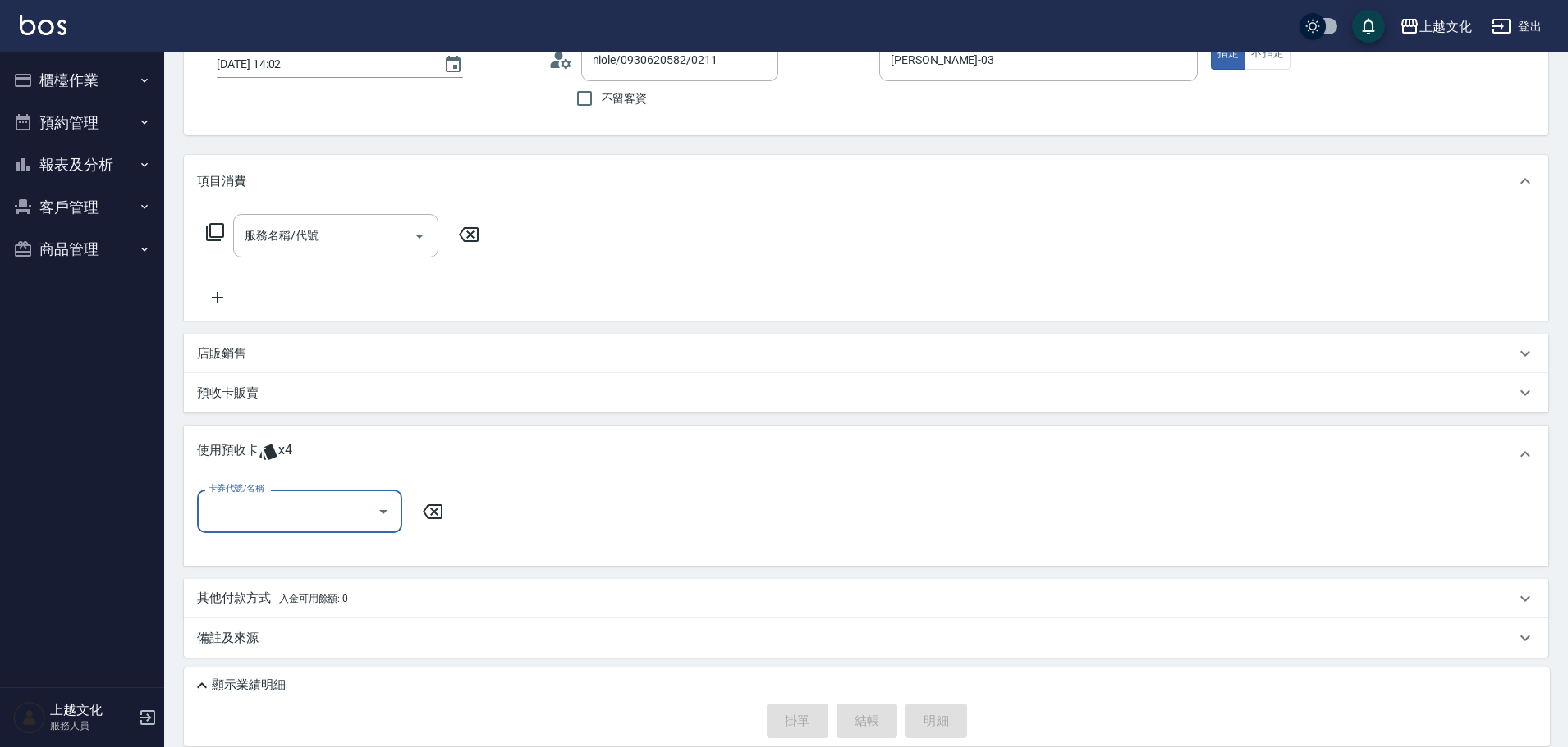
scroll to position [115, 0]
click at [269, 502] on input "卡券代號/名稱" at bounding box center [287, 511] width 166 height 28
click at [276, 516] on input "卡券代號/名稱" at bounding box center [287, 511] width 166 height 28
drag, startPoint x: 276, startPoint y: 516, endPoint x: 277, endPoint y: 529, distance: 13.0
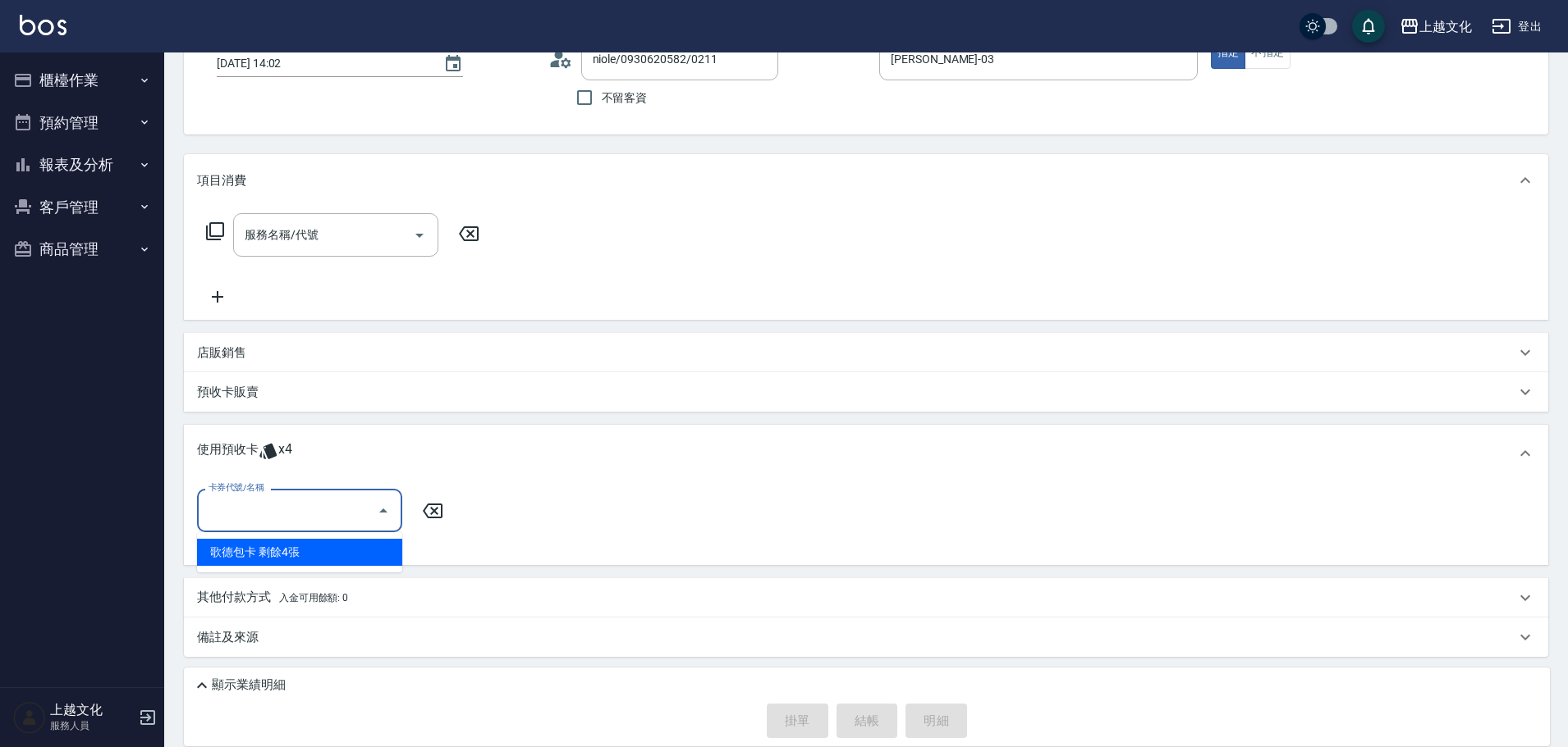
click at [276, 515] on input "卡券代號/名稱" at bounding box center [287, 511] width 166 height 28
click at [283, 507] on input "卡券代號/名稱" at bounding box center [287, 511] width 166 height 28
click at [299, 556] on div "歌德包卡 剩餘4張" at bounding box center [299, 552] width 205 height 28
type input "歌德[PERSON_NAME]"
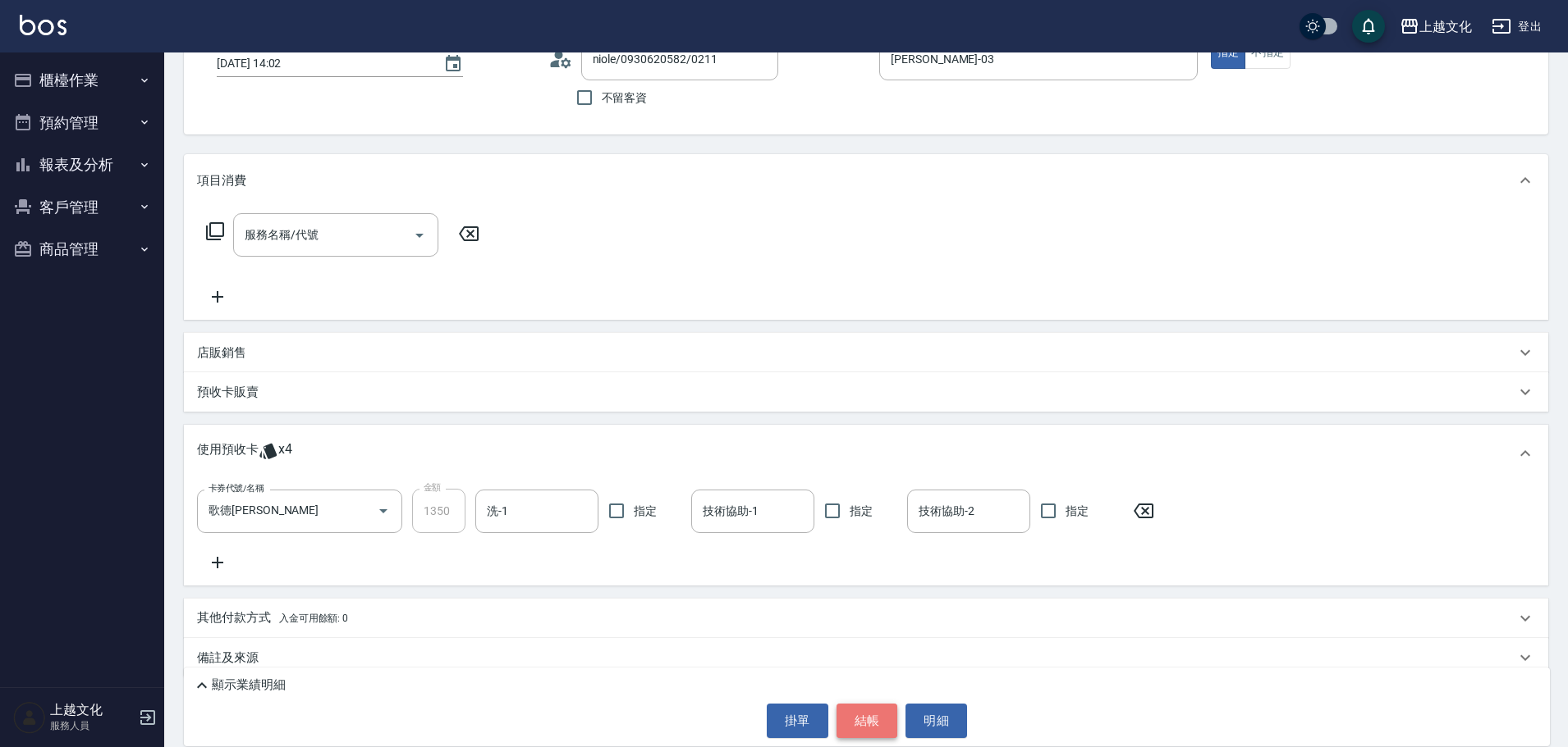
click at [863, 724] on button "結帳" at bounding box center [867, 720] width 62 height 34
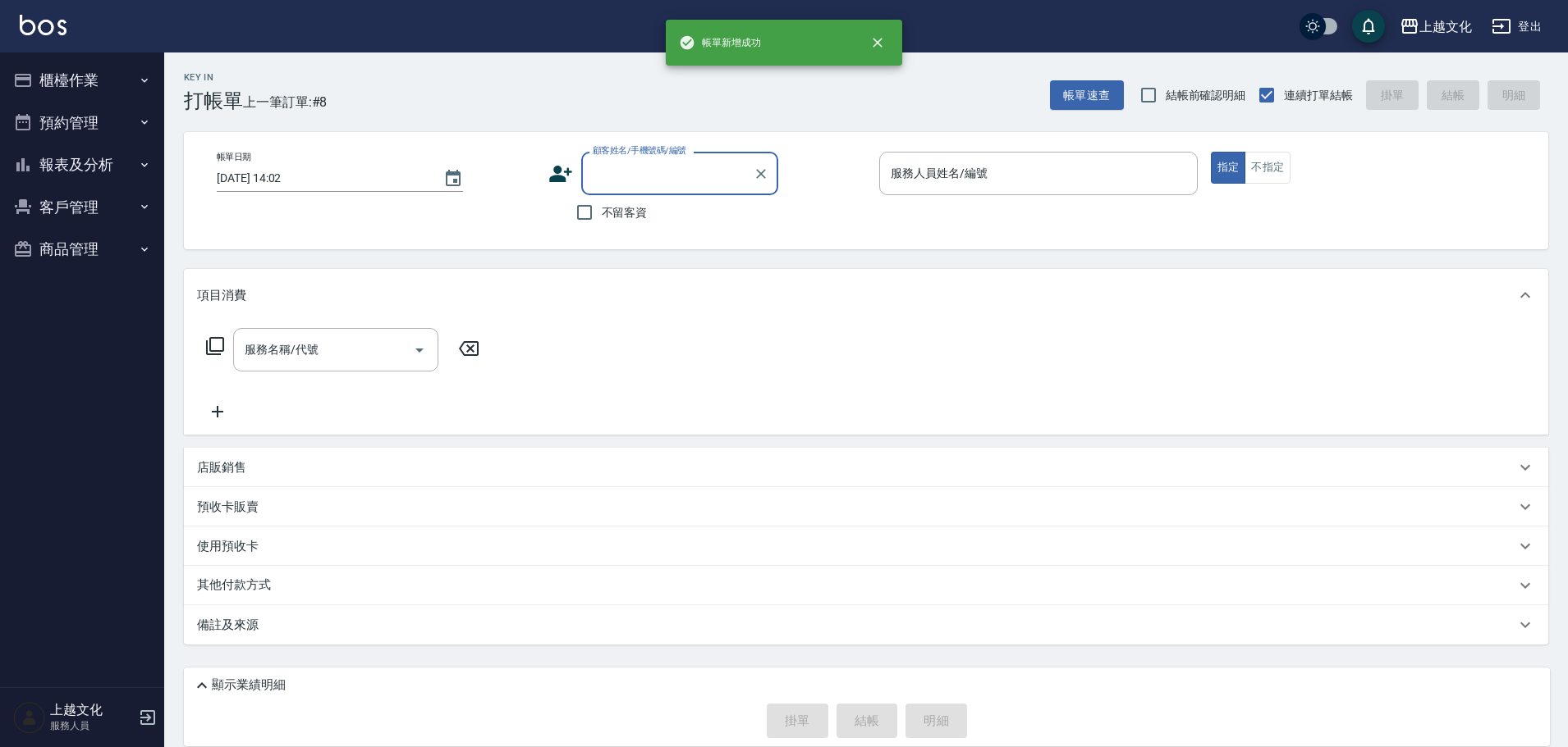
scroll to position [0, 0]
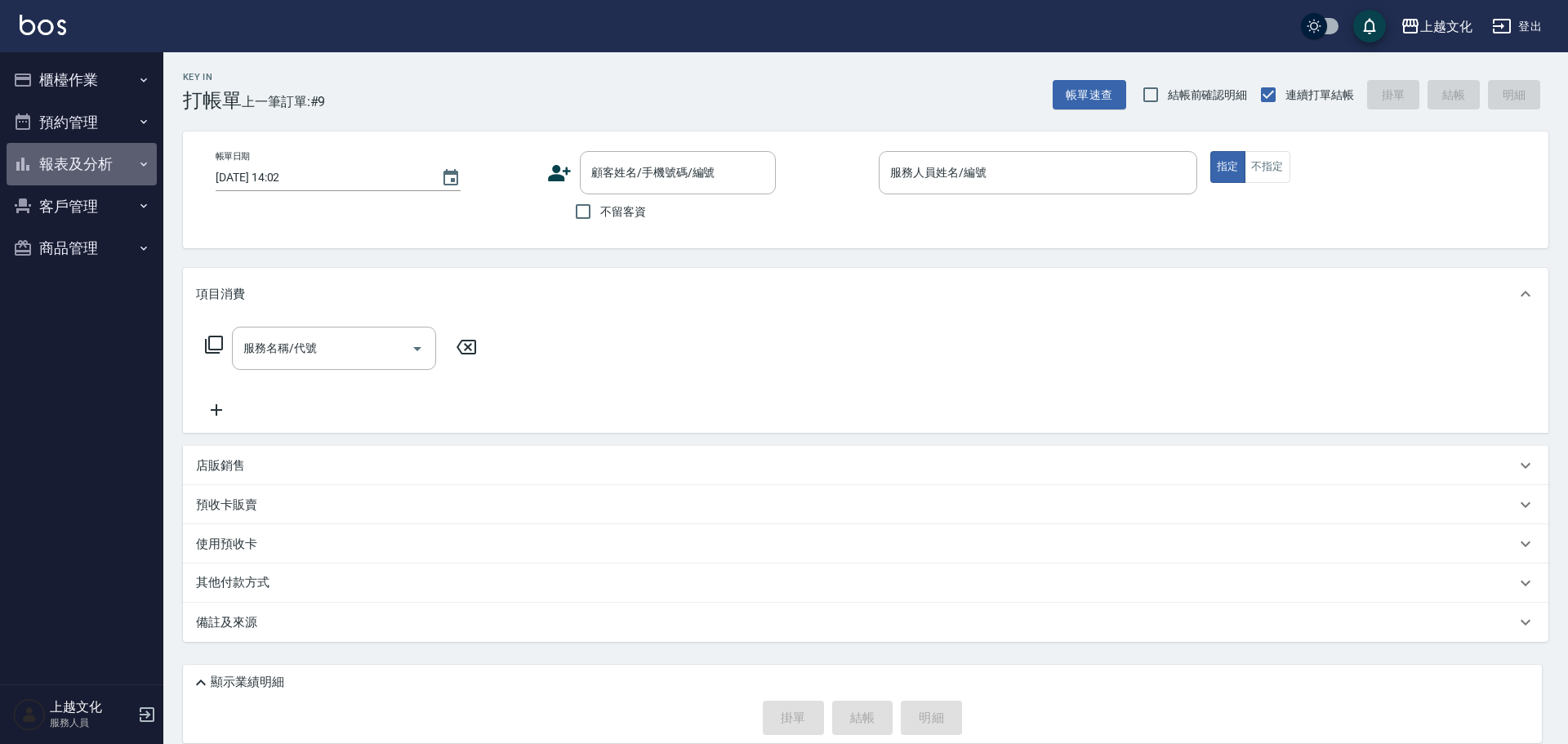
click at [66, 158] on button "報表及分析" at bounding box center [81, 164] width 150 height 43
drag, startPoint x: 66, startPoint y: 158, endPoint x: 65, endPoint y: 186, distance: 28.0
click at [66, 158] on button "報表及分析" at bounding box center [81, 164] width 150 height 43
click at [79, 168] on button "報表及分析" at bounding box center [81, 164] width 150 height 43
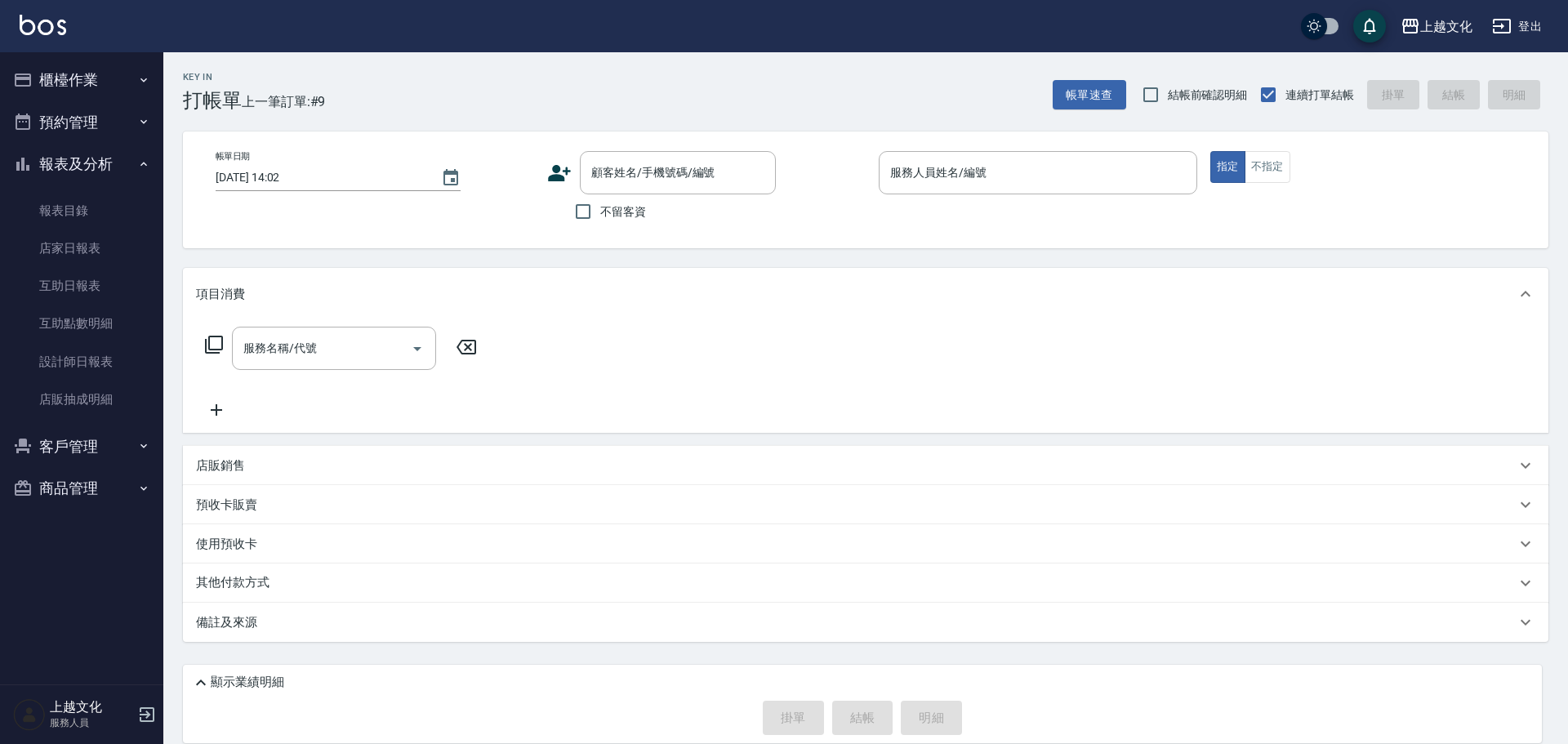
click at [79, 168] on button "報表及分析" at bounding box center [81, 164] width 150 height 43
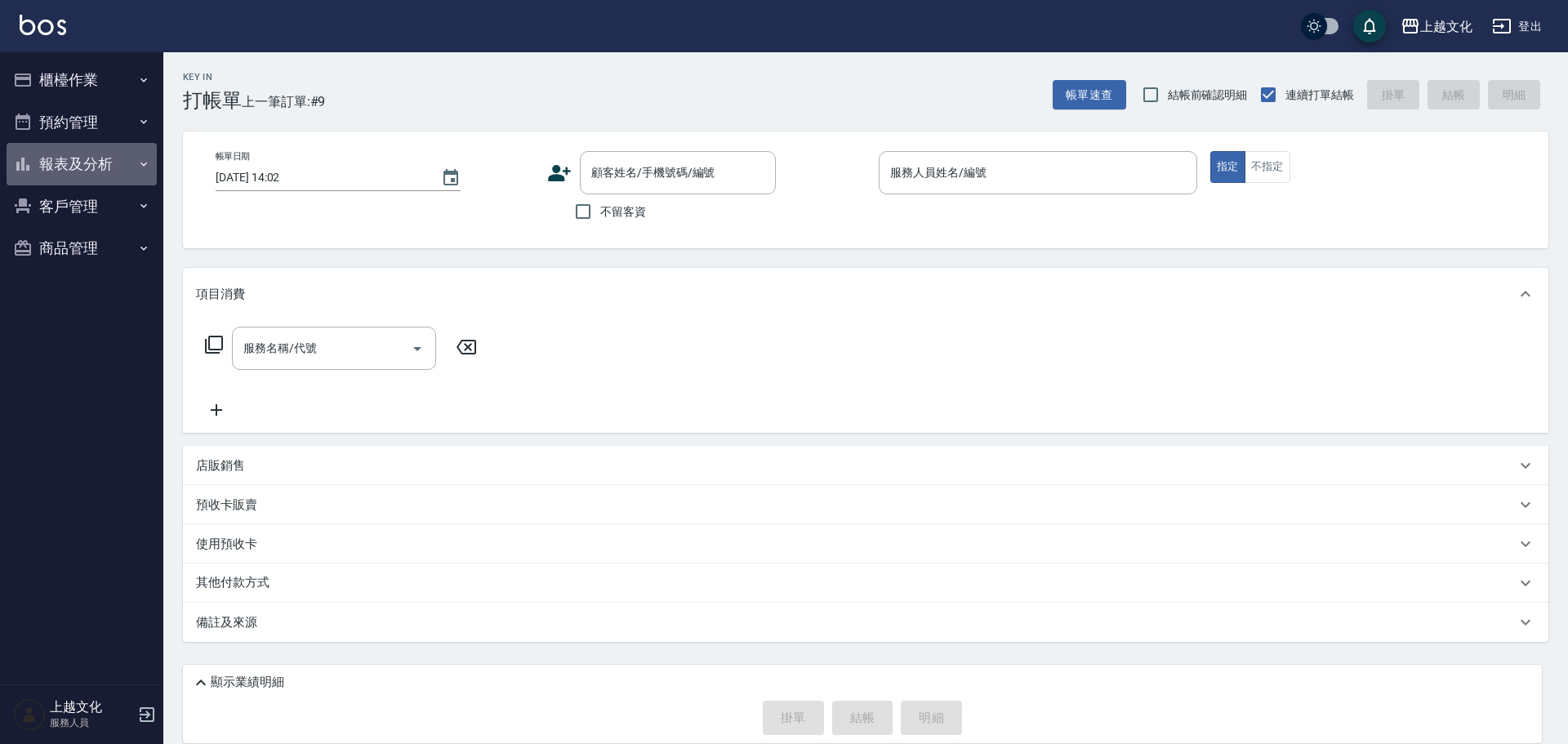
click at [70, 171] on button "報表及分析" at bounding box center [81, 164] width 150 height 43
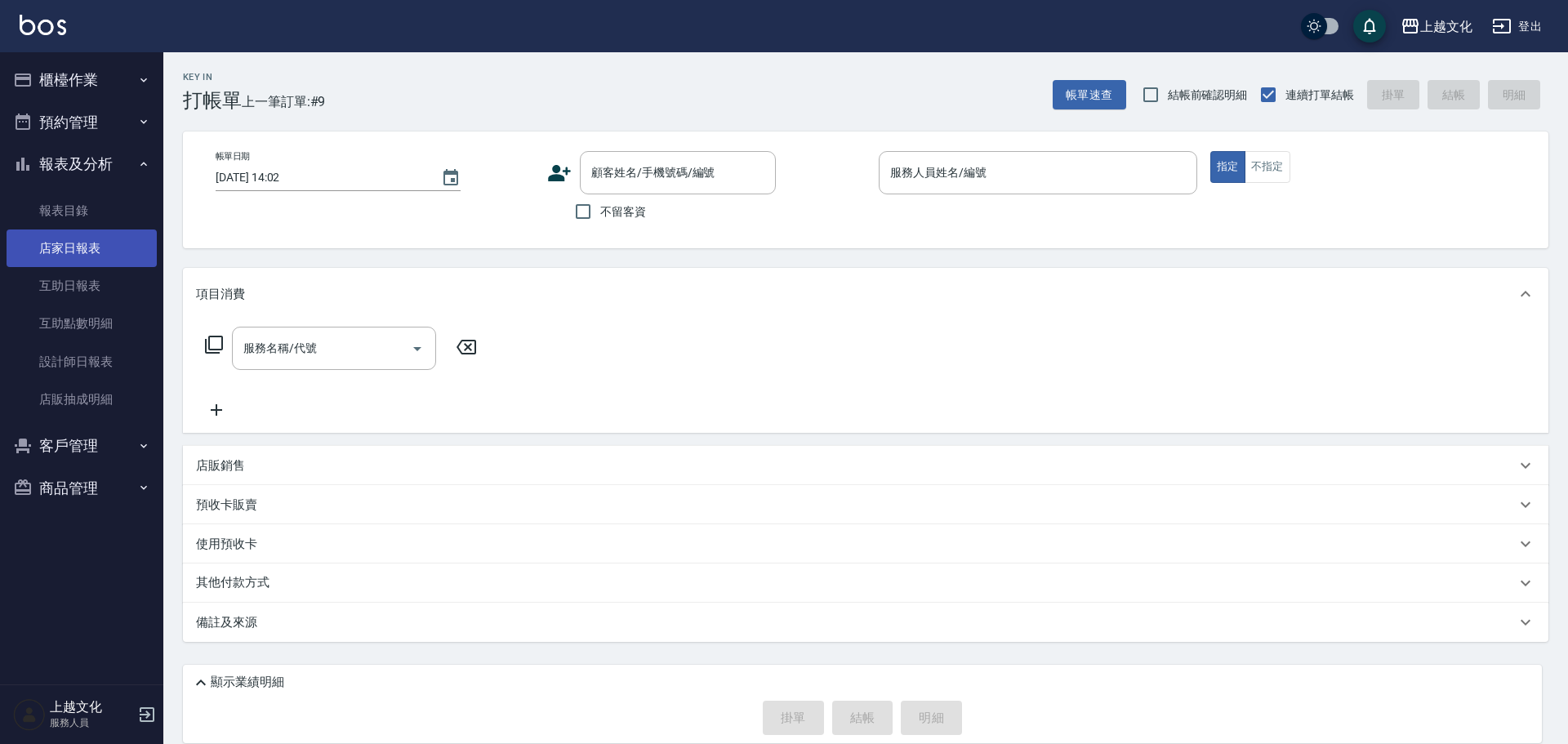
click at [92, 245] on link "店家日報表" at bounding box center [81, 249] width 150 height 38
